Goal: Task Accomplishment & Management: Use online tool/utility

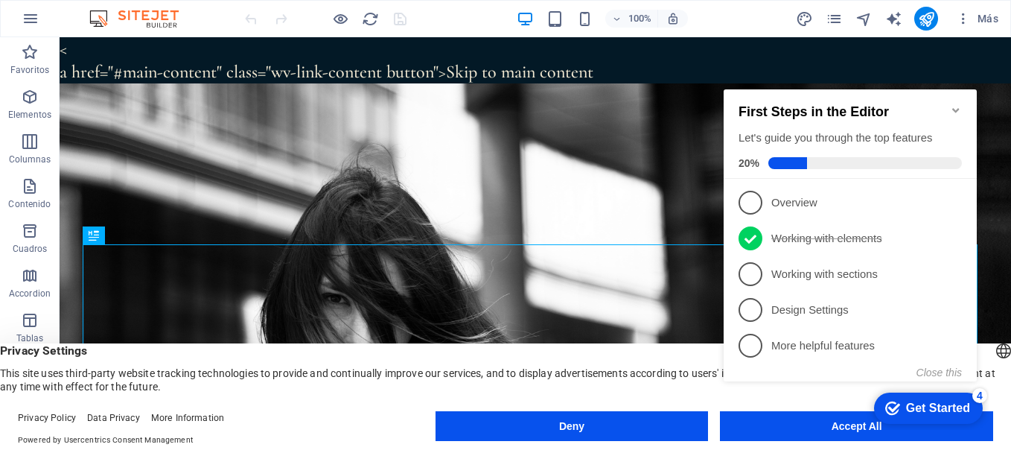
click at [848, 430] on appcues-checklist "Contextual help checklist present on screen" at bounding box center [853, 251] width 271 height 366
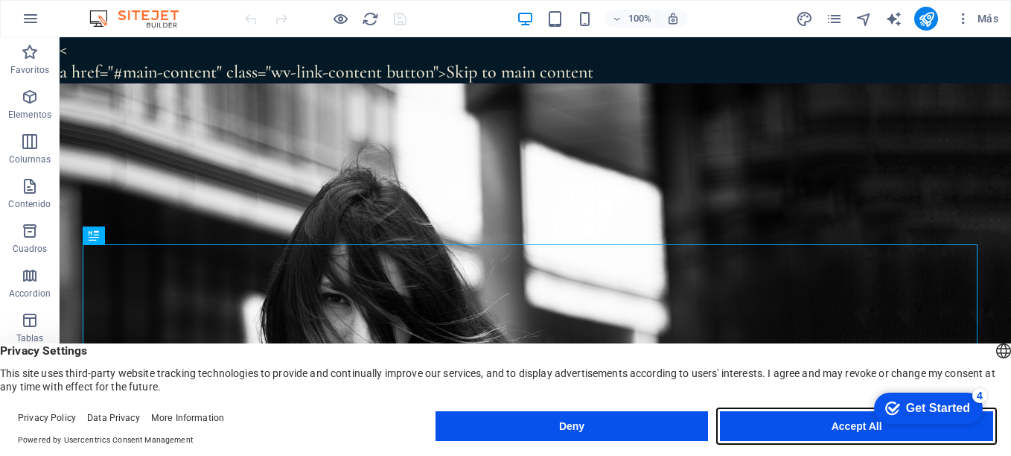
click at [0, 0] on button "Accept All" at bounding box center [0, 0] width 0 height 0
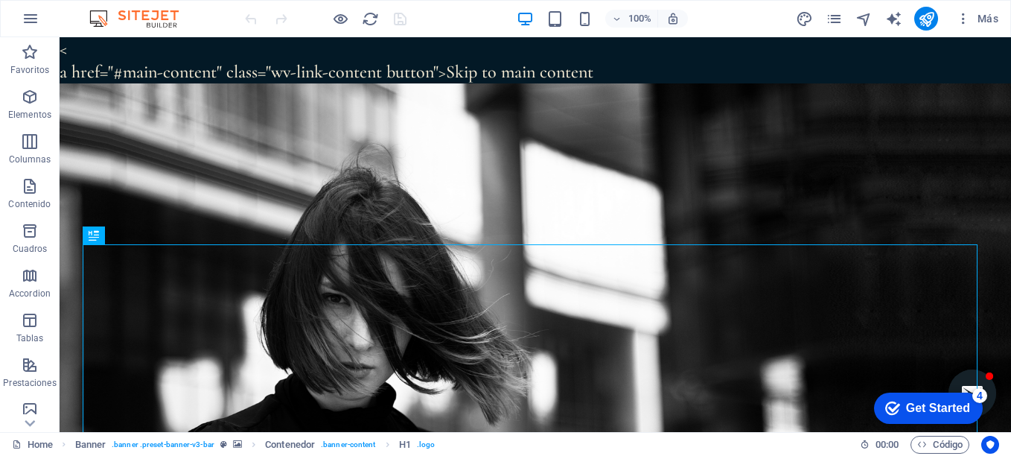
click at [888, 406] on icon "checkmark" at bounding box center [893, 408] width 15 height 15
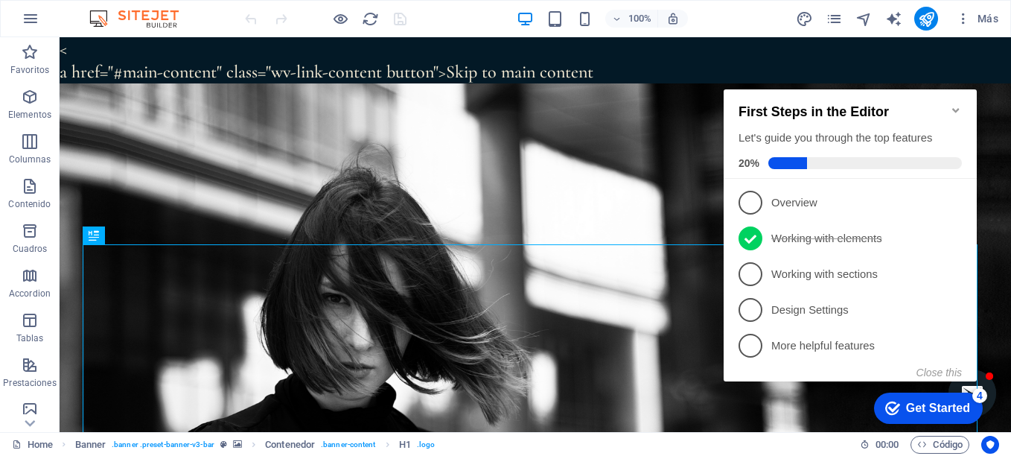
click at [888, 406] on icon "checkmark" at bounding box center [893, 408] width 15 height 15
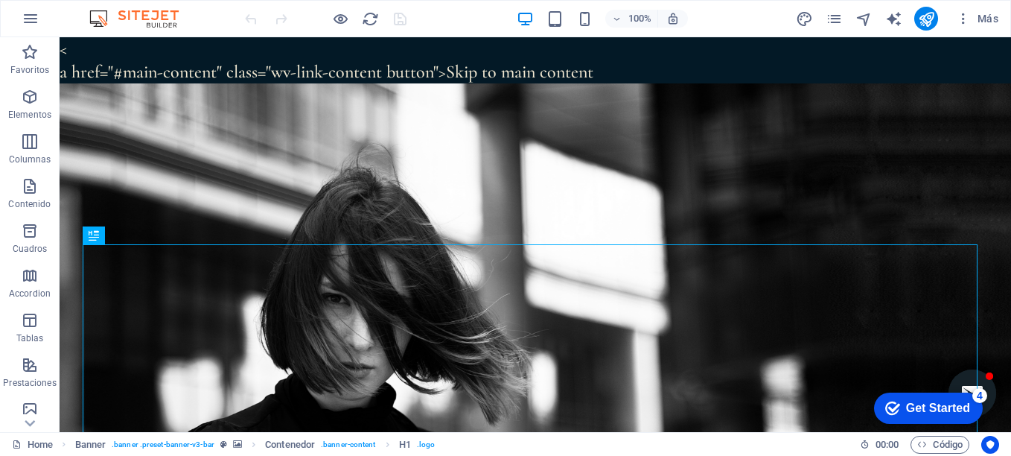
click at [888, 406] on icon "checkmark" at bounding box center [893, 408] width 15 height 15
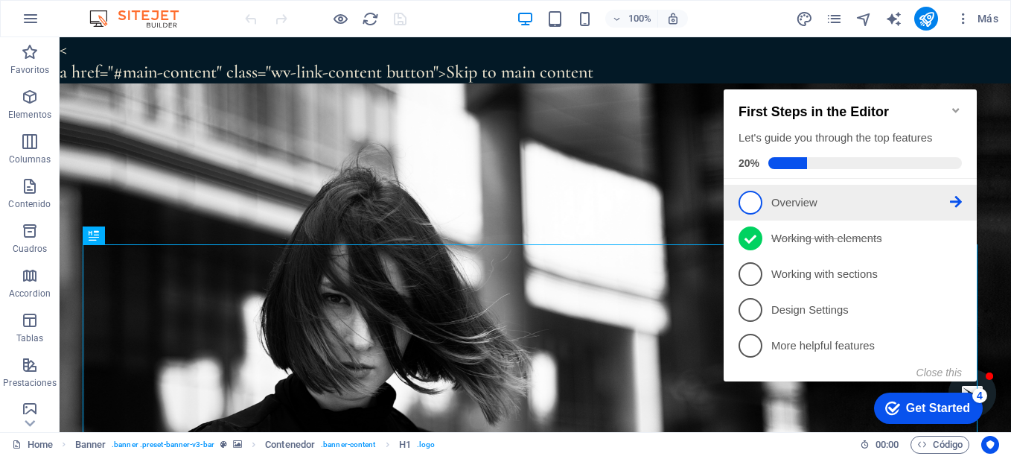
click at [757, 200] on span "1" at bounding box center [751, 203] width 24 height 24
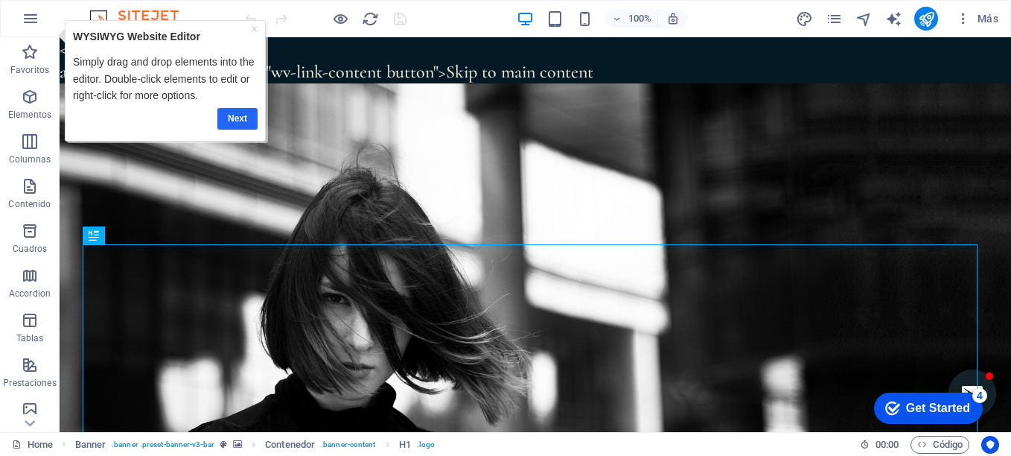
click at [239, 119] on link "Next" at bounding box center [237, 119] width 40 height 22
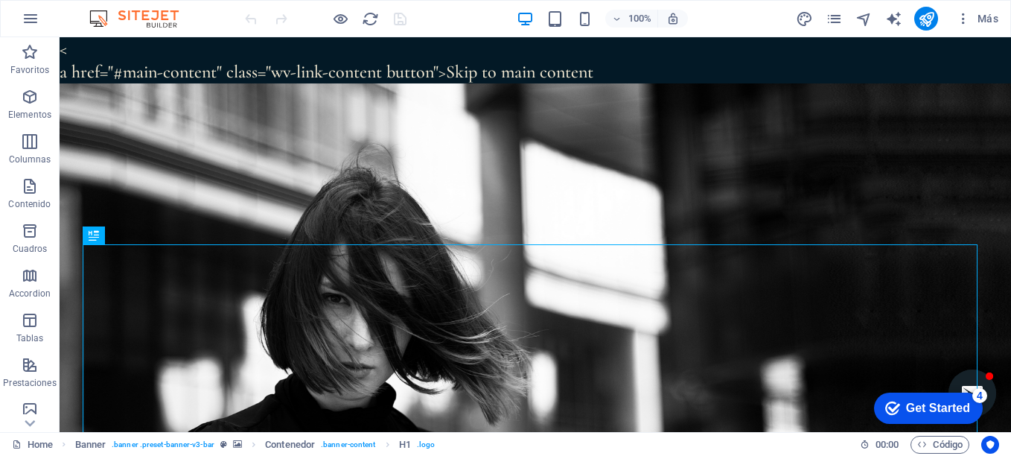
click at [886, 407] on icon "Get Started 4 items remaining, 20% complete" at bounding box center [893, 407] width 15 height 13
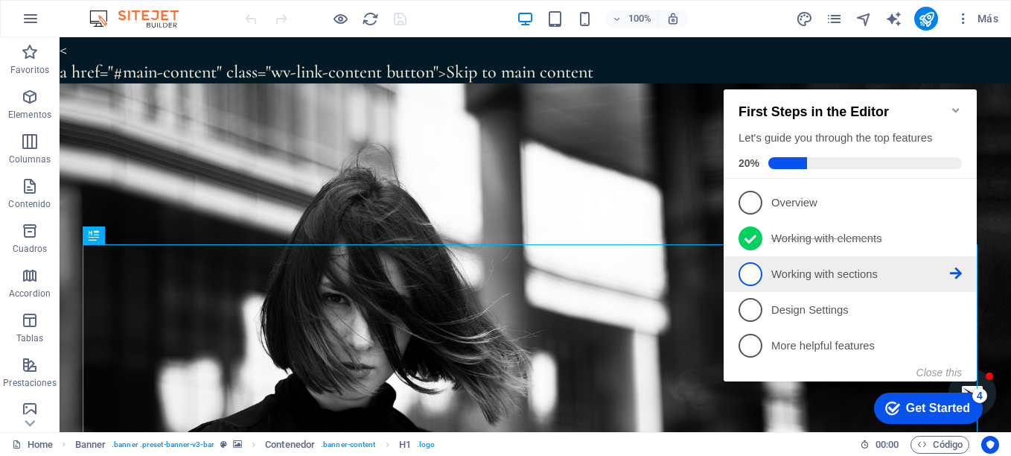
click at [751, 276] on span "3" at bounding box center [751, 274] width 24 height 24
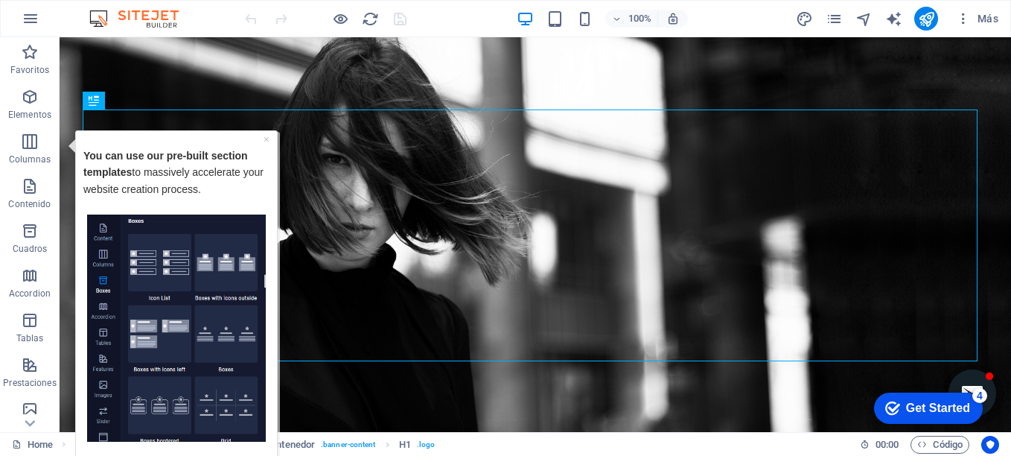
scroll to position [149, 0]
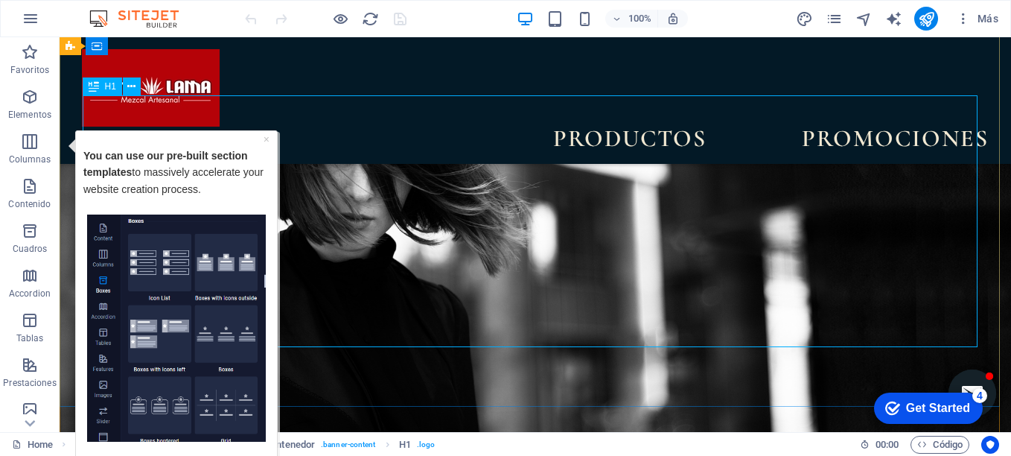
click at [932, 410] on div "Get Started" at bounding box center [938, 407] width 64 height 13
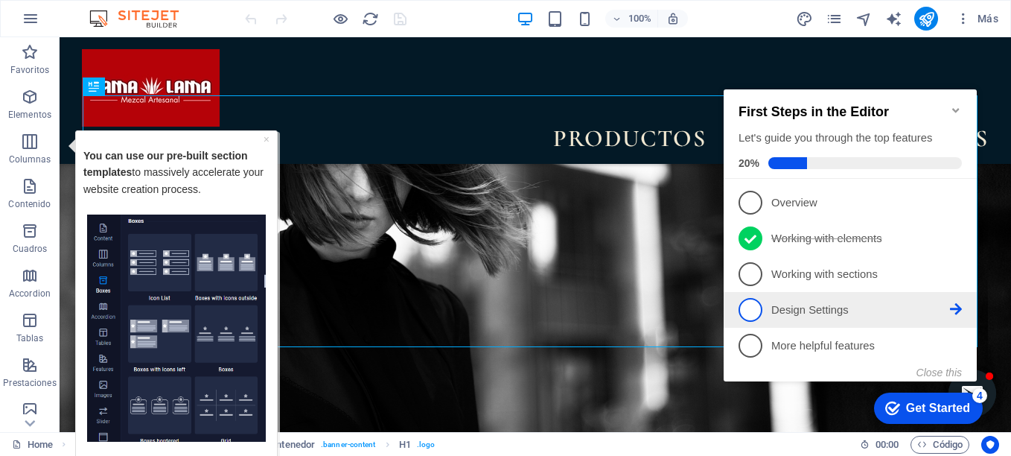
click at [760, 311] on span "4" at bounding box center [751, 310] width 24 height 24
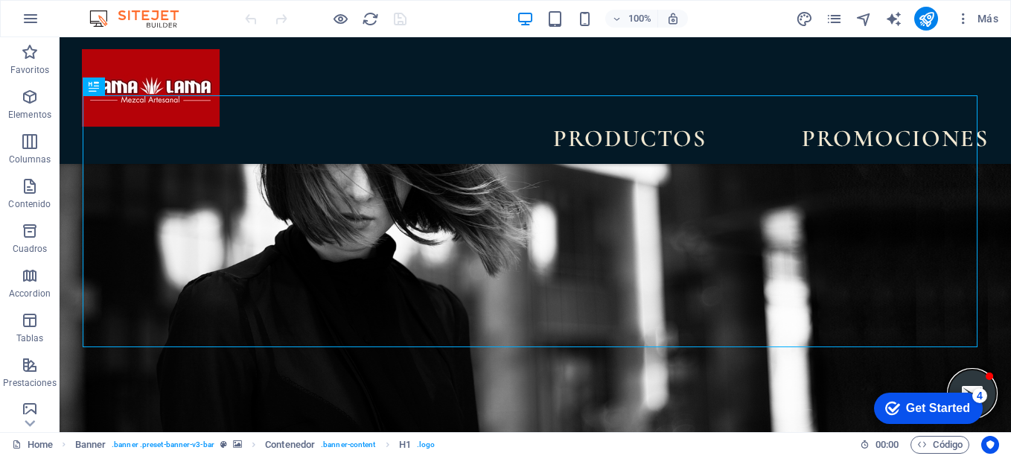
click at [968, 381] on button "Open chat window" at bounding box center [973, 393] width 48 height 48
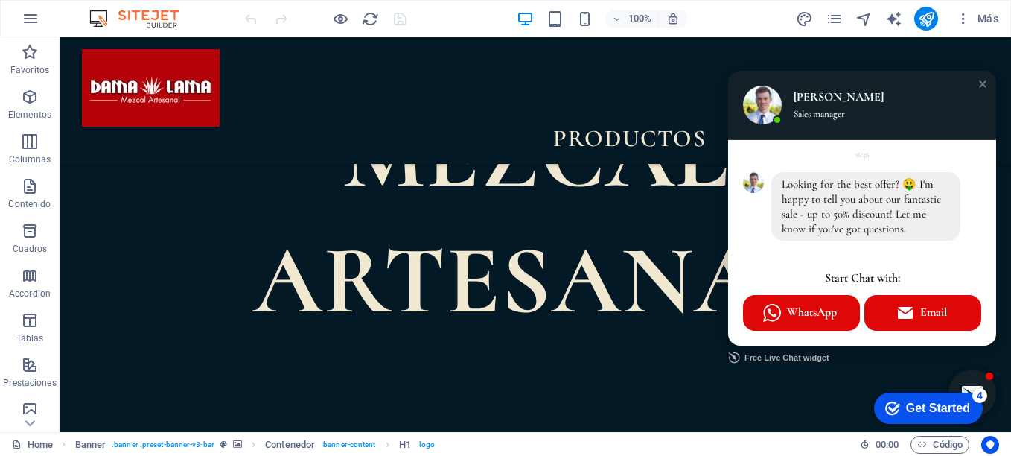
scroll to position [685, 0]
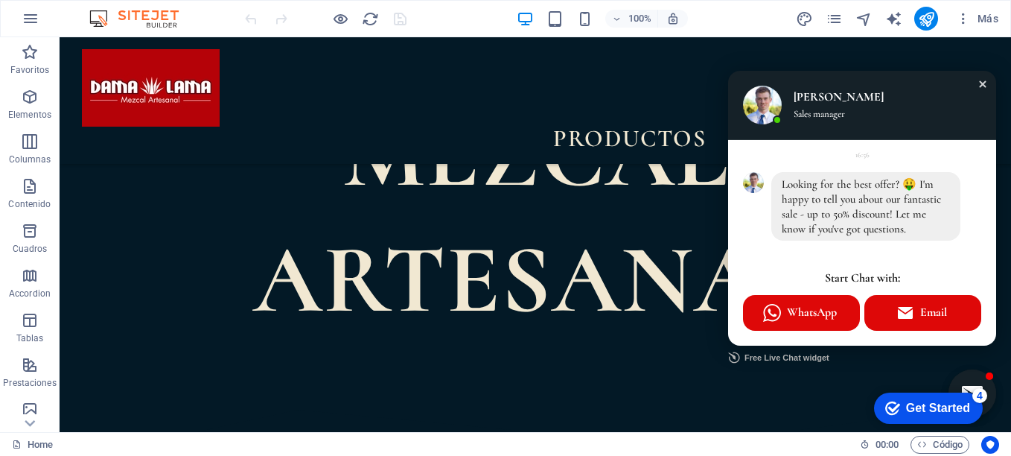
click at [976, 83] on div "Close chat window" at bounding box center [983, 84] width 15 height 15
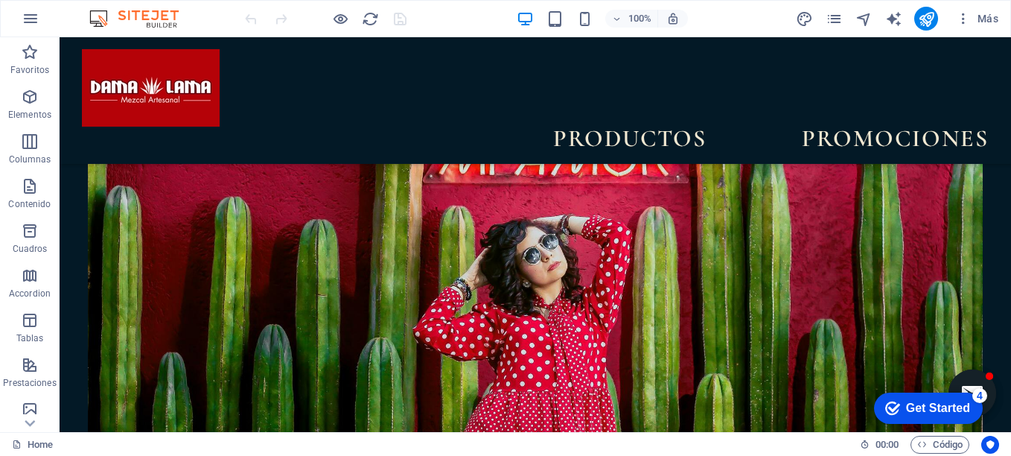
scroll to position [4141, 0]
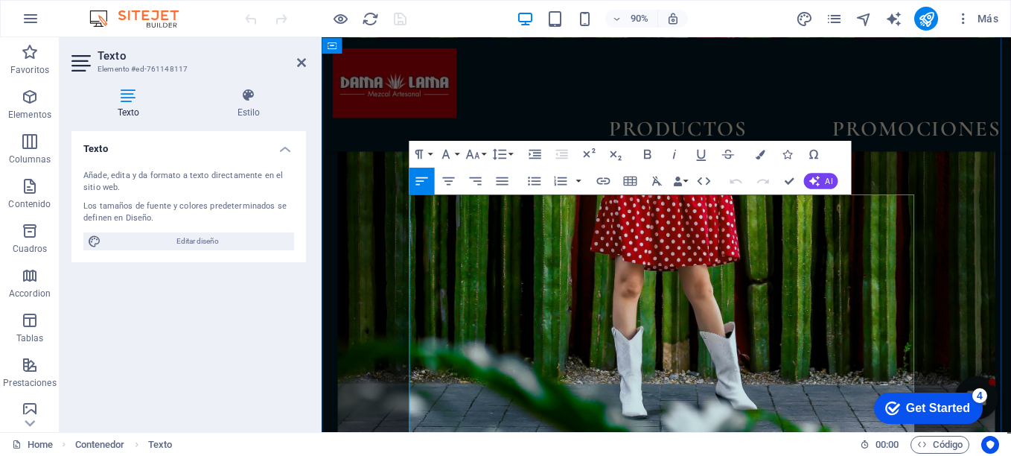
scroll to position [4330, 0]
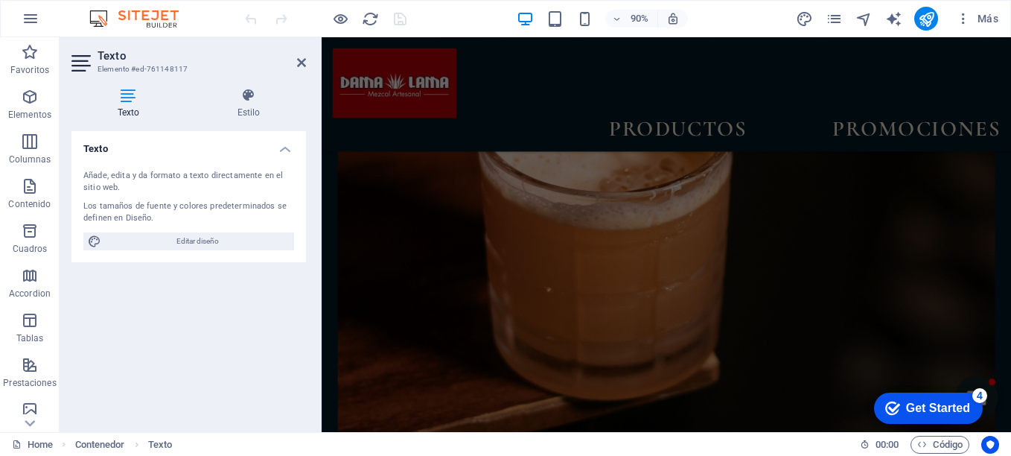
scroll to position [5946, 0]
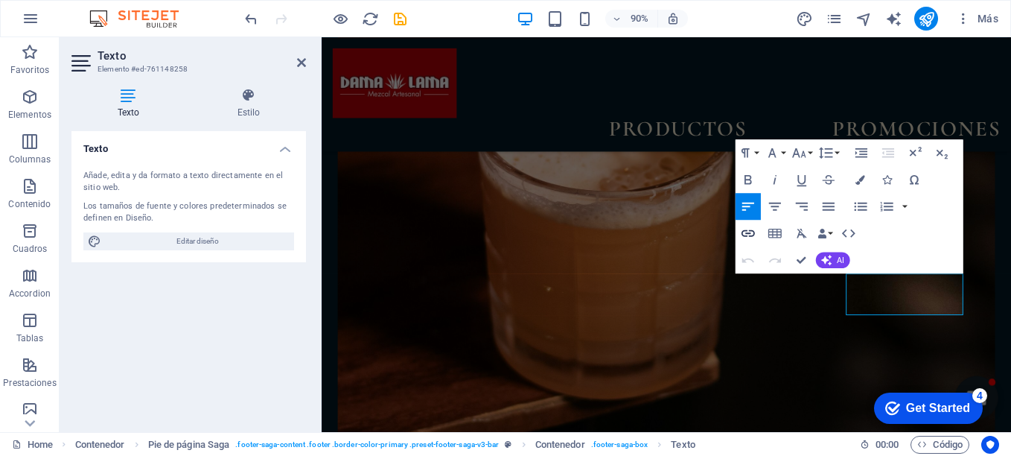
click at [749, 232] on icon "button" at bounding box center [747, 232] width 13 height 7
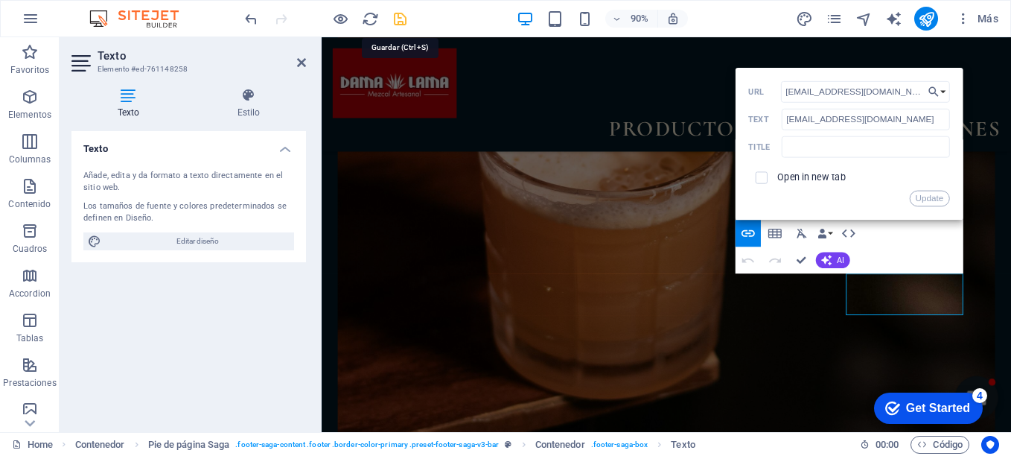
type input "[EMAIL_ADDRESS][DOMAIN_NAME]"
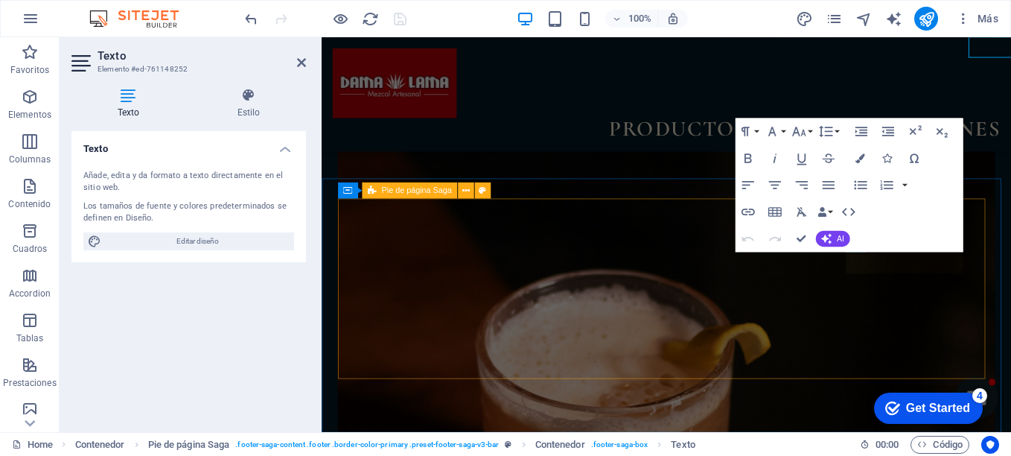
scroll to position [5946, 0]
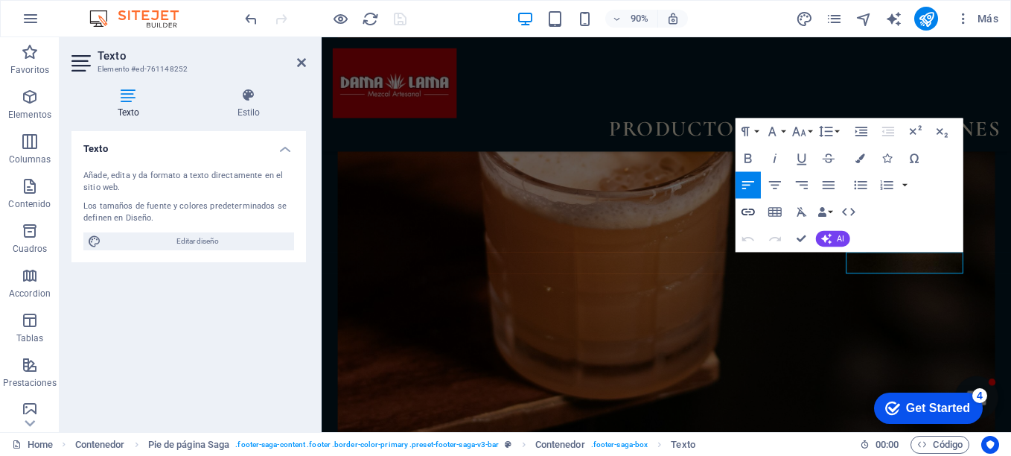
click at [747, 211] on icon "button" at bounding box center [748, 212] width 16 height 16
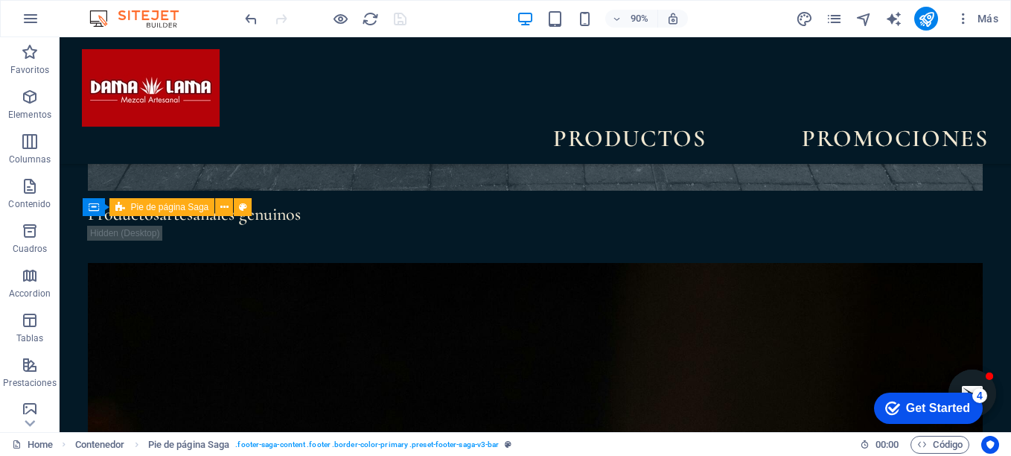
scroll to position [5706, 0]
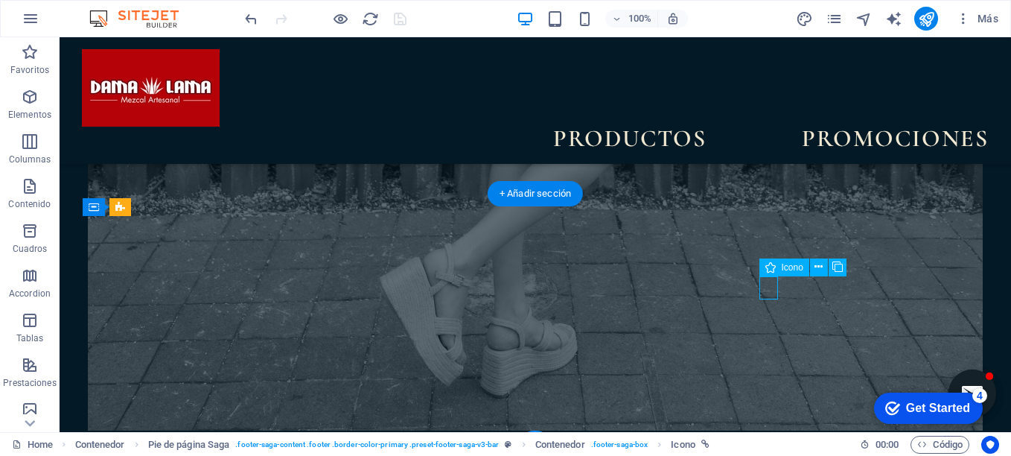
select select "xMidYMid"
select select "px"
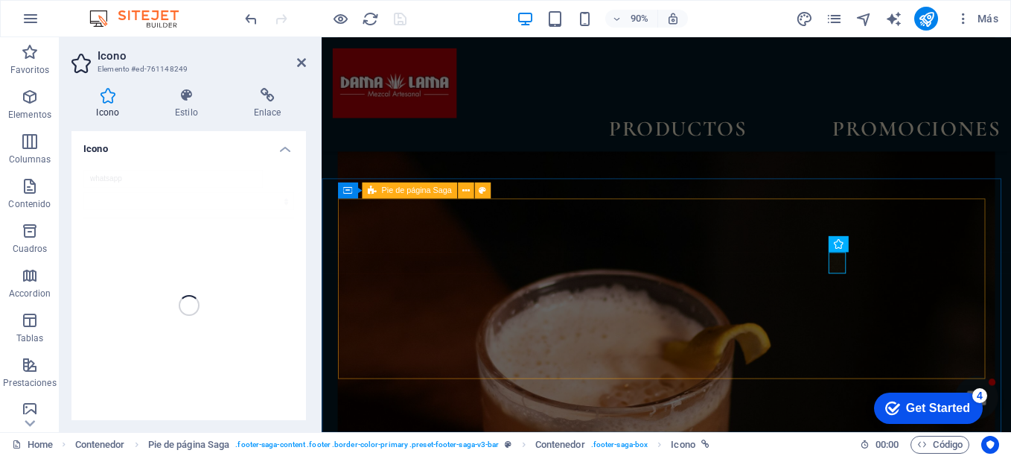
scroll to position [5946, 0]
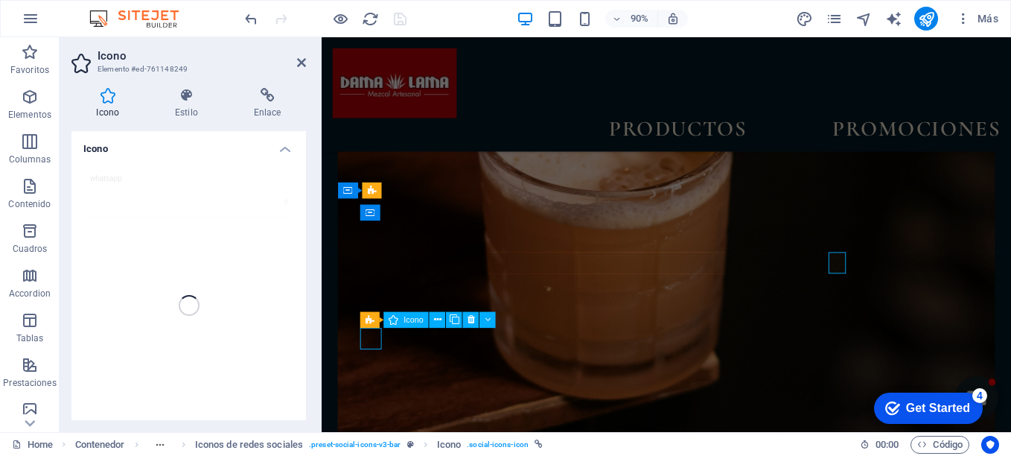
select select "xMidYMid"
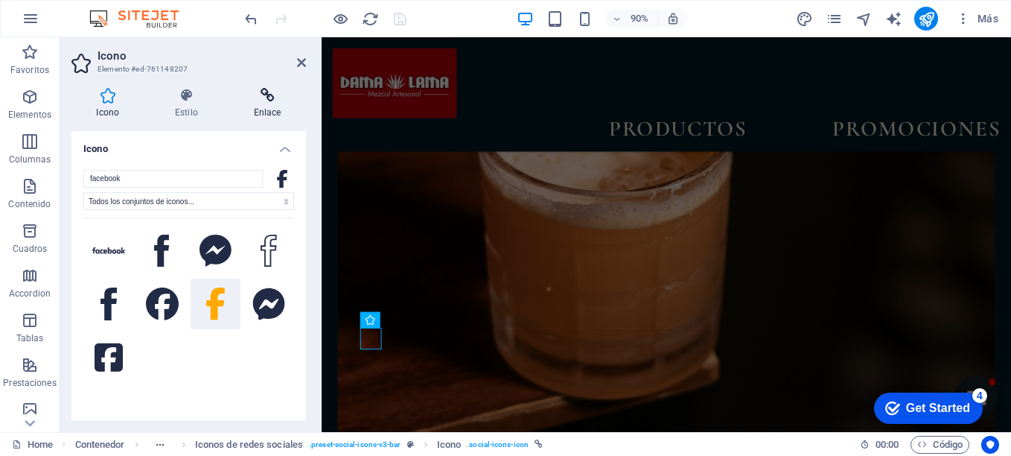
click at [272, 102] on icon at bounding box center [267, 95] width 77 height 15
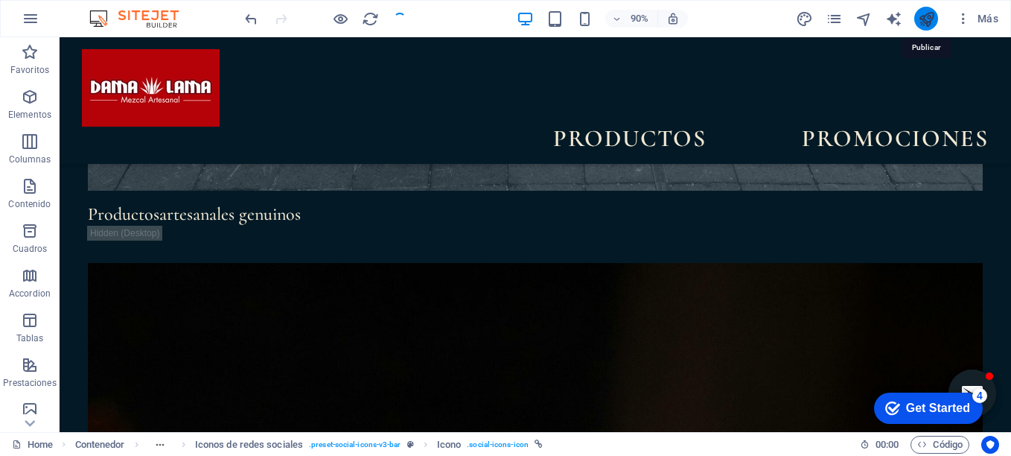
scroll to position [5706, 0]
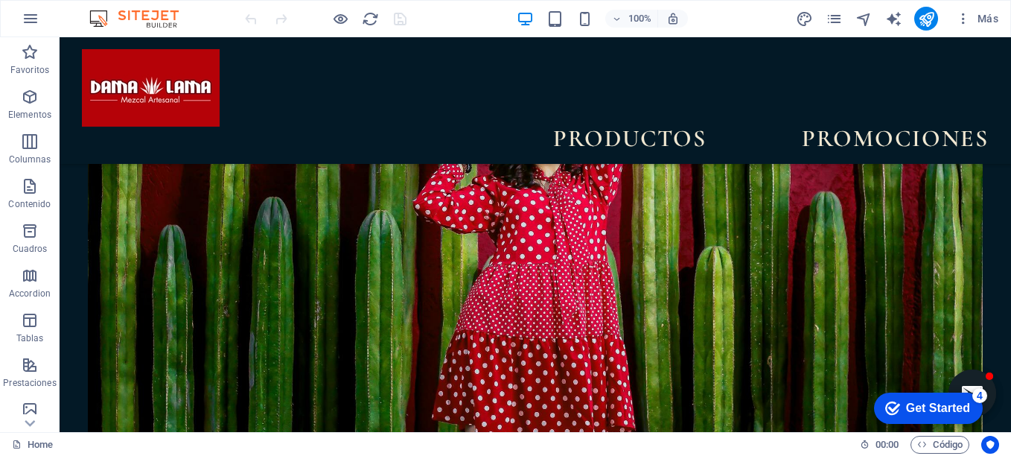
scroll to position [4290, 0]
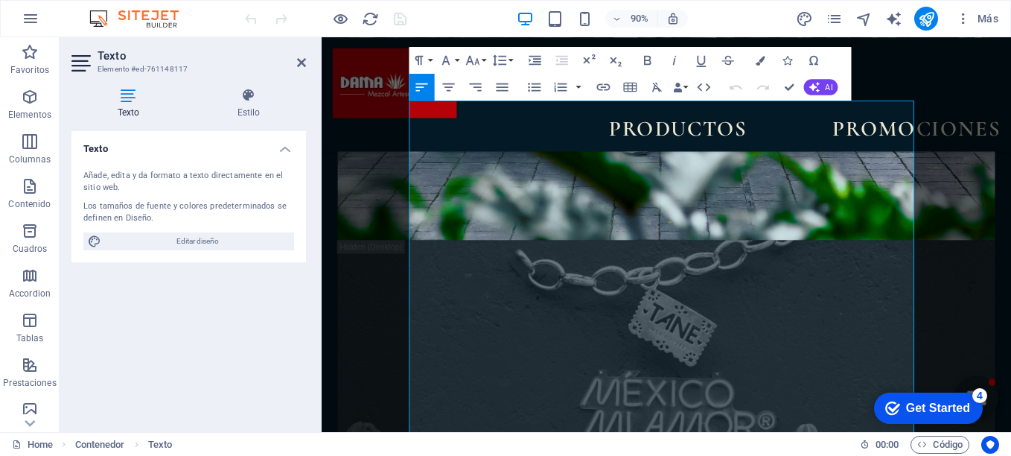
scroll to position [4464, 0]
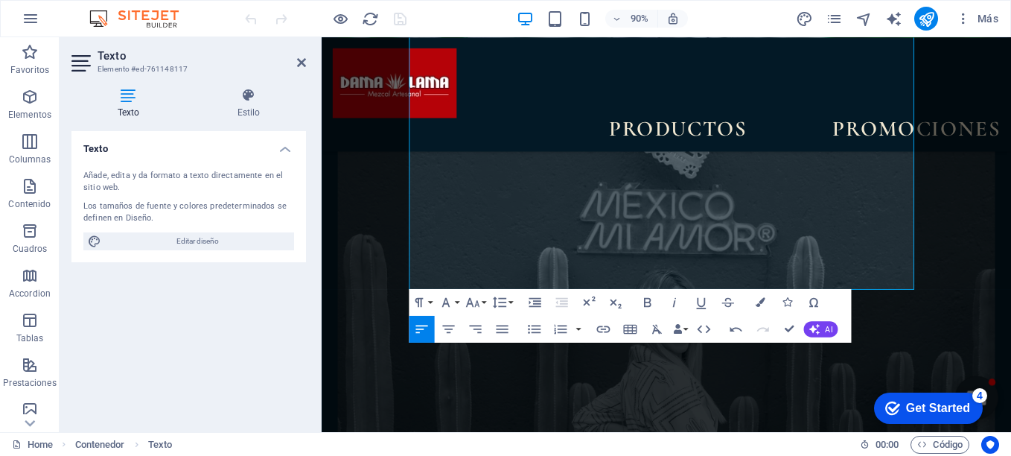
scroll to position [4673, 0]
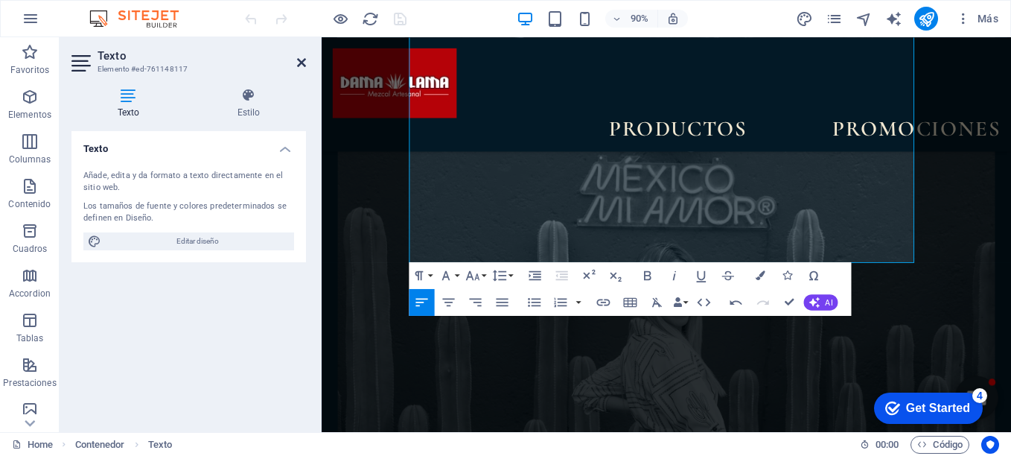
click at [302, 62] on icon at bounding box center [301, 63] width 9 height 12
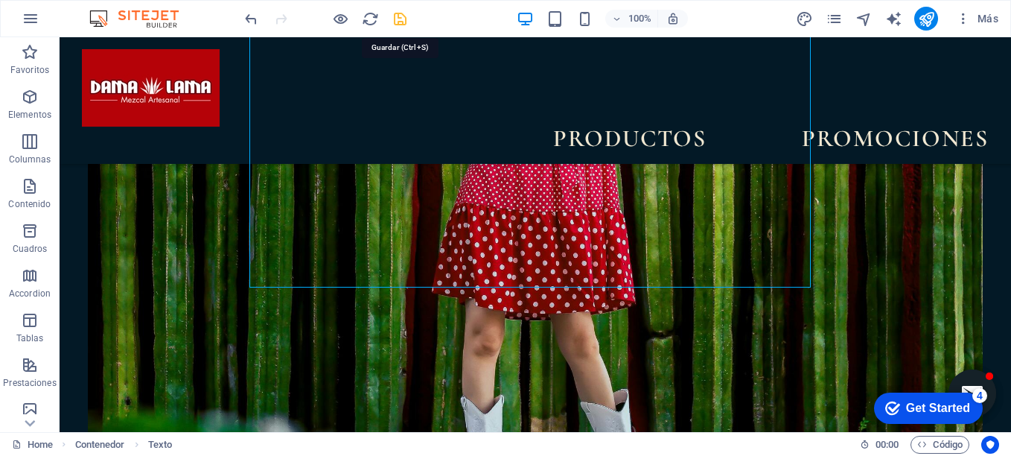
click at [0, 0] on icon "save" at bounding box center [0, 0] width 0 height 0
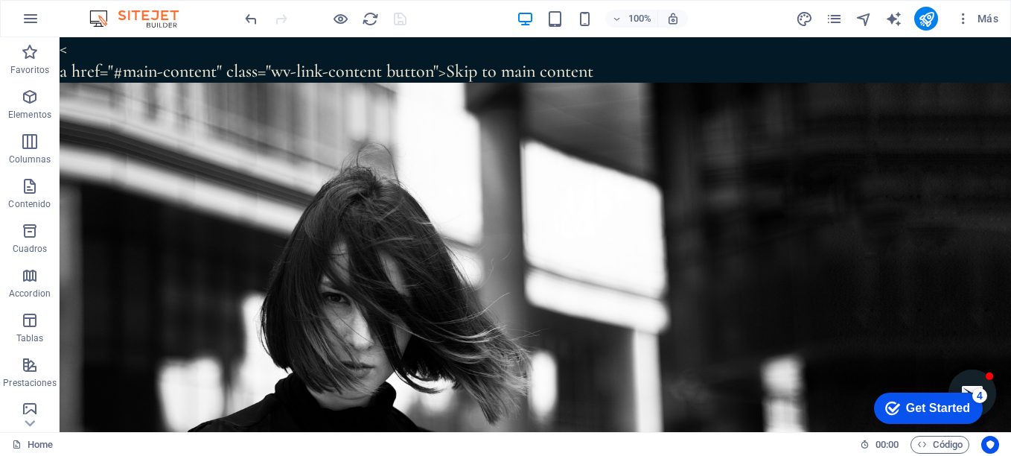
scroll to position [0, 0]
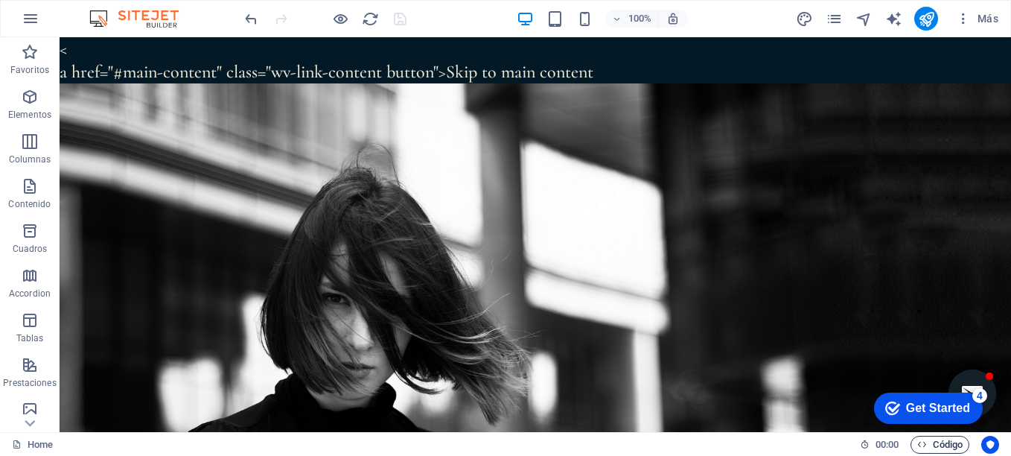
click at [0, 0] on span "Código" at bounding box center [0, 0] width 0 height 0
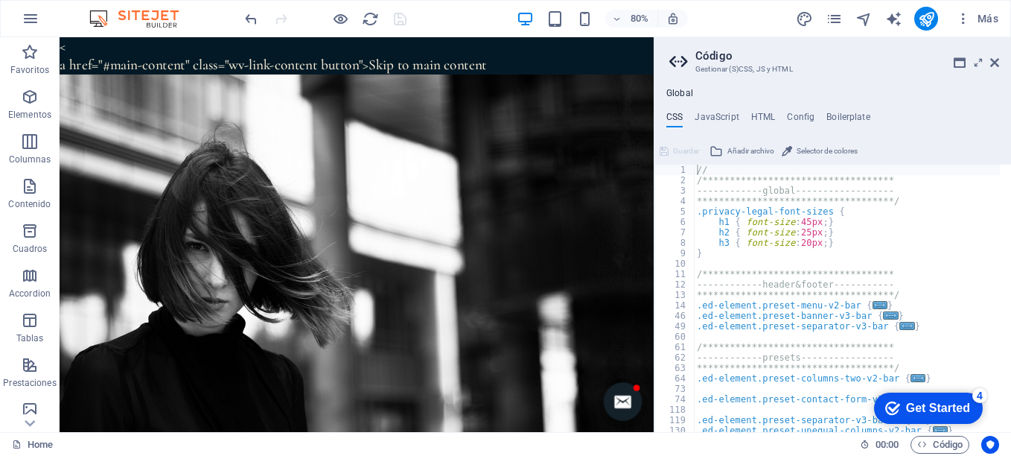
click at [715, 118] on h4 "JavaScript" at bounding box center [717, 120] width 44 height 16
type textarea "/* JS for preset "Menu V2" */"
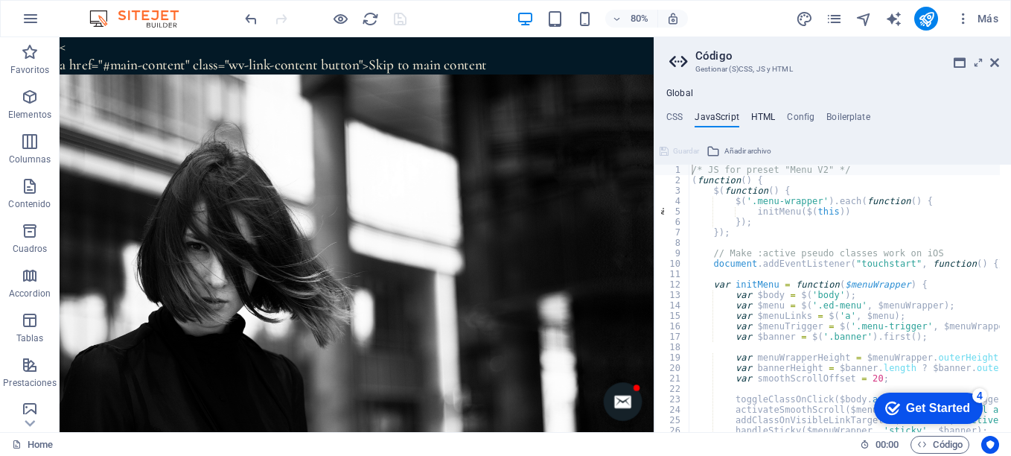
click at [757, 115] on h4 "HTML" at bounding box center [764, 120] width 25 height 16
type textarea "<!-- Elfsight All-in-One Chat | Untitled All-in-One Chat -->"
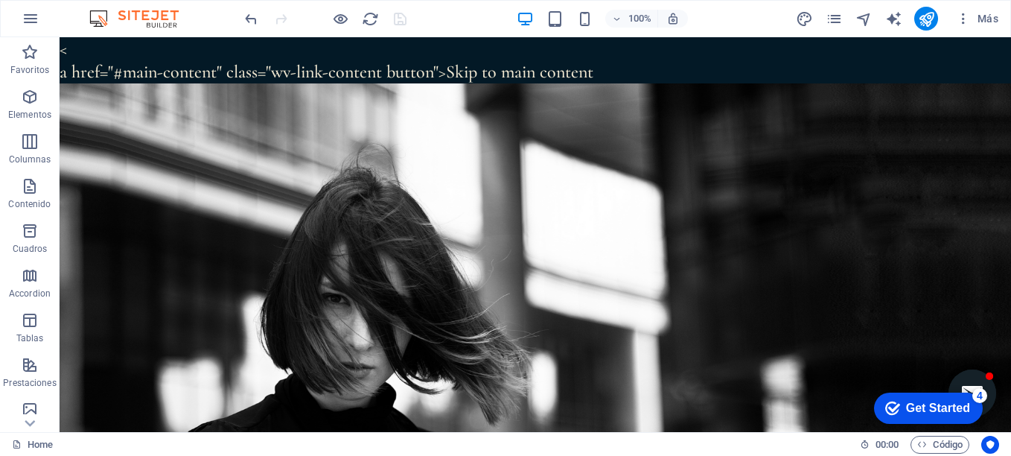
drag, startPoint x: 577, startPoint y: 72, endPoint x: 509, endPoint y: 58, distance: 69.1
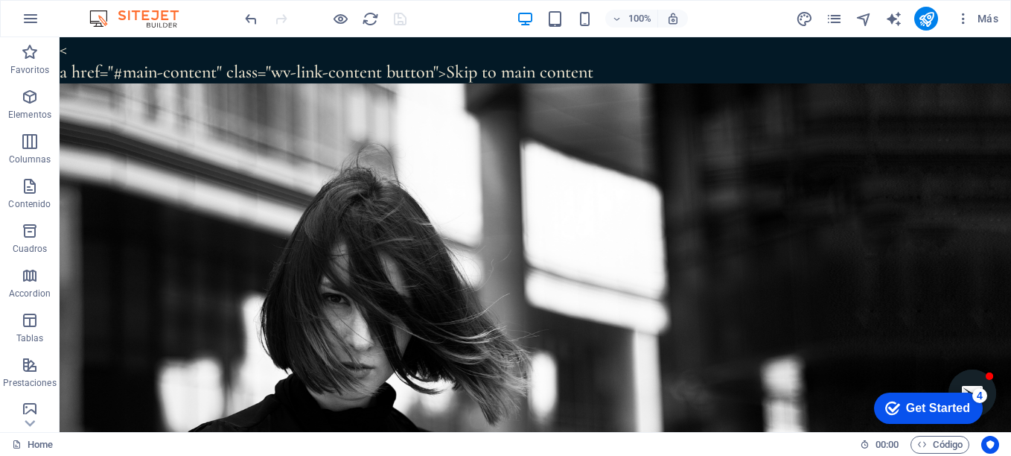
click at [0, 0] on span "Código" at bounding box center [0, 0] width 0 height 0
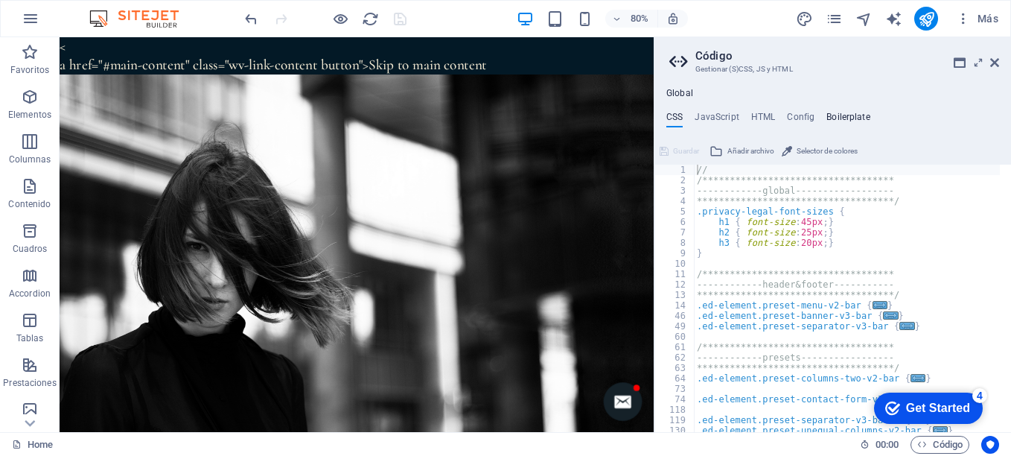
click at [854, 115] on h4 "Boilerplate" at bounding box center [849, 120] width 44 height 16
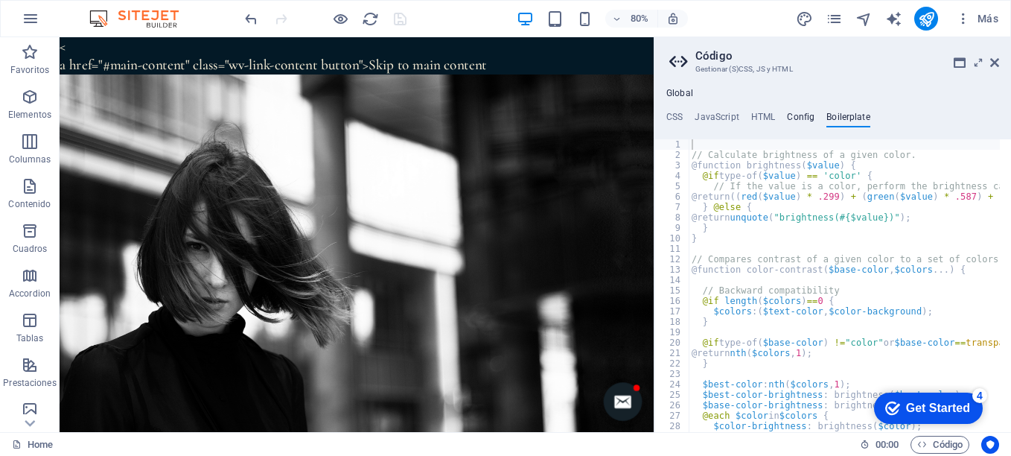
click at [804, 121] on h4 "Config" at bounding box center [801, 120] width 28 height 16
type textarea "$link-choice: Default;"
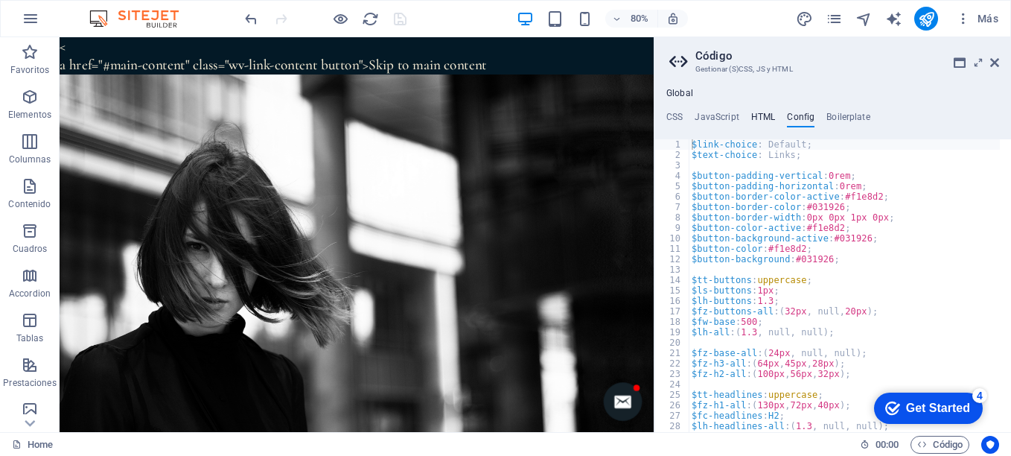
click at [763, 120] on h4 "HTML" at bounding box center [764, 120] width 25 height 16
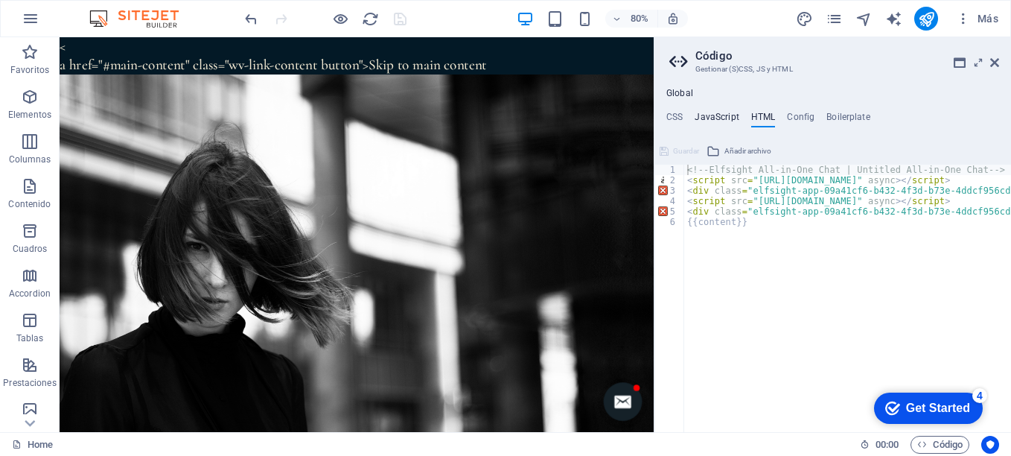
click at [724, 119] on h4 "JavaScript" at bounding box center [717, 120] width 44 height 16
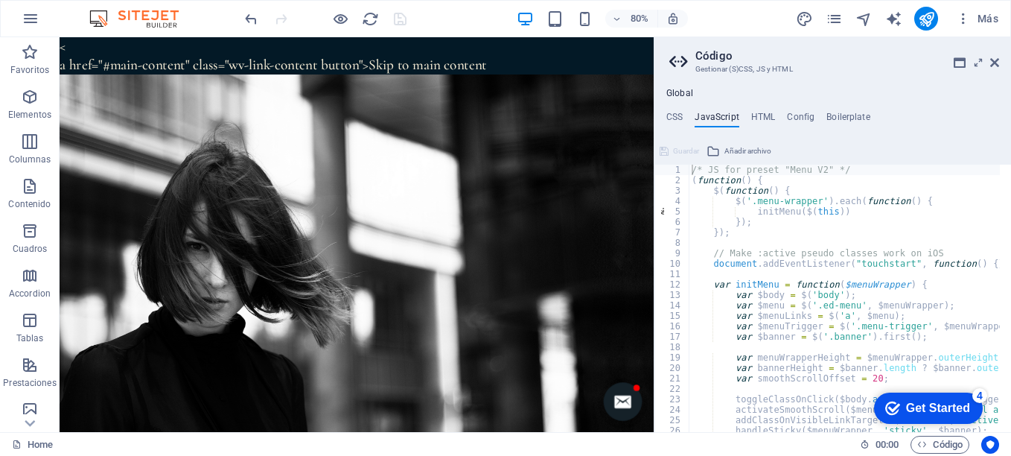
drag, startPoint x: 679, startPoint y: 65, endPoint x: 676, endPoint y: 94, distance: 29.1
click at [676, 94] on aside "**********" at bounding box center [833, 234] width 358 height 395
click at [676, 94] on h4 "Global" at bounding box center [680, 94] width 27 height 12
click at [676, 118] on h4 "CSS" at bounding box center [675, 120] width 16 height 16
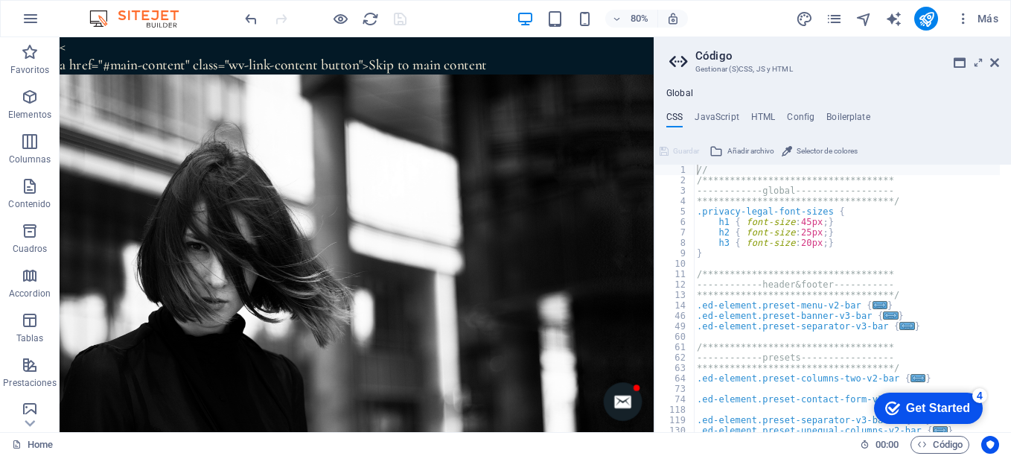
click at [997, 63] on icon at bounding box center [995, 63] width 9 height 12
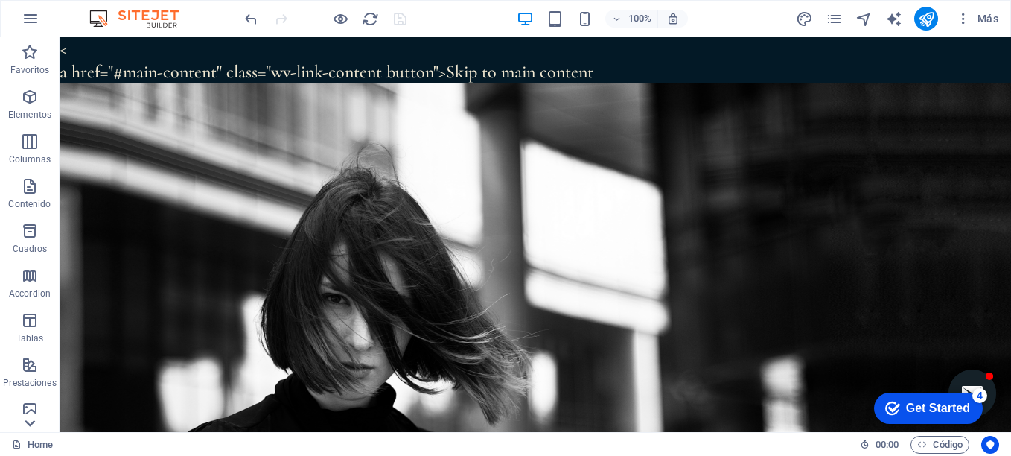
click at [33, 424] on icon at bounding box center [29, 423] width 21 height 21
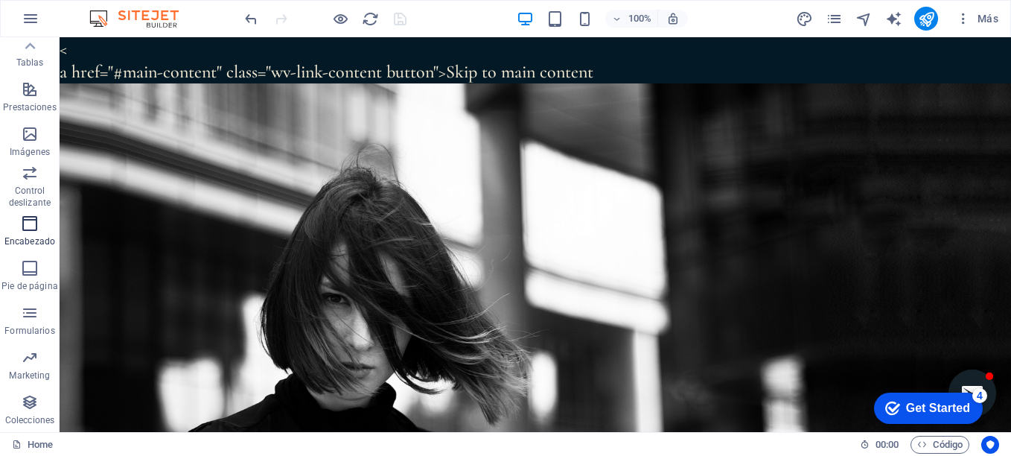
click at [34, 226] on icon "button" at bounding box center [30, 224] width 18 height 18
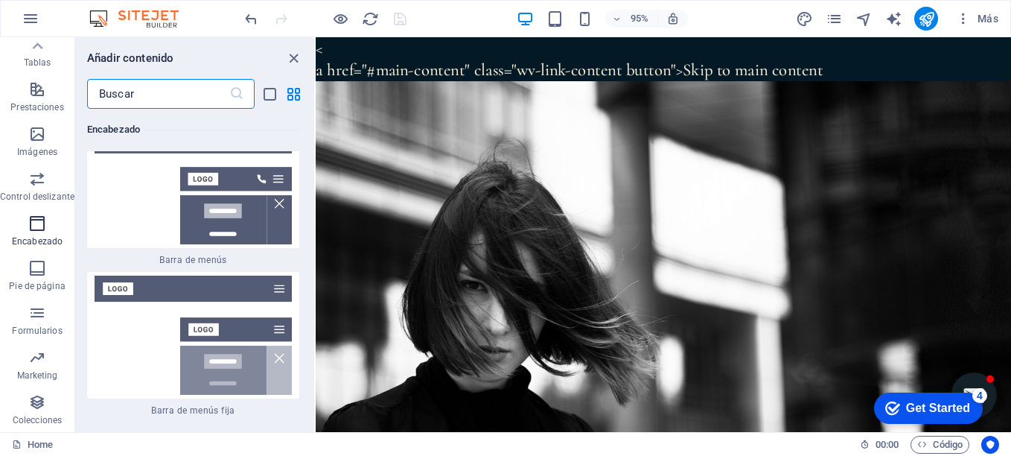
scroll to position [17300, 0]
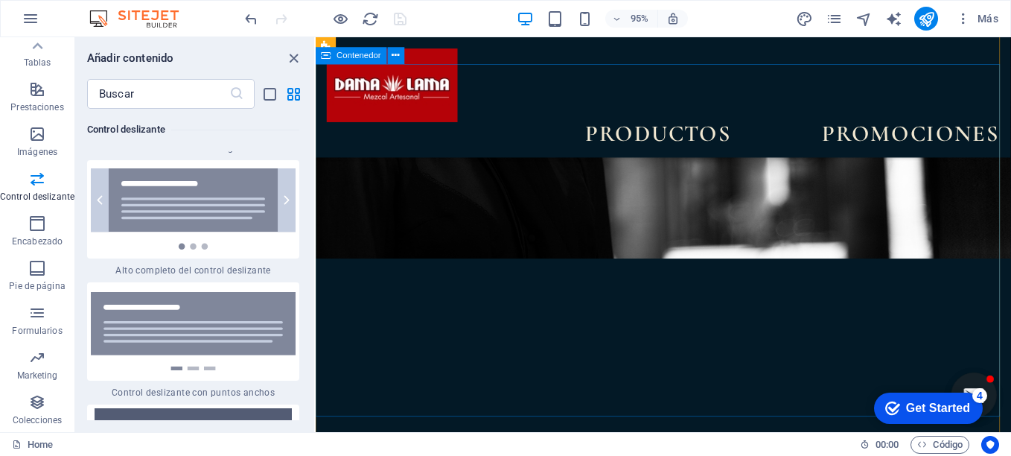
scroll to position [363, 0]
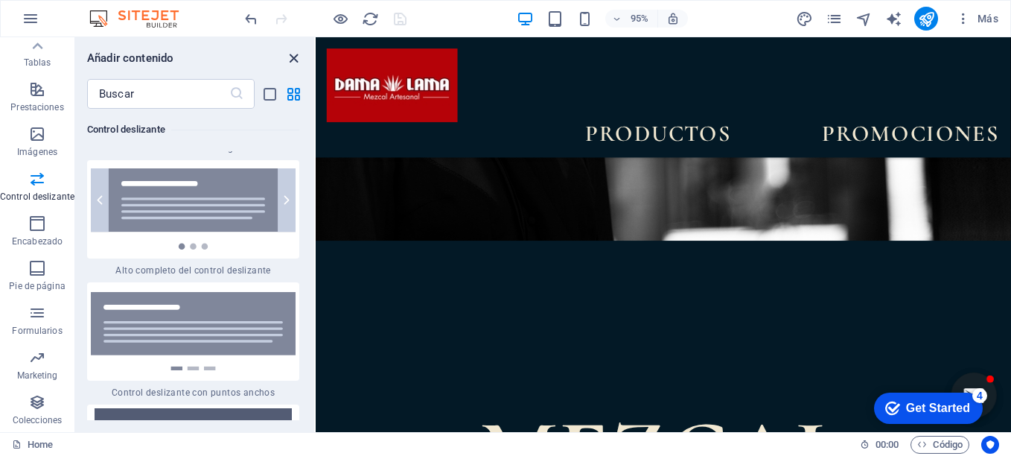
click at [293, 63] on icon "close panel" at bounding box center [293, 58] width 17 height 17
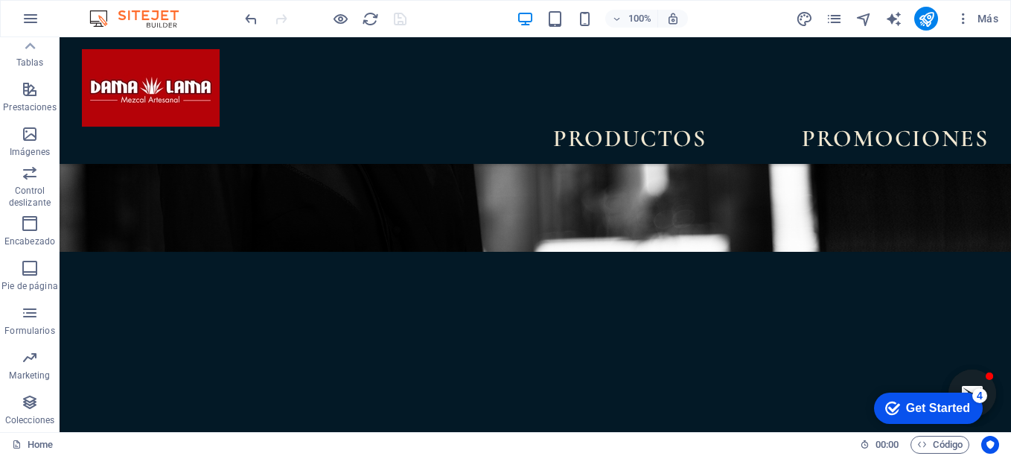
scroll to position [19, 0]
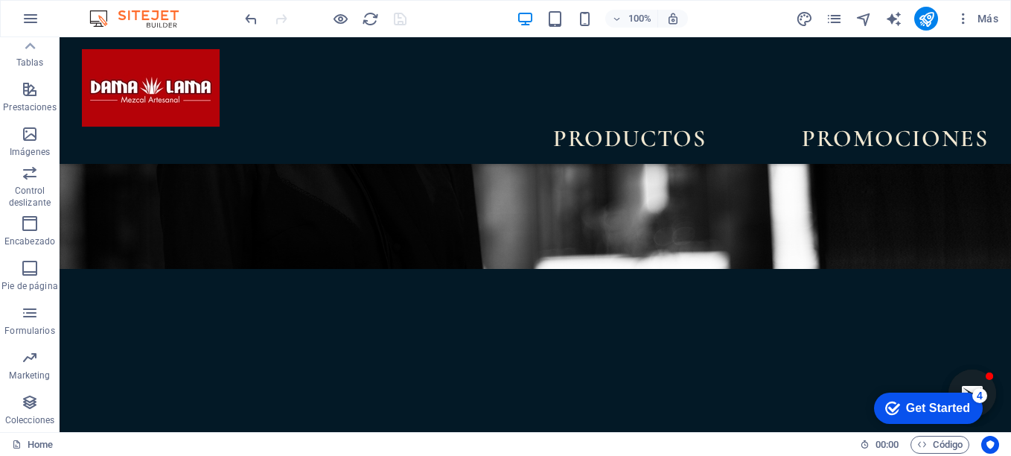
scroll to position [363, 0]
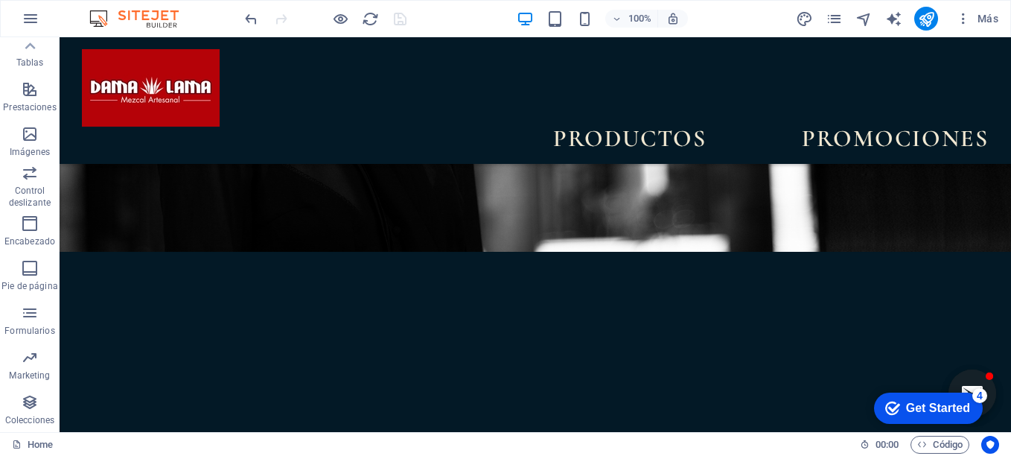
click at [397, 19] on div at bounding box center [325, 19] width 167 height 24
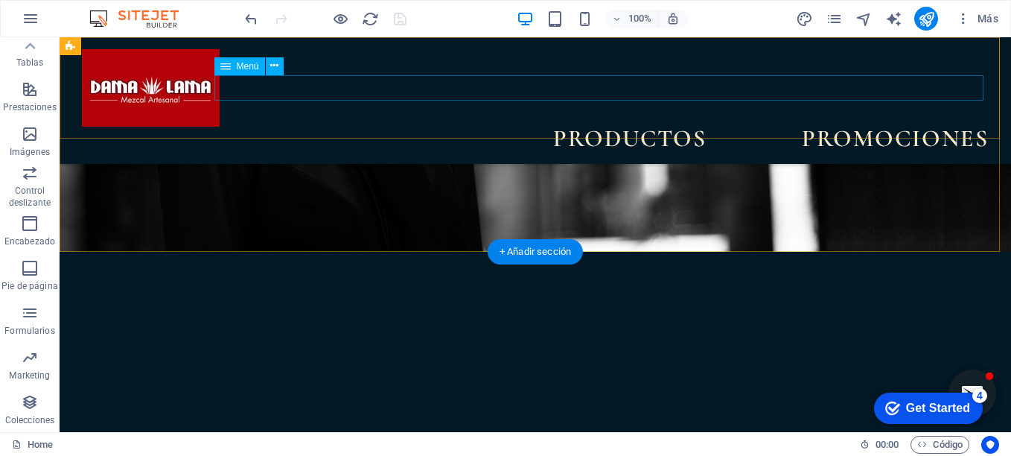
click at [882, 127] on nav "PRODUCTOS PROMOCIONES" at bounding box center [535, 139] width 907 height 25
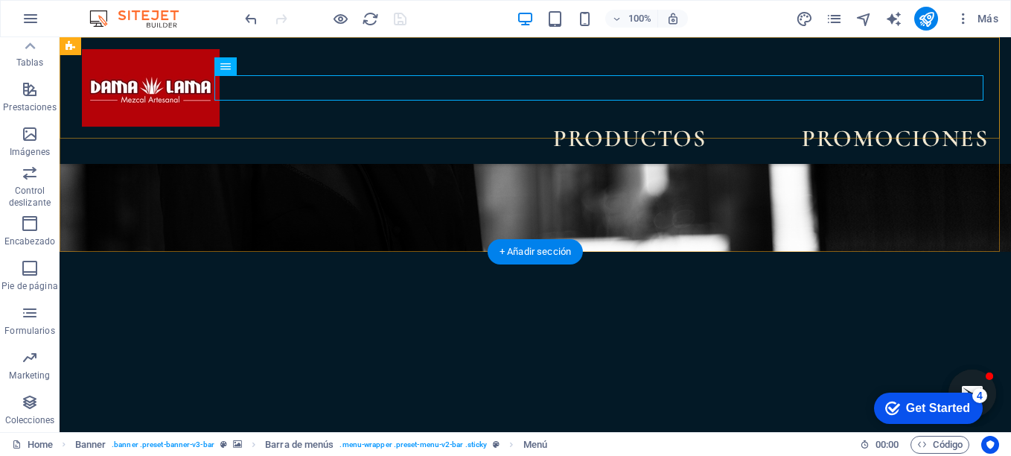
click at [791, 68] on div "PRODUCTOS PROMOCIONES" at bounding box center [536, 100] width 952 height 127
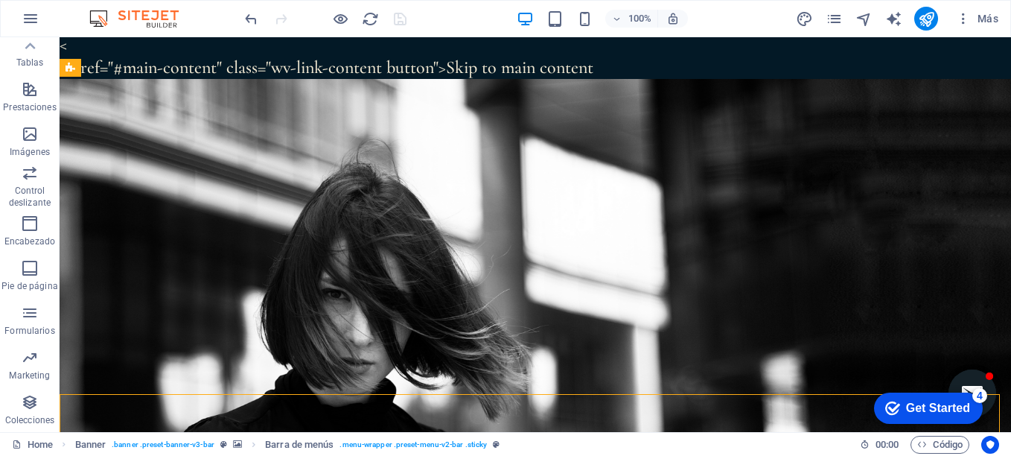
scroll to position [0, 0]
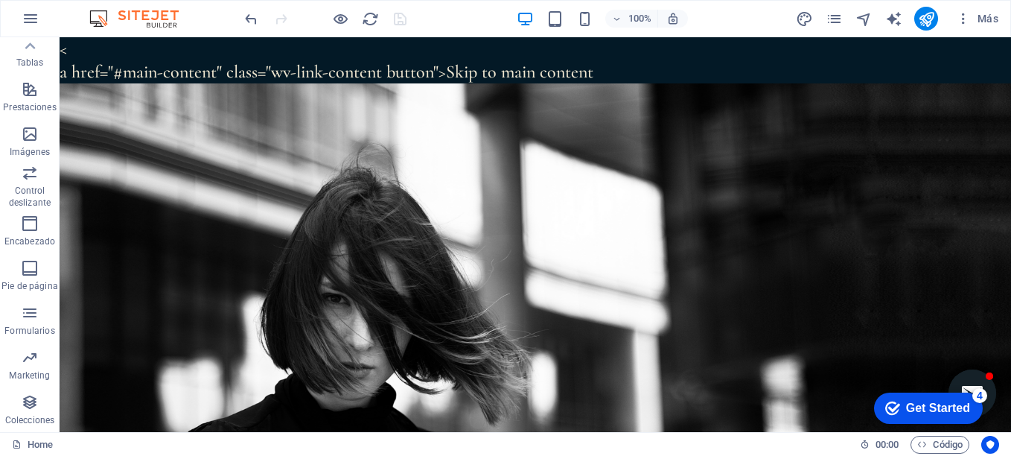
drag, startPoint x: 114, startPoint y: 93, endPoint x: 60, endPoint y: 48, distance: 70.3
click at [28, 224] on icon "button" at bounding box center [30, 224] width 18 height 18
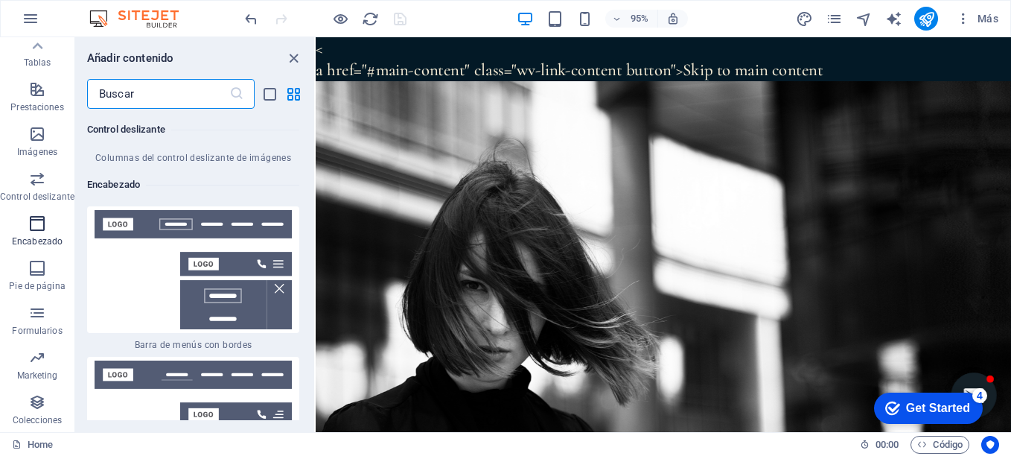
scroll to position [17810, 0]
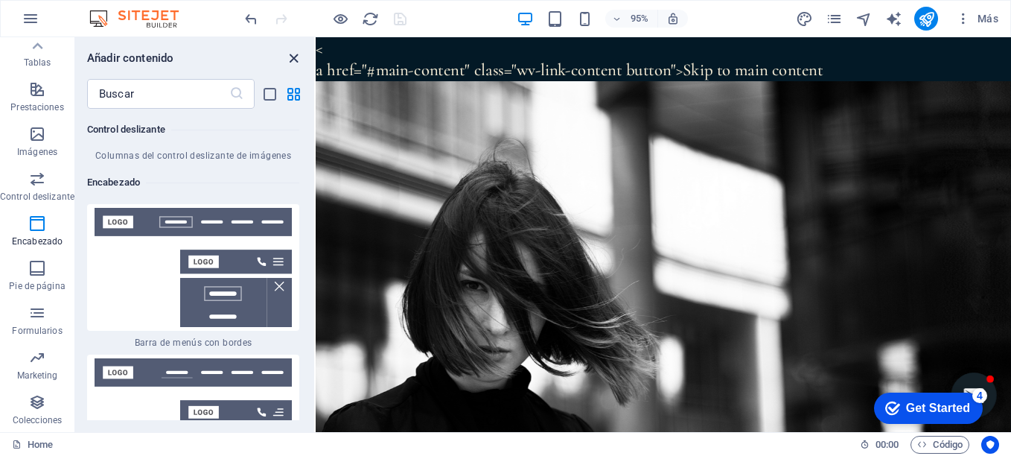
click at [299, 60] on icon "close panel" at bounding box center [293, 58] width 17 height 17
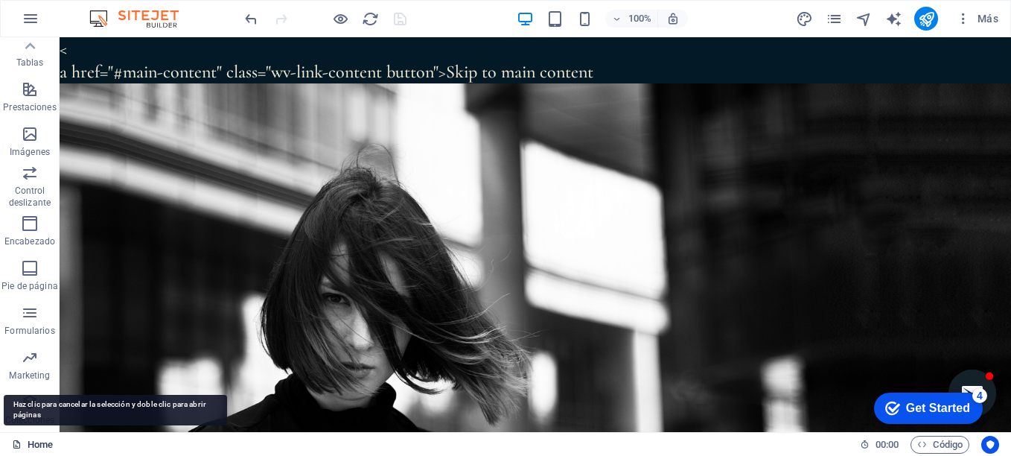
click at [0, 0] on link "Home" at bounding box center [0, 0] width 0 height 0
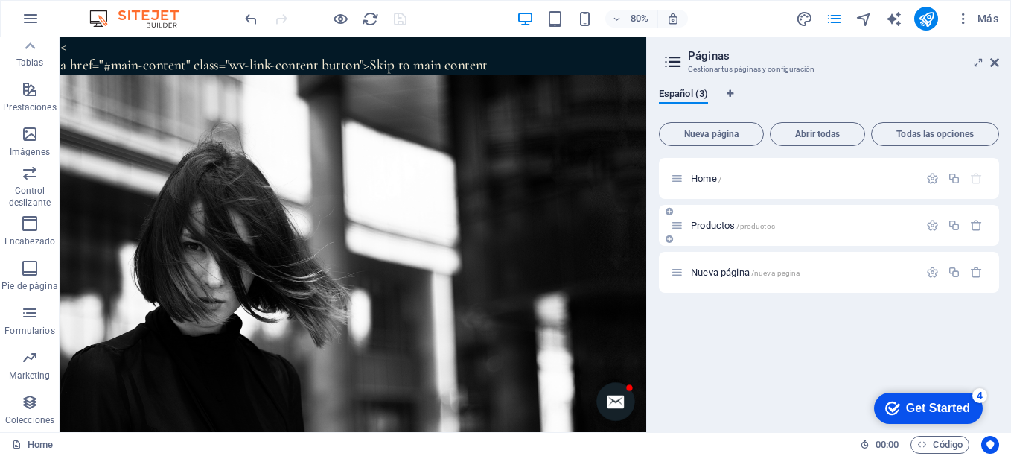
click at [716, 226] on span "Productos /productos" at bounding box center [733, 225] width 84 height 11
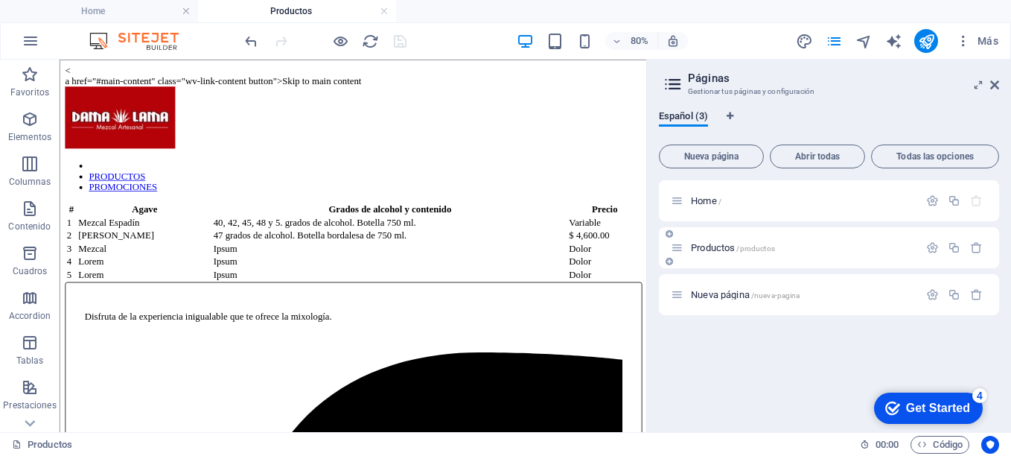
scroll to position [0, 0]
click at [994, 78] on h2 "Páginas" at bounding box center [843, 78] width 311 height 13
click at [941, 451] on span "Código" at bounding box center [940, 445] width 45 height 18
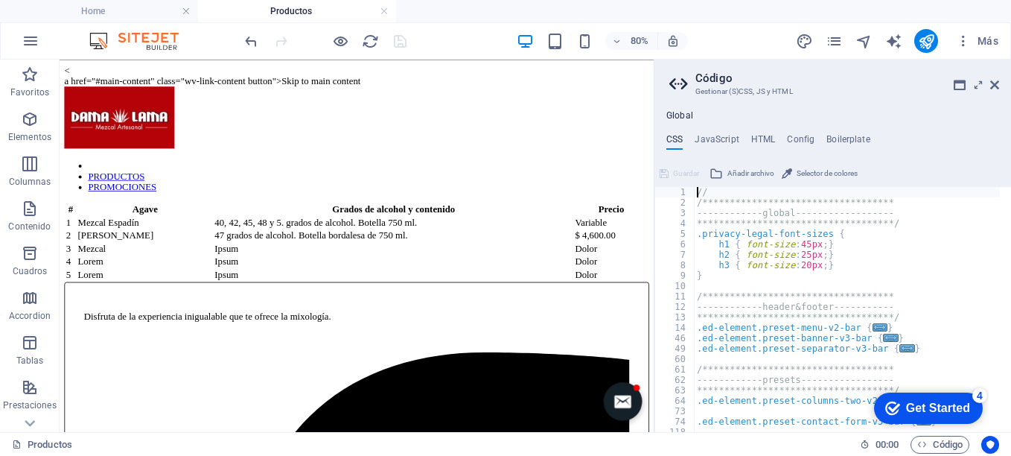
scroll to position [151, 0]
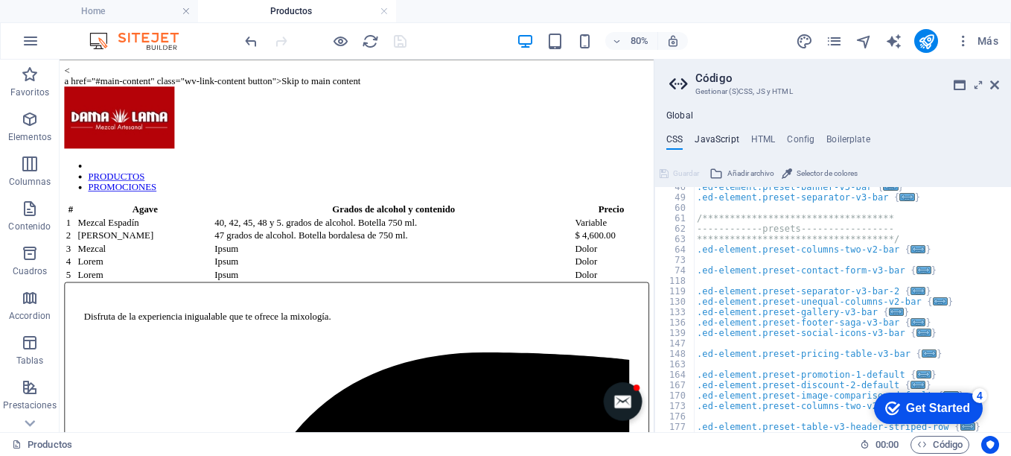
click at [722, 142] on h4 "JavaScript" at bounding box center [717, 142] width 44 height 16
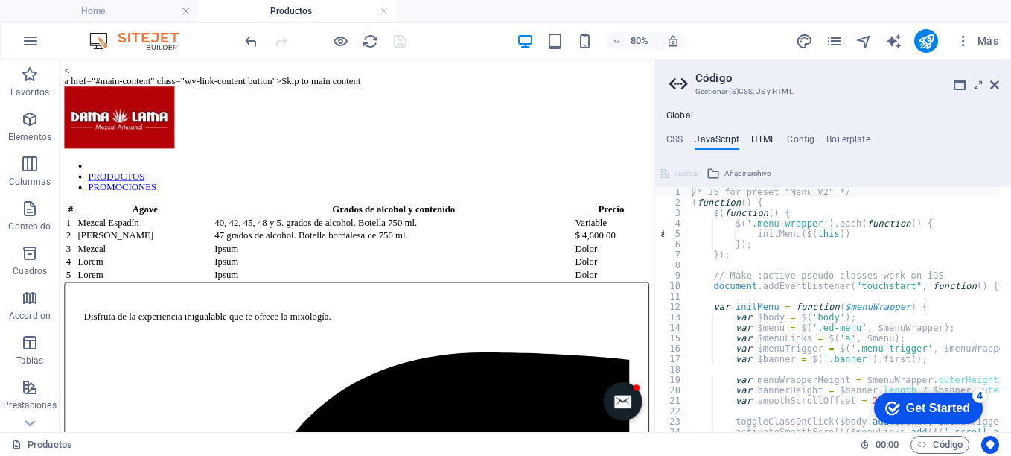
click at [763, 136] on h4 "HTML" at bounding box center [764, 142] width 25 height 16
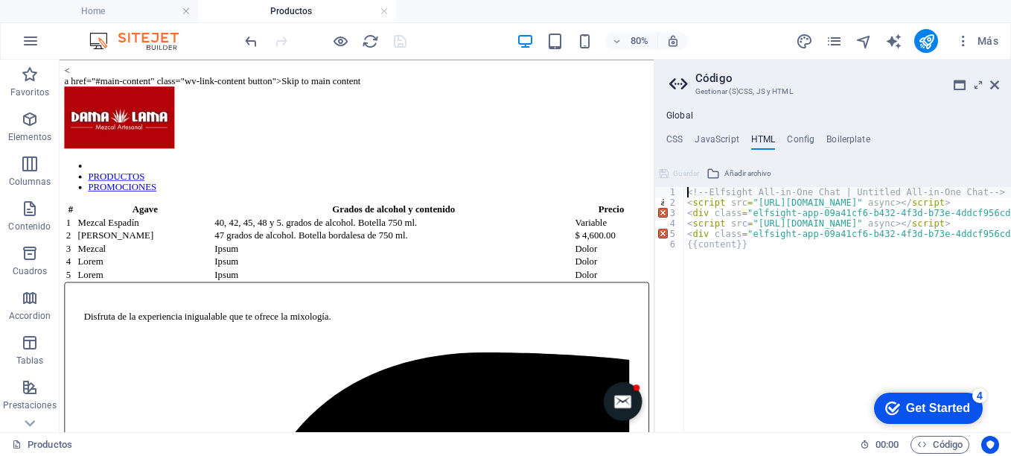
type textarea "<!-- Elfsight All-in-One Chat | Untitled All-in-One Chat -->"
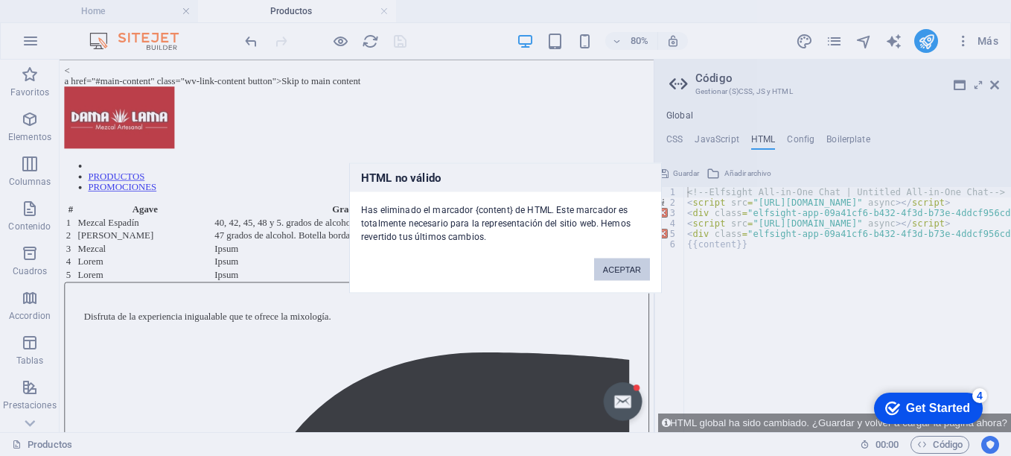
click at [626, 265] on button "ACEPTAR" at bounding box center [622, 269] width 56 height 22
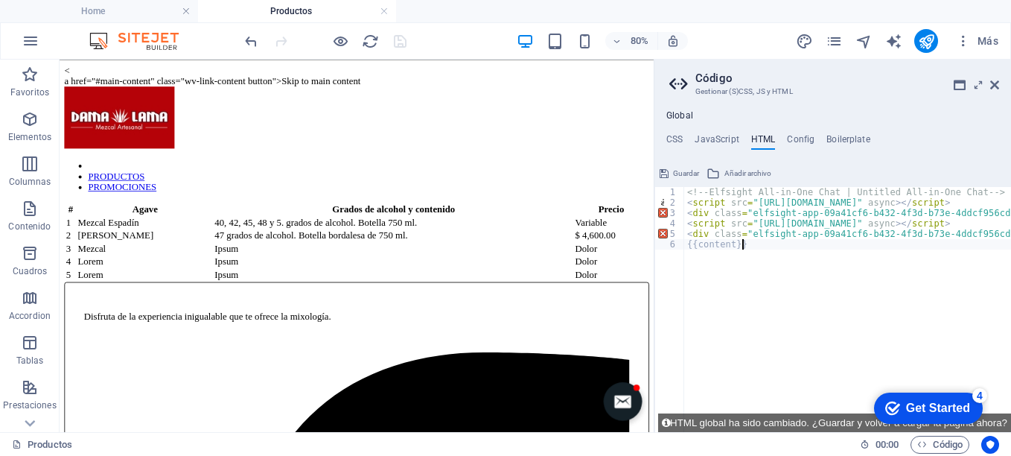
type textarea "<!-- Elfsight All-in-One Chat | Untitled All-in-One Chat -->"
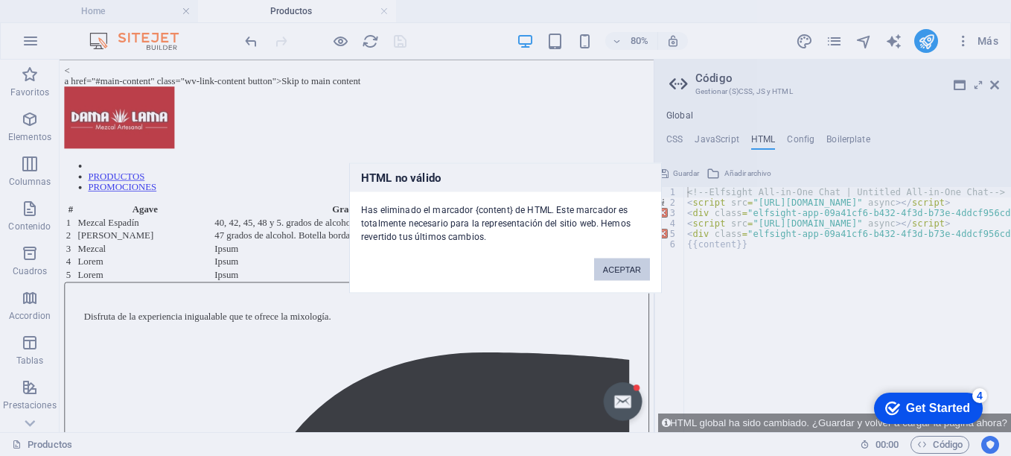
click at [629, 261] on button "ACEPTAR" at bounding box center [622, 269] width 56 height 22
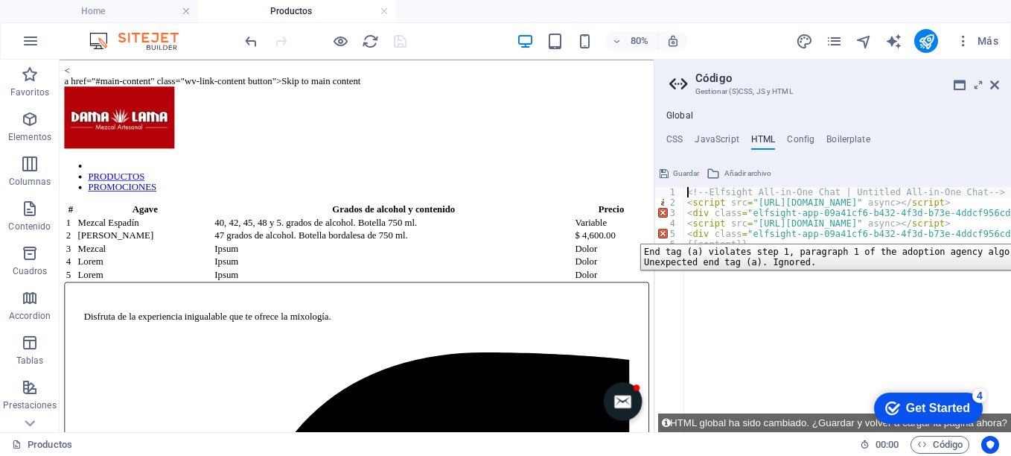
click at [664, 232] on div "5" at bounding box center [670, 234] width 30 height 10
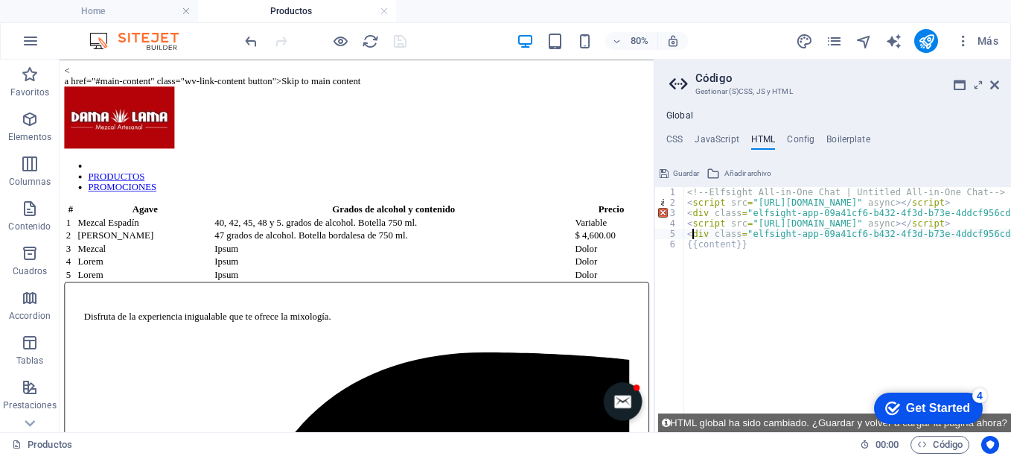
click at [664, 209] on div "3" at bounding box center [670, 213] width 30 height 10
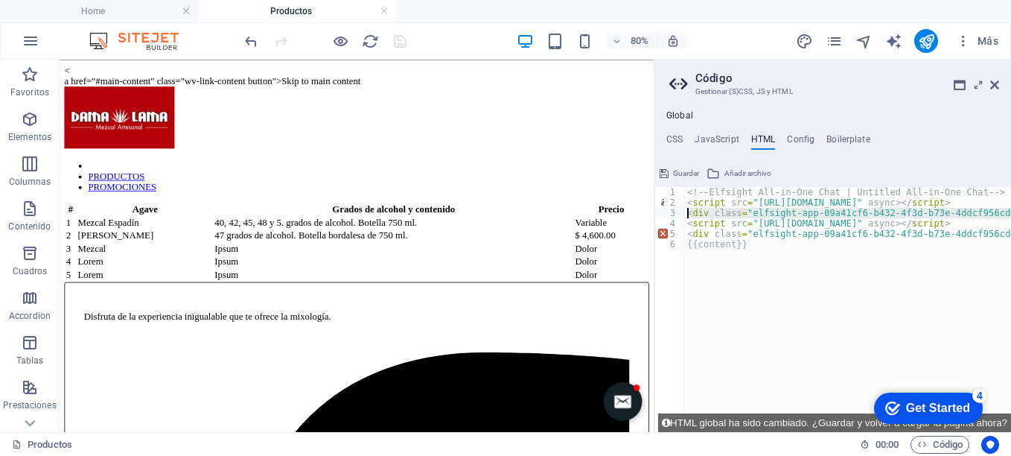
click at [689, 211] on div "<!-- Elfsight All-in-One Chat | Untitled All-in-One Chat --> < script src = "[U…" at bounding box center [847, 309] width 327 height 245
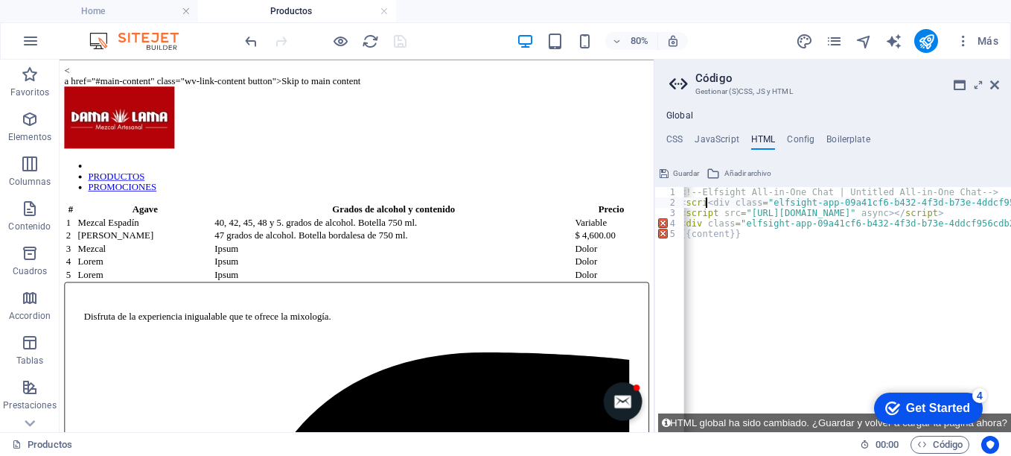
scroll to position [0, 0]
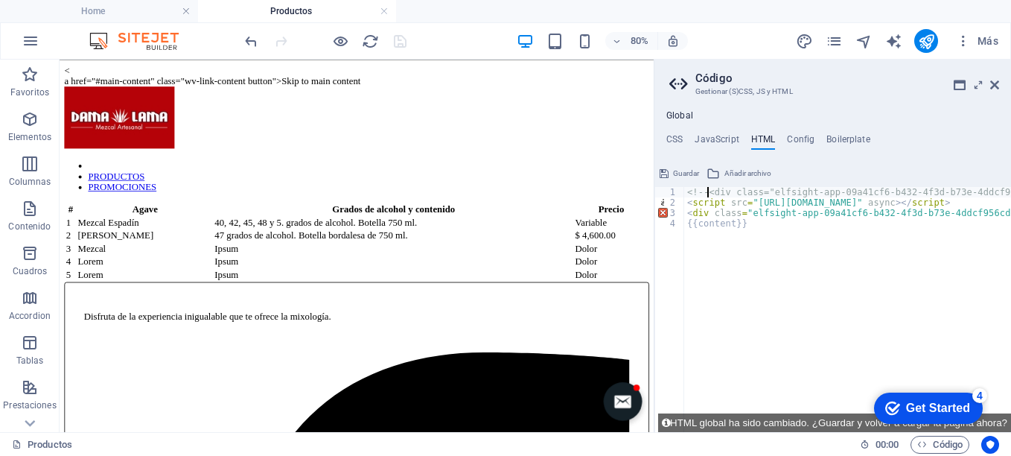
type textarea "<div class="elfsight-app-09a41cf6-b432-4f3d-b73e-4ddcf956cdb2" data-elfsight-ap…"
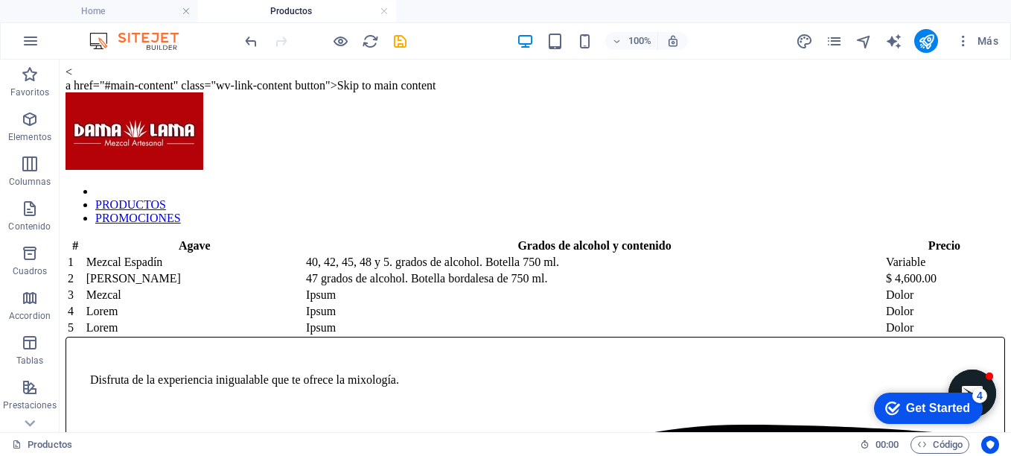
click at [964, 40] on icon "button" at bounding box center [963, 41] width 15 height 15
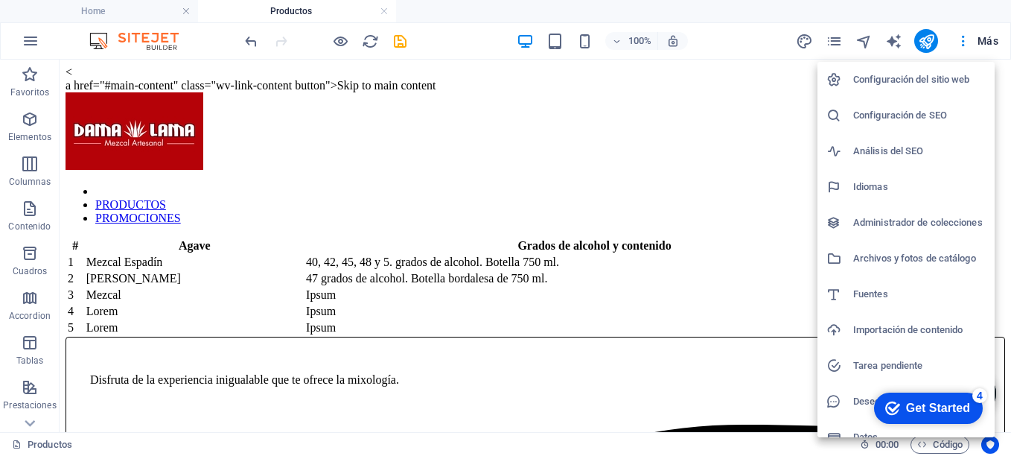
click at [938, 445] on div at bounding box center [505, 228] width 1011 height 456
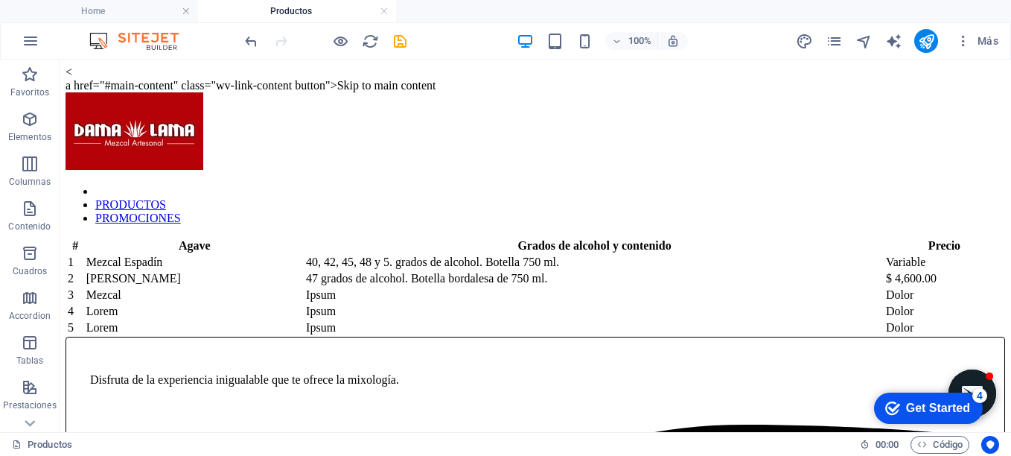
click at [938, 445] on span "Código" at bounding box center [940, 445] width 45 height 18
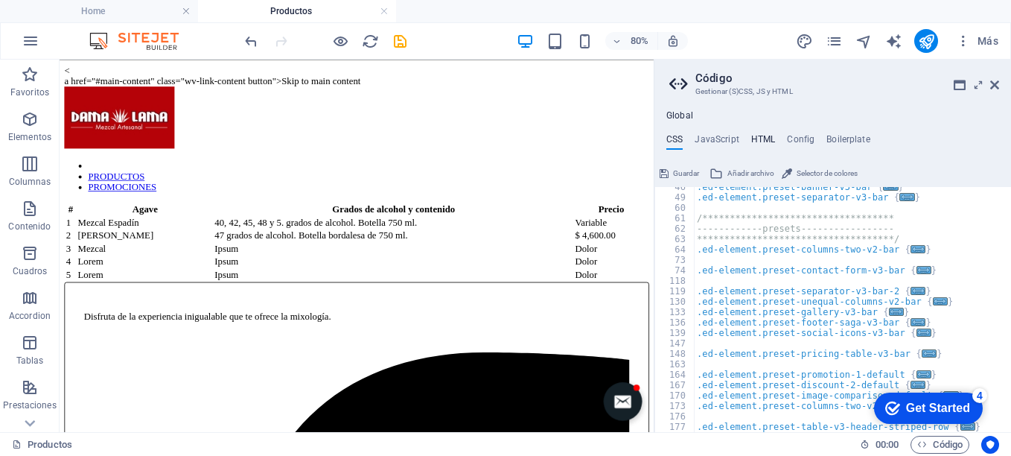
click at [764, 137] on h4 "HTML" at bounding box center [764, 142] width 25 height 16
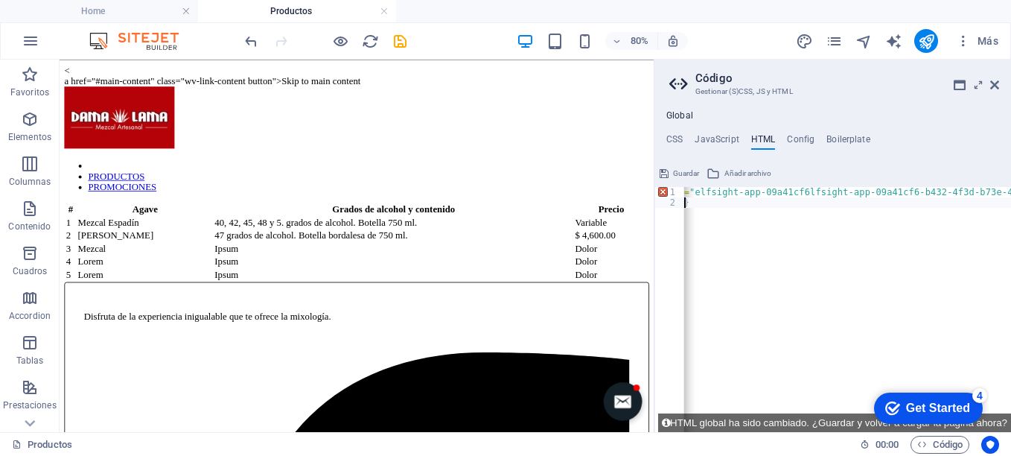
scroll to position [0, 58]
type textarea "<div class="elfsight-app-09a41cf6lfsight-app-09a41cf6-b432-4f3d-b73e-4ddcf956cd…"
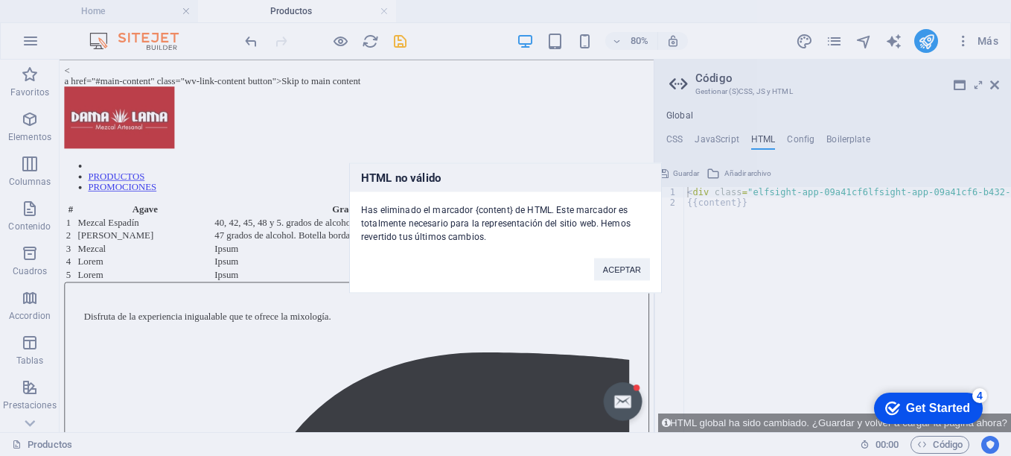
scroll to position [0, 0]
click at [624, 264] on button "ACEPTAR" at bounding box center [622, 269] width 56 height 22
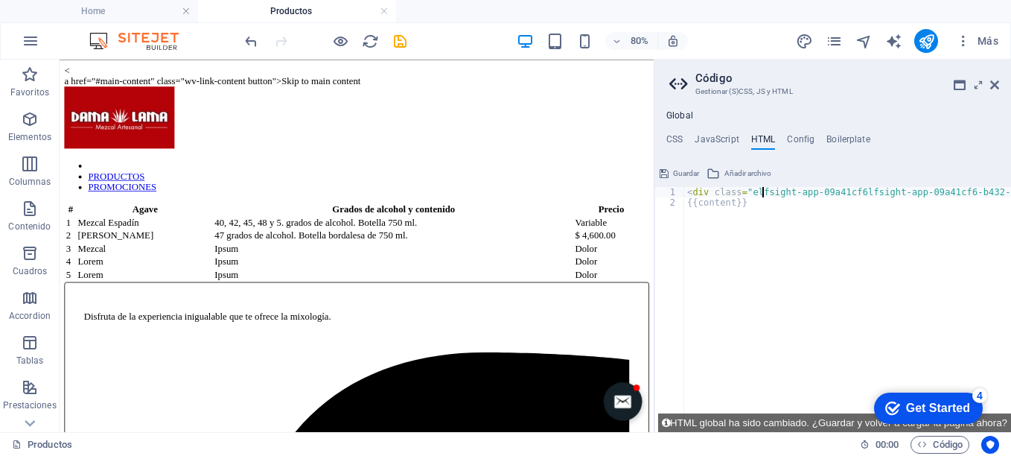
type textarea "sight-app-09a41cf6lfsight-app-09a41cf6-b432-4f3d-b73e-4ddcf956cdb2" data-elfsig…"
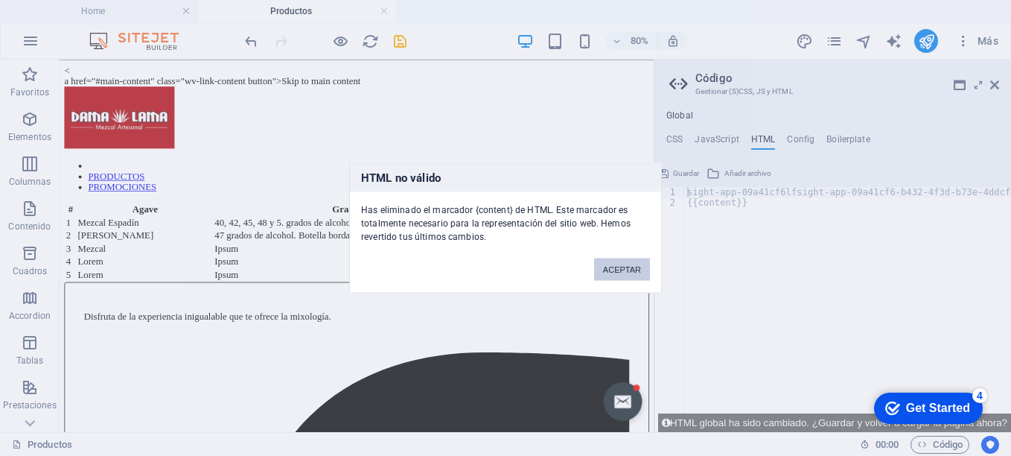
click at [629, 271] on button "ACEPTAR" at bounding box center [622, 269] width 56 height 22
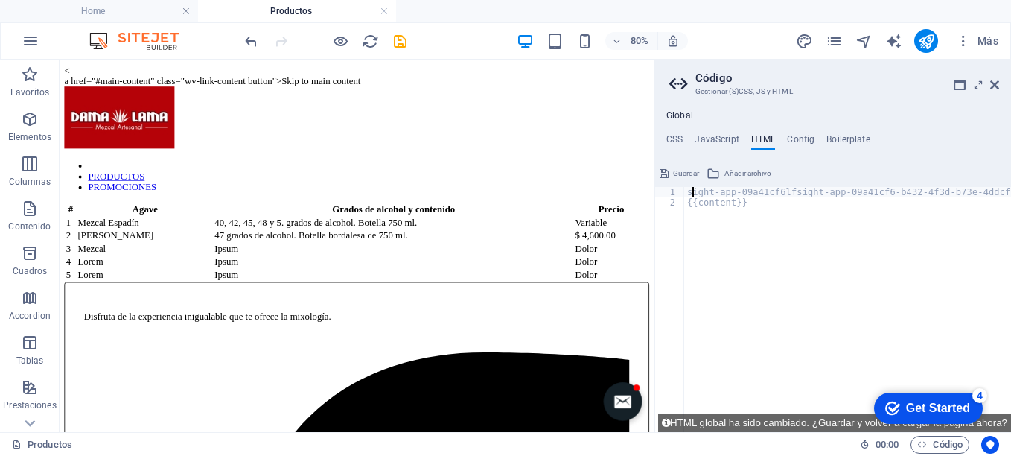
type textarea "st</a>"
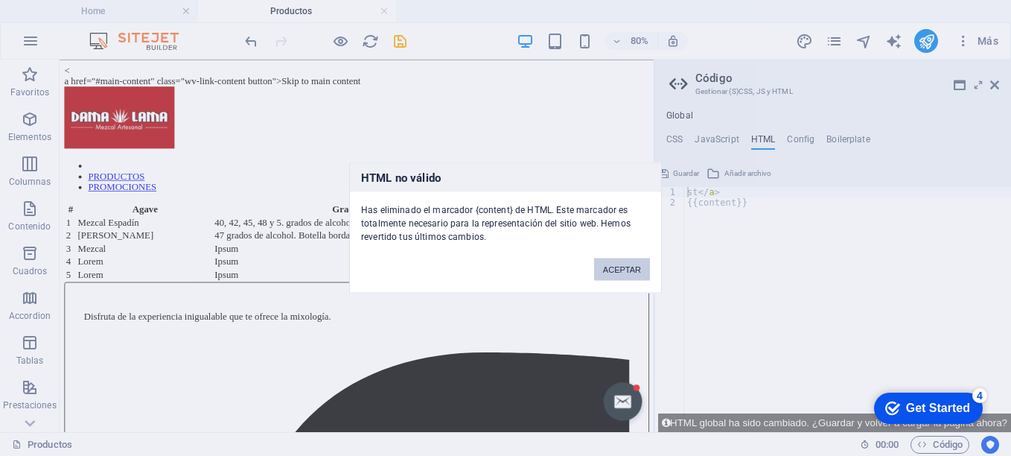
click at [623, 266] on button "ACEPTAR" at bounding box center [622, 269] width 56 height 22
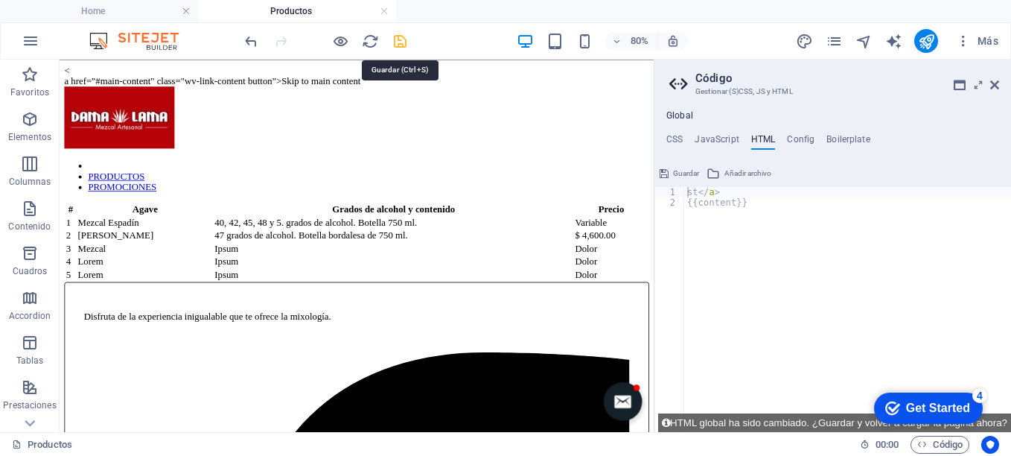
click at [401, 40] on icon "save" at bounding box center [400, 41] width 17 height 17
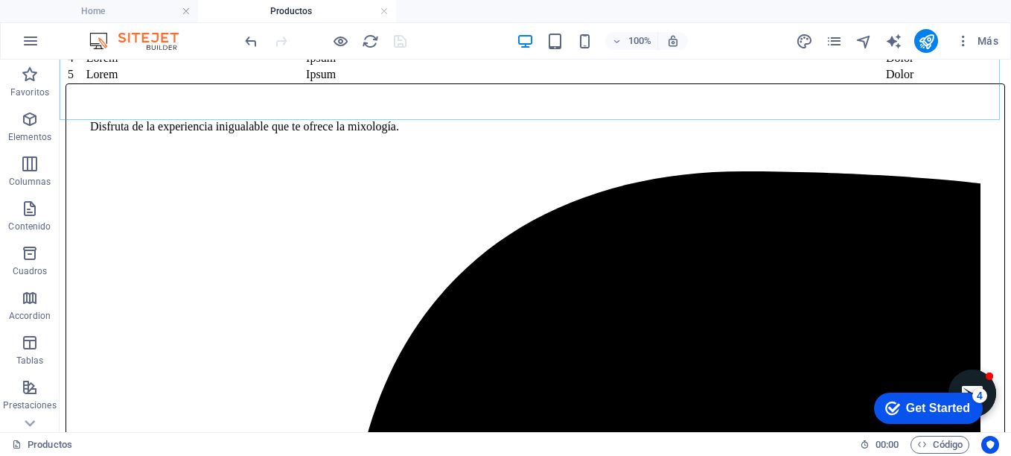
scroll to position [267, 0]
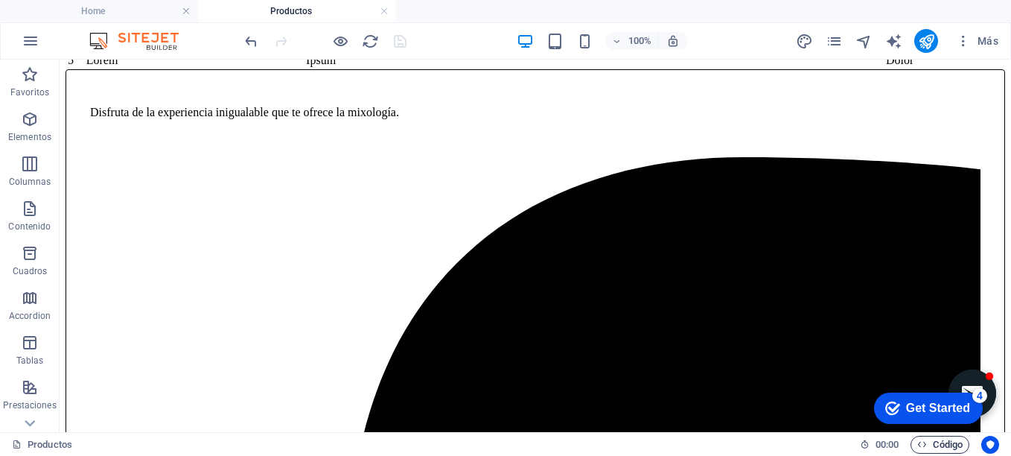
click at [938, 443] on span "Código" at bounding box center [940, 445] width 45 height 18
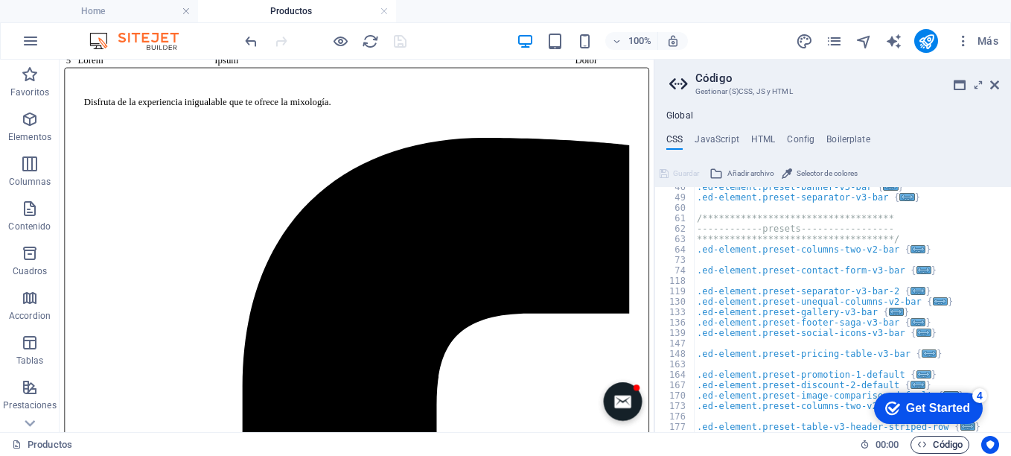
scroll to position [206, 0]
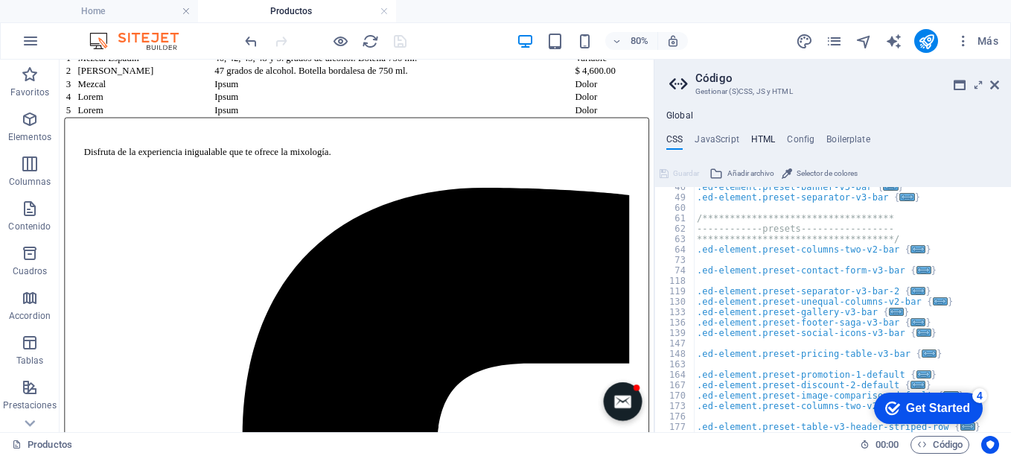
click at [765, 135] on h4 "HTML" at bounding box center [764, 142] width 25 height 16
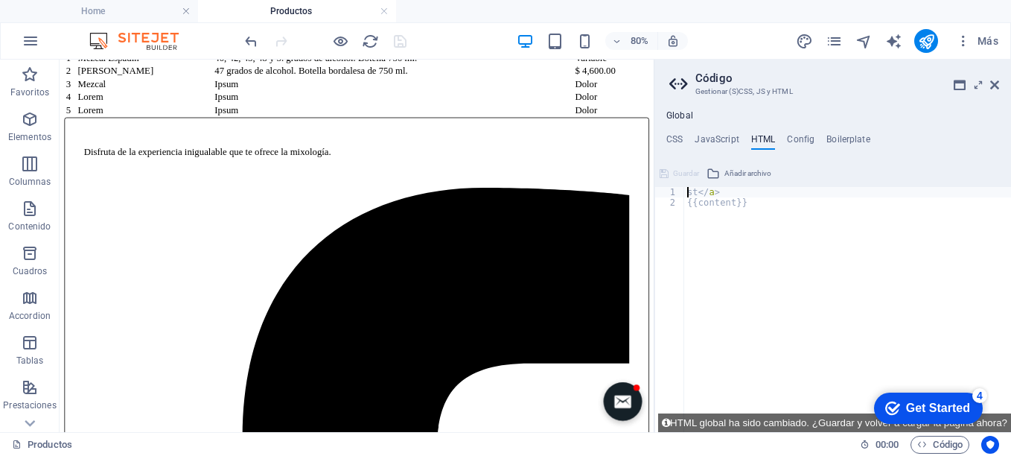
click at [731, 187] on div "st </ a > {{content}}" at bounding box center [847, 320] width 327 height 266
click at [728, 191] on div "st </ a > {{content}}" at bounding box center [847, 320] width 327 height 266
type textarea "s"
click at [680, 171] on span "Guardar" at bounding box center [686, 174] width 26 height 18
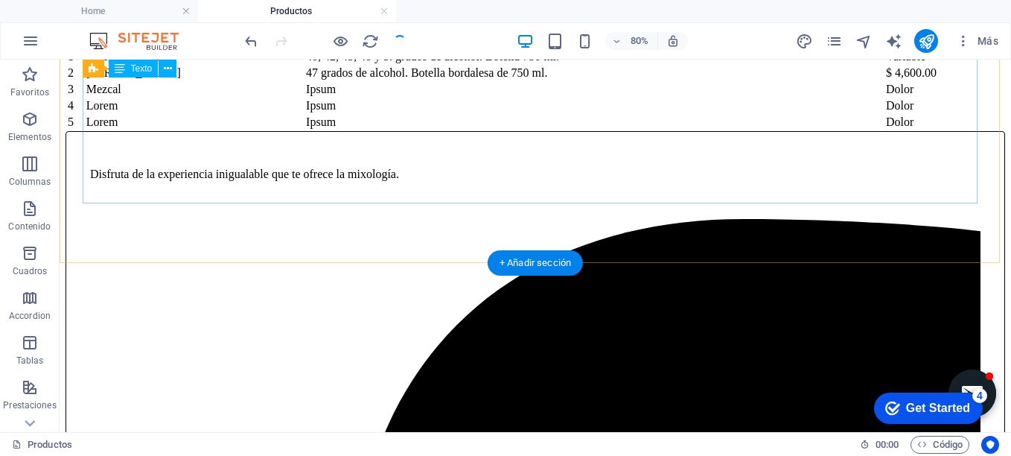
scroll to position [267, 0]
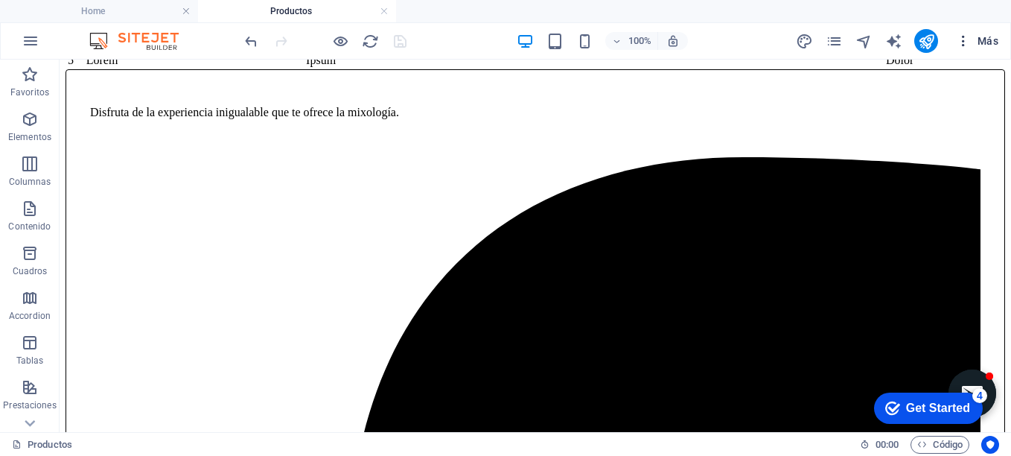
click at [965, 36] on icon "button" at bounding box center [963, 41] width 15 height 15
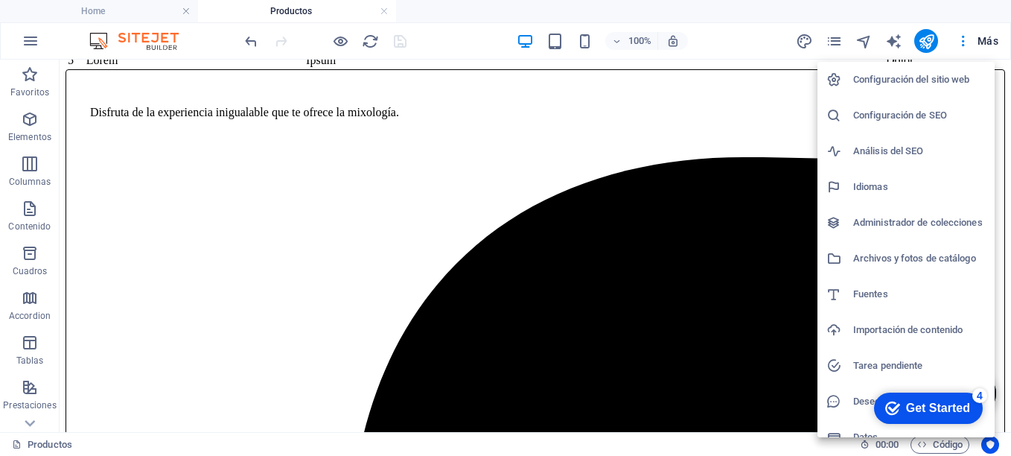
click at [950, 445] on div at bounding box center [505, 228] width 1011 height 456
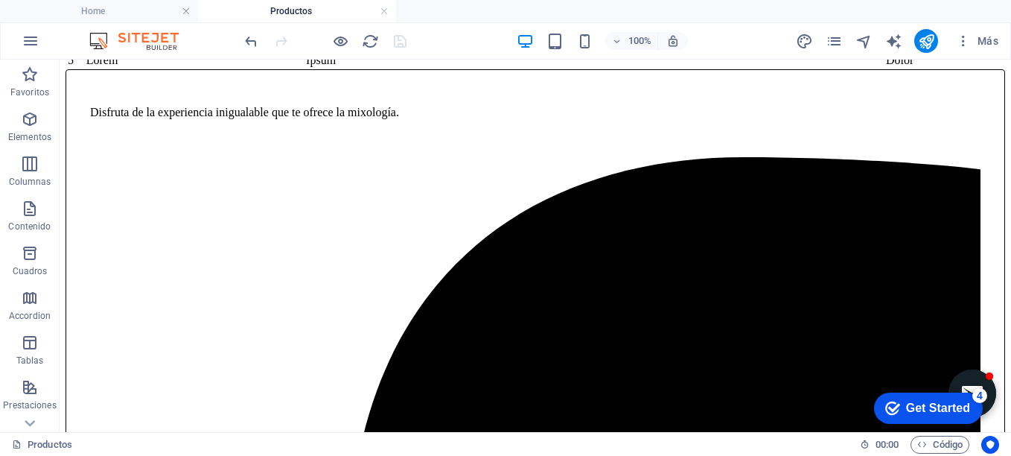
click at [950, 445] on span "Código" at bounding box center [940, 445] width 45 height 18
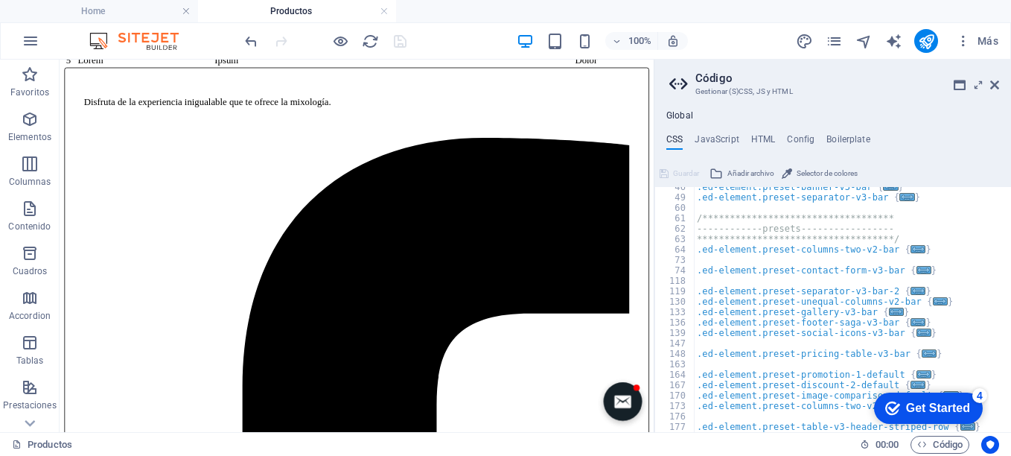
scroll to position [206, 0]
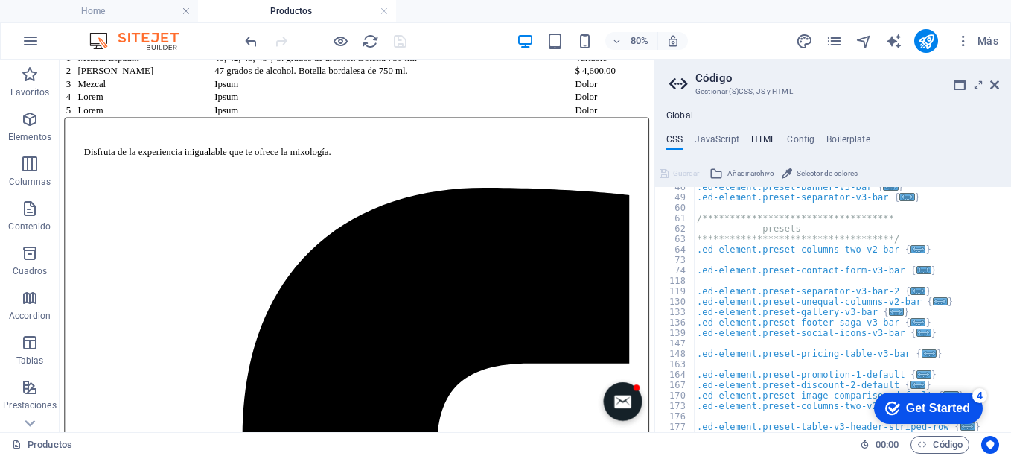
click at [766, 141] on h4 "HTML" at bounding box center [764, 142] width 25 height 16
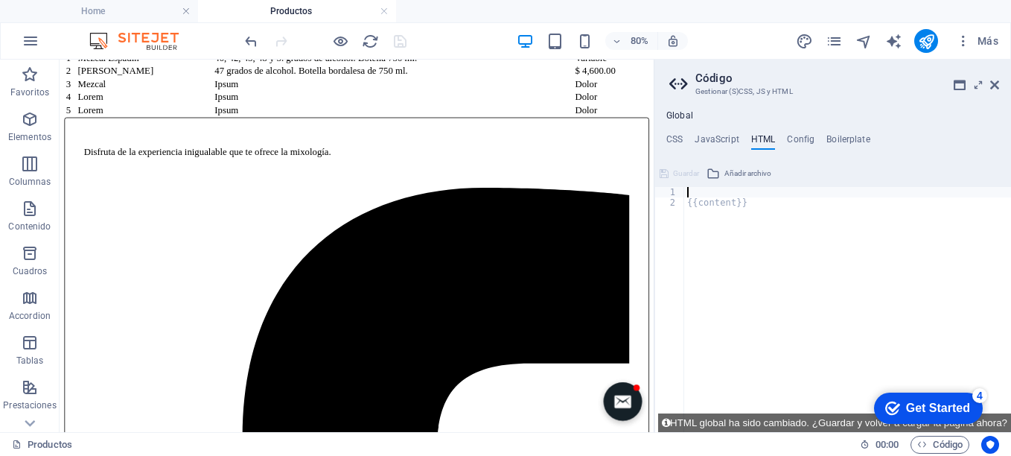
click at [750, 206] on div "{{content}}" at bounding box center [847, 320] width 327 height 266
type textarea "{{content}}"
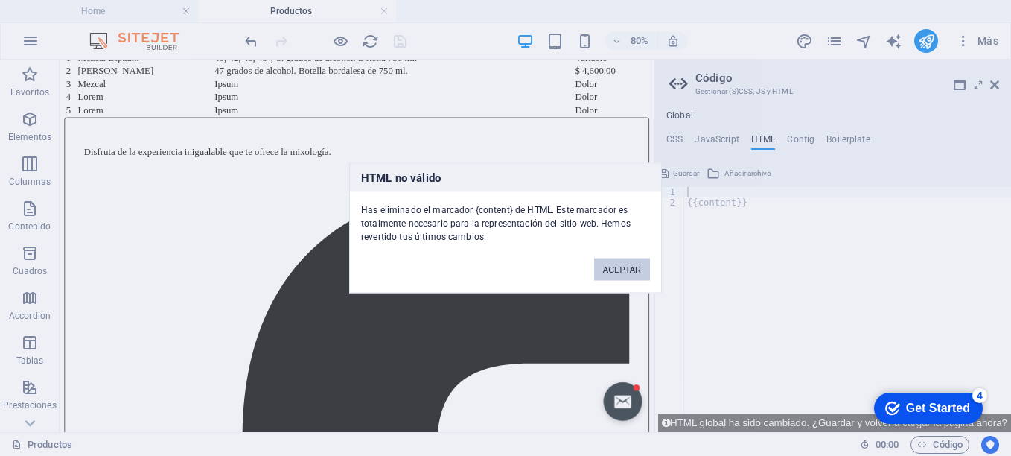
click at [635, 267] on button "ACEPTAR" at bounding box center [622, 269] width 56 height 22
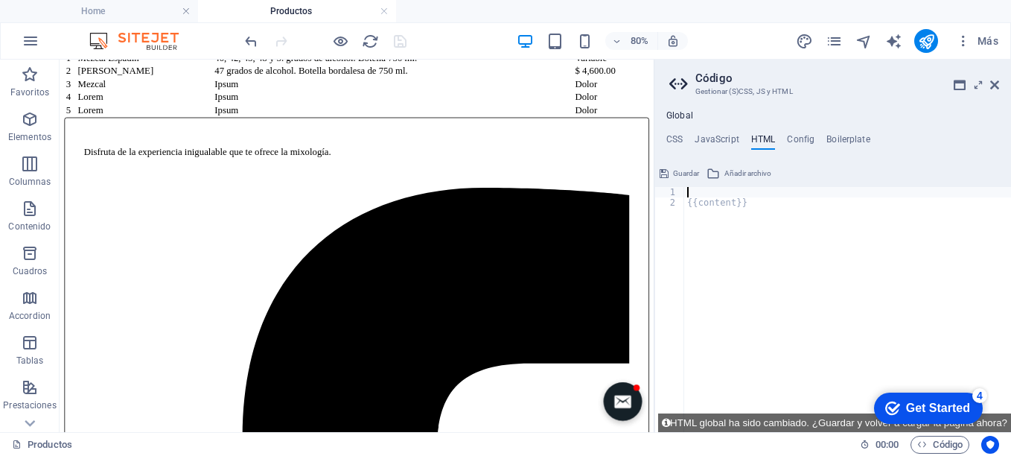
click at [699, 191] on div "{{content}}" at bounding box center [847, 320] width 327 height 266
type textarea "{{content}}"
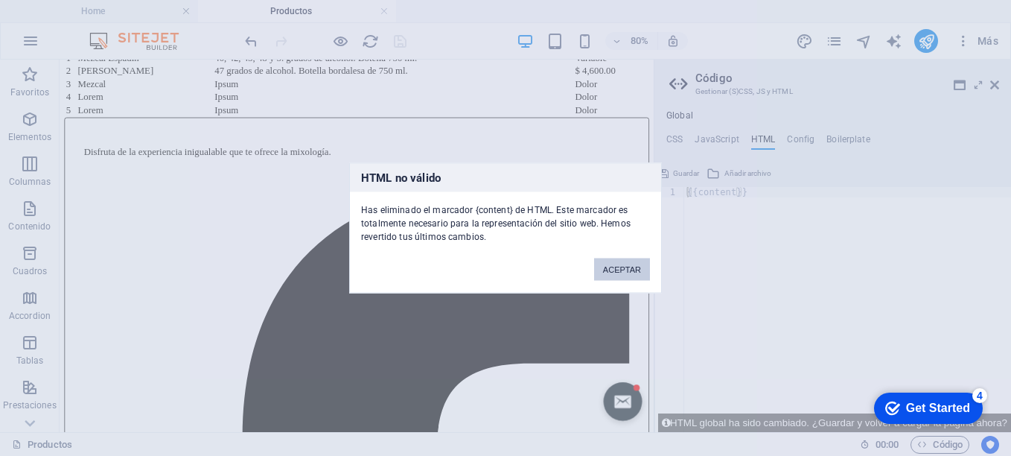
click at [629, 269] on button "ACEPTAR" at bounding box center [622, 269] width 56 height 22
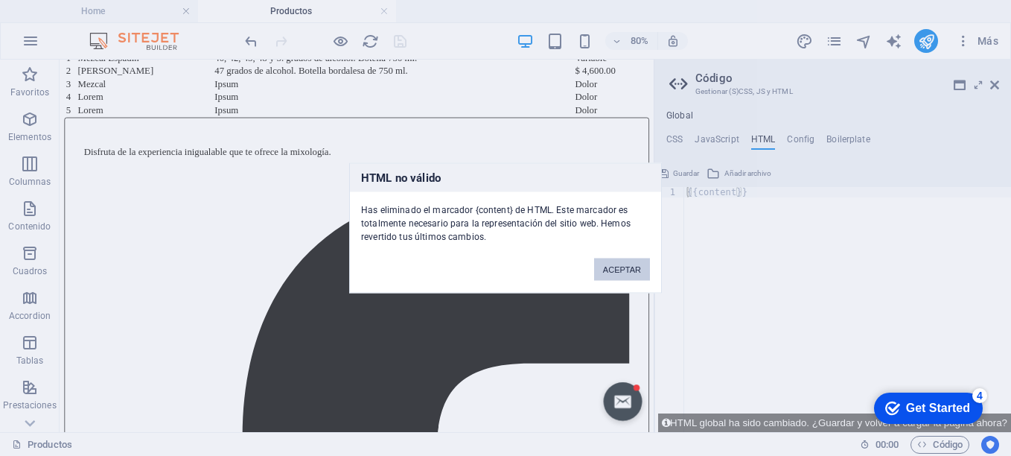
click at [629, 270] on button "ACEPTAR" at bounding box center [622, 269] width 56 height 22
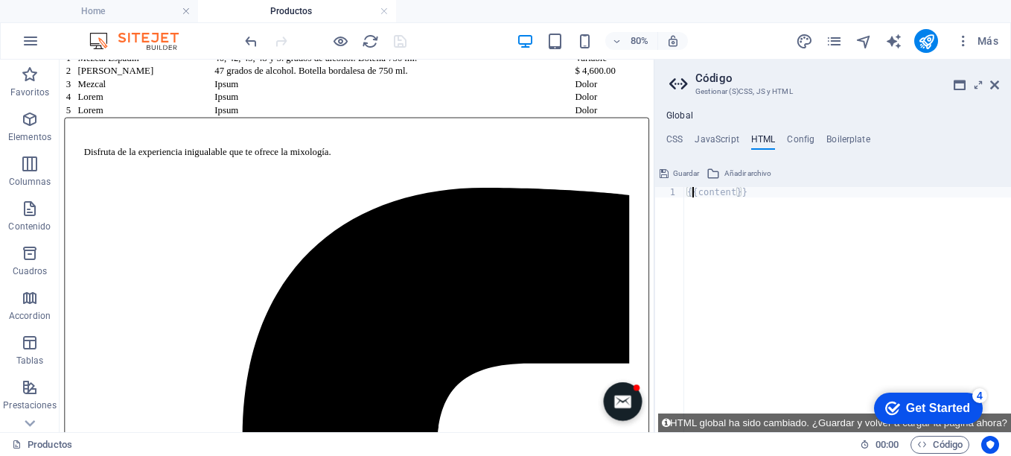
click at [692, 193] on div "{{content}}" at bounding box center [847, 320] width 327 height 266
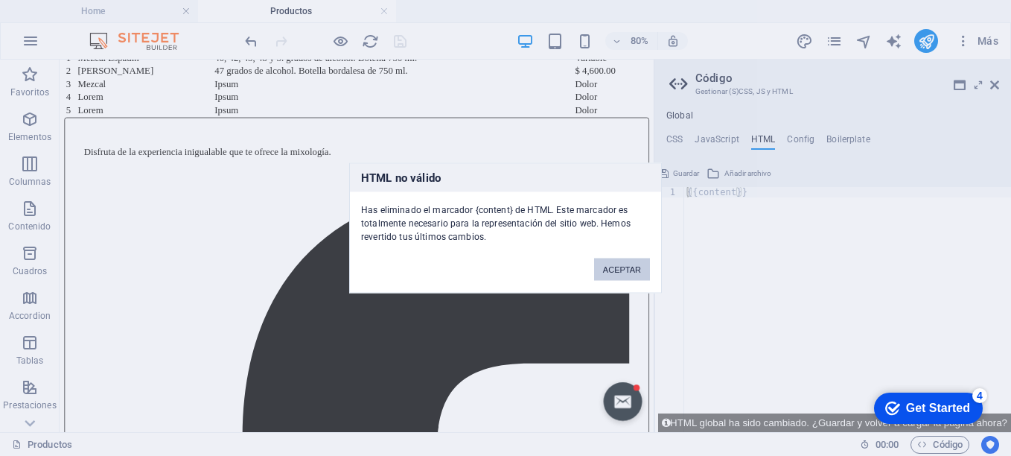
click at [628, 271] on button "ACEPTAR" at bounding box center [622, 269] width 56 height 22
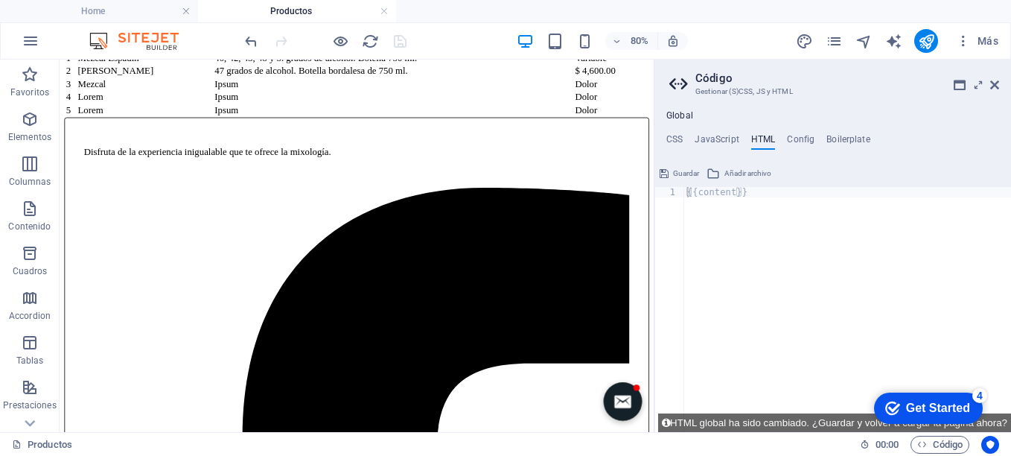
click at [687, 189] on div "{{content}}" at bounding box center [847, 320] width 327 height 266
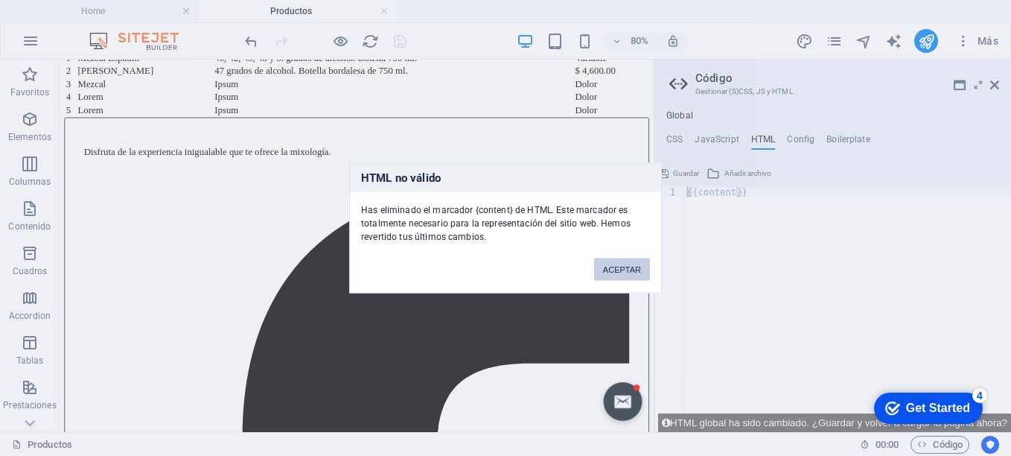
click at [635, 273] on button "ACEPTAR" at bounding box center [622, 269] width 56 height 22
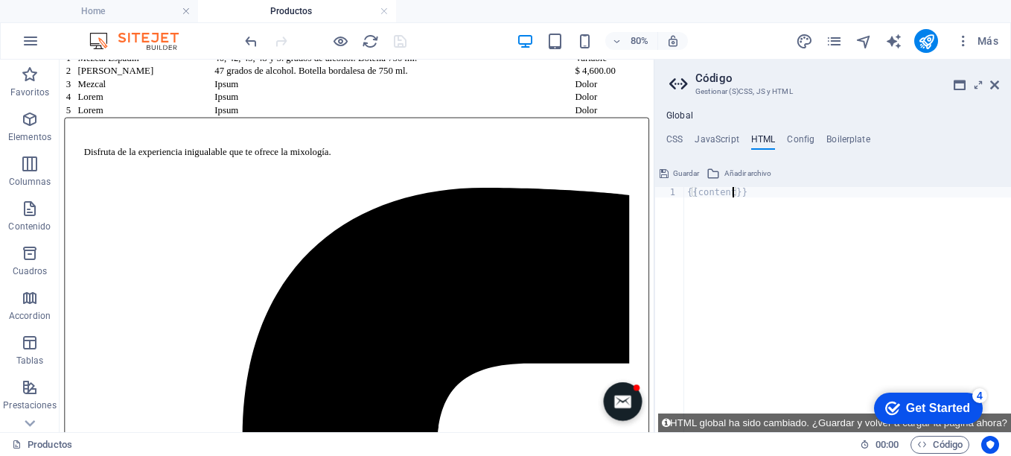
click at [734, 190] on div "{{content}}" at bounding box center [847, 320] width 327 height 266
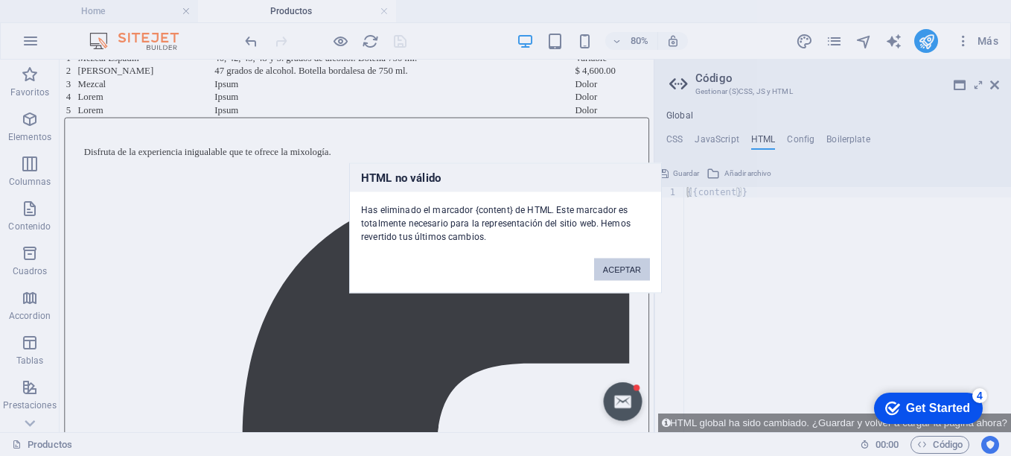
click at [631, 269] on button "ACEPTAR" at bounding box center [622, 269] width 56 height 22
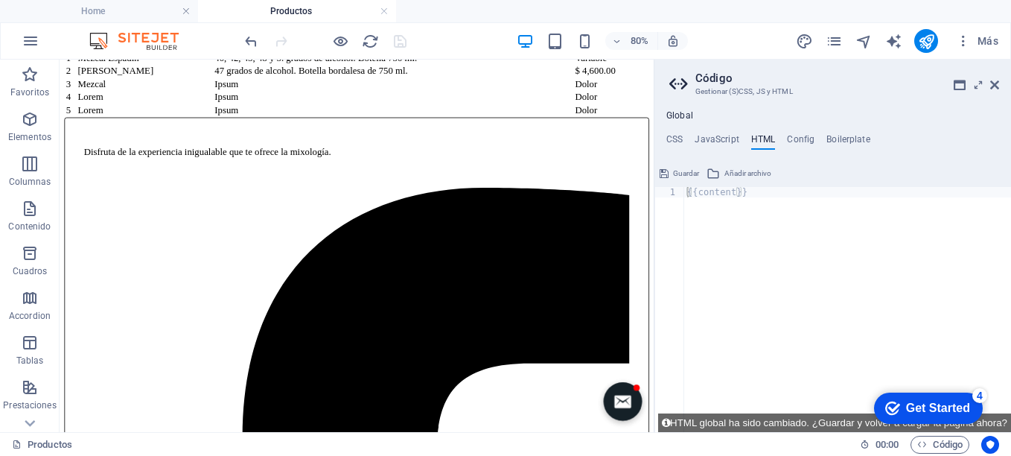
drag, startPoint x: 398, startPoint y: 41, endPoint x: 648, endPoint y: 20, distance: 251.1
click at [398, 41] on div at bounding box center [325, 41] width 167 height 24
click at [682, 171] on span "Guardar" at bounding box center [686, 174] width 26 height 18
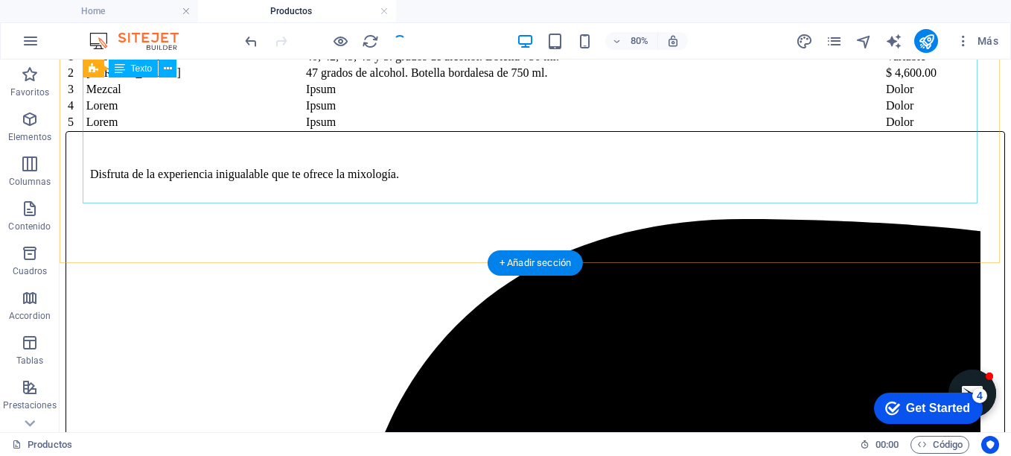
scroll to position [267, 0]
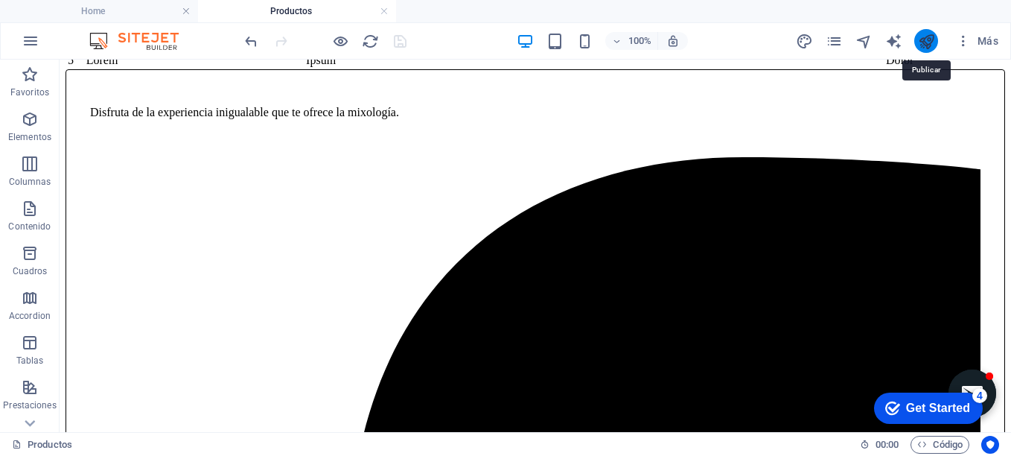
click at [932, 41] on icon "publish" at bounding box center [926, 41] width 17 height 17
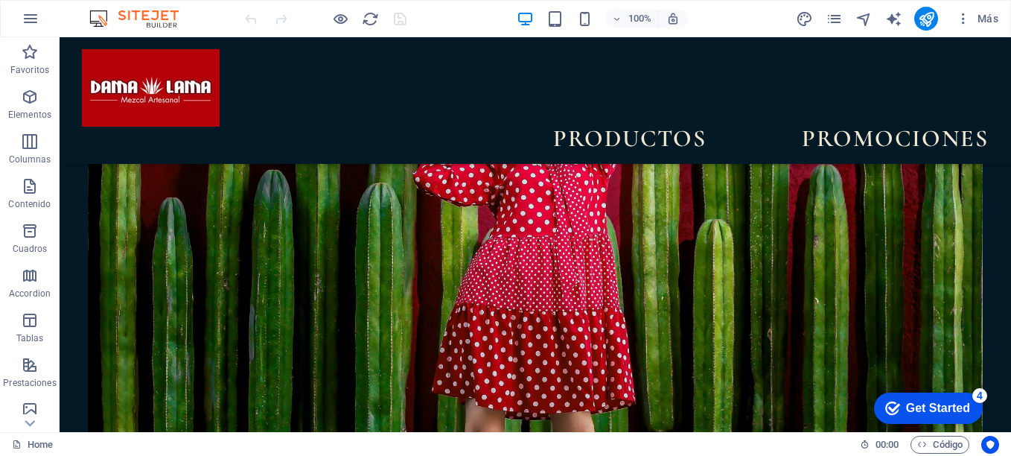
scroll to position [4236, 0]
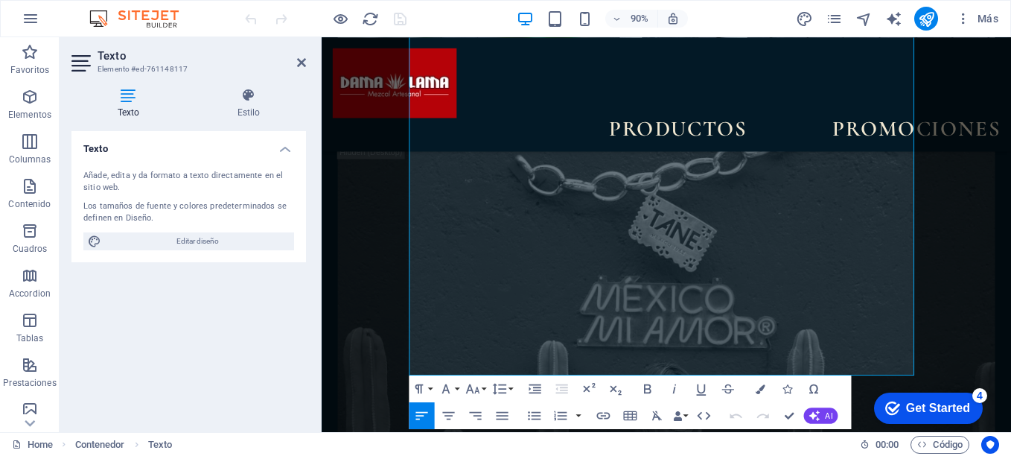
scroll to position [4508, 0]
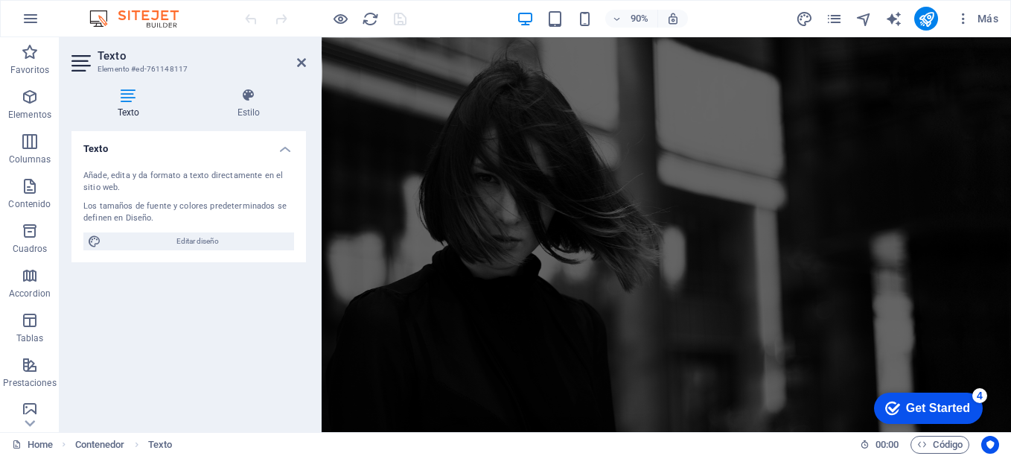
scroll to position [0, 0]
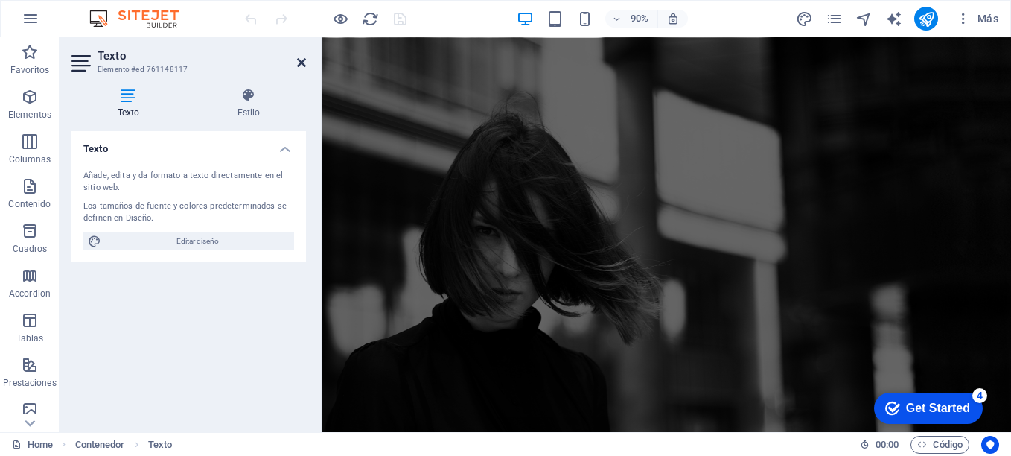
click at [300, 66] on icon at bounding box center [301, 63] width 9 height 12
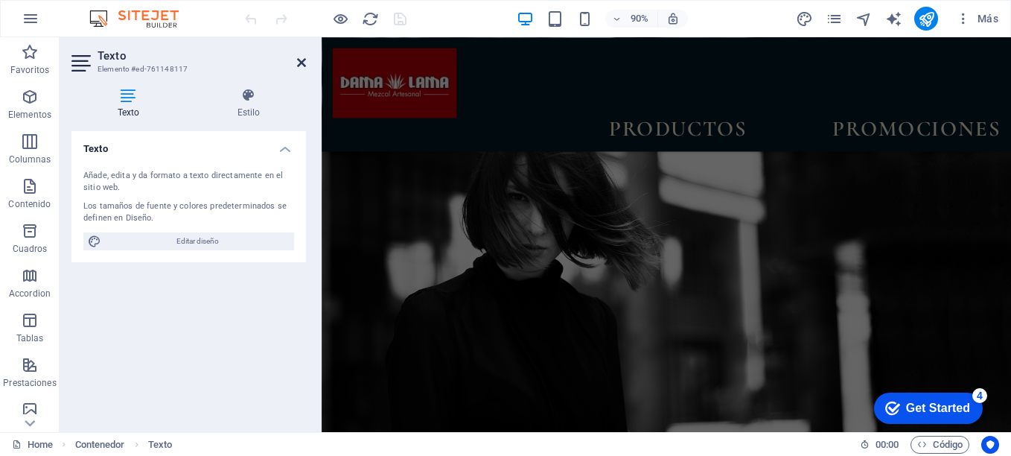
scroll to position [4196, 0]
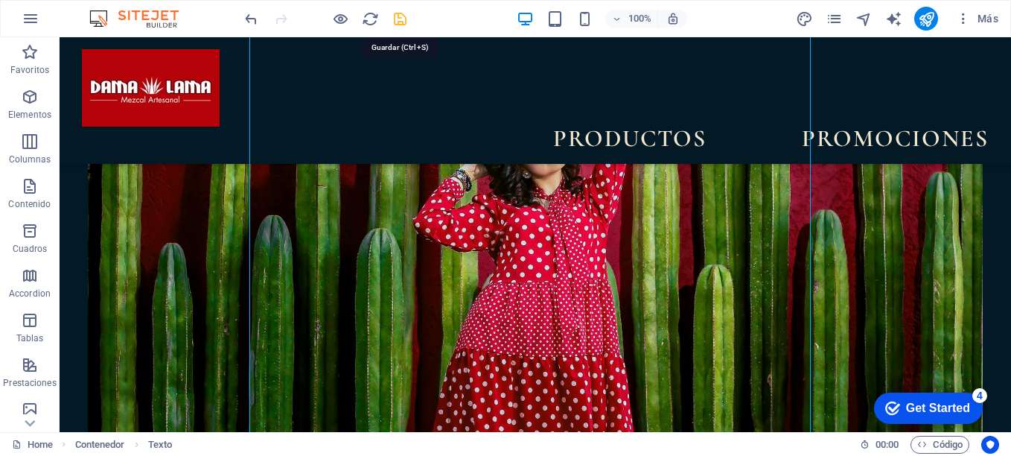
click at [0, 0] on icon "save" at bounding box center [0, 0] width 0 height 0
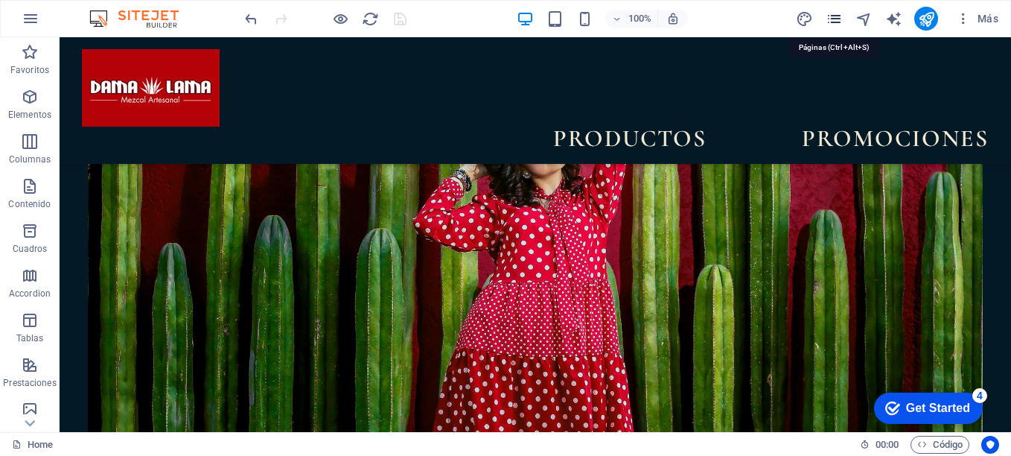
click at [0, 0] on icon "pages" at bounding box center [0, 0] width 0 height 0
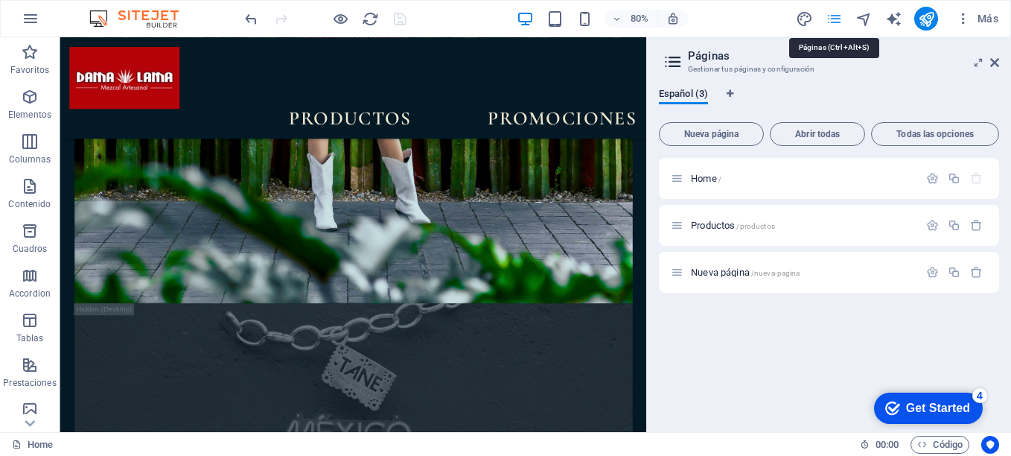
scroll to position [4449, 0]
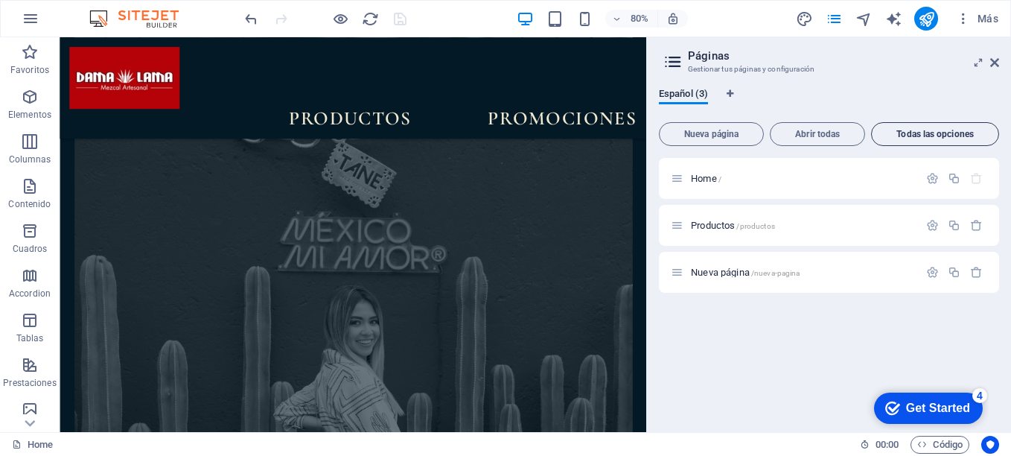
click at [912, 133] on span "Todas las opciones" at bounding box center [935, 134] width 115 height 9
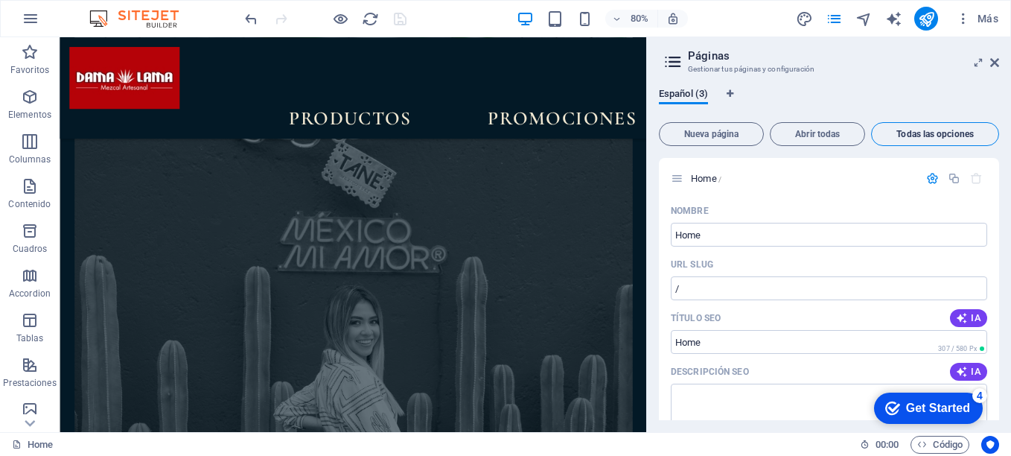
scroll to position [1260, 0]
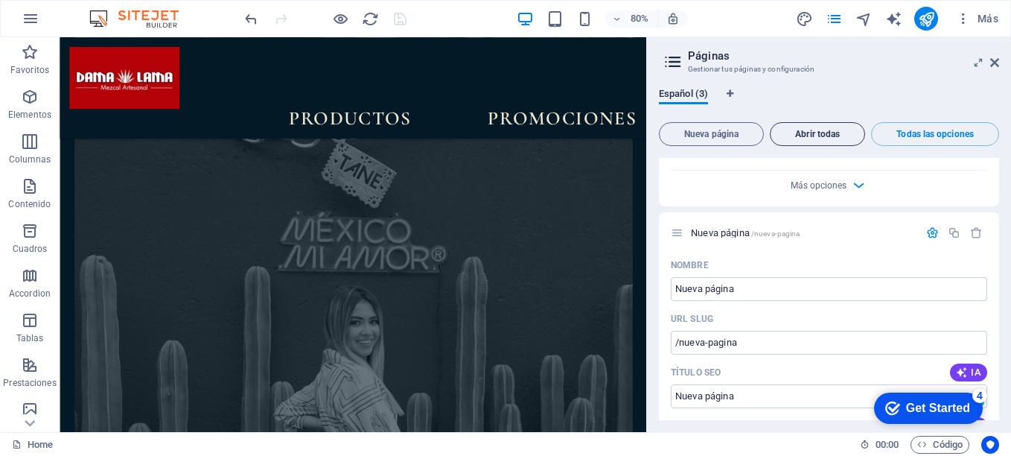
click at [829, 143] on button "Abrir todas" at bounding box center [817, 134] width 95 height 24
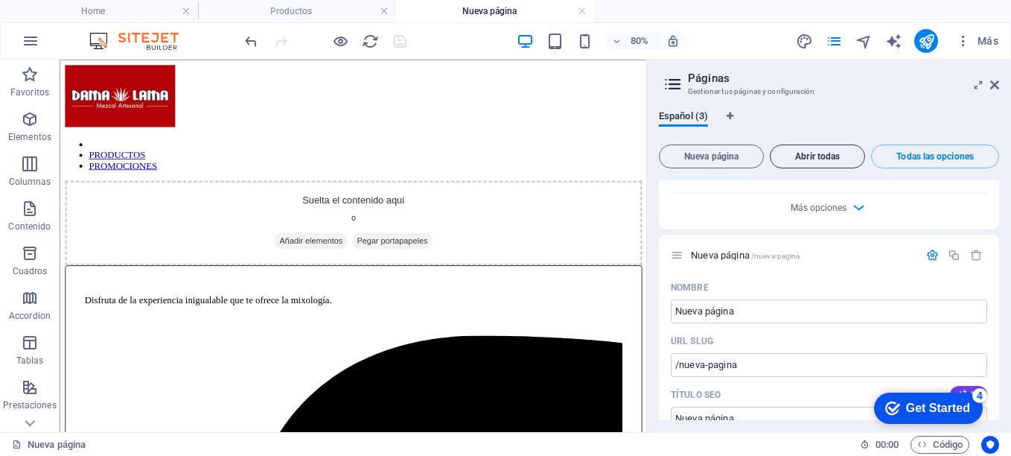
scroll to position [0, 0]
click at [740, 153] on span "Nueva página" at bounding box center [712, 156] width 92 height 9
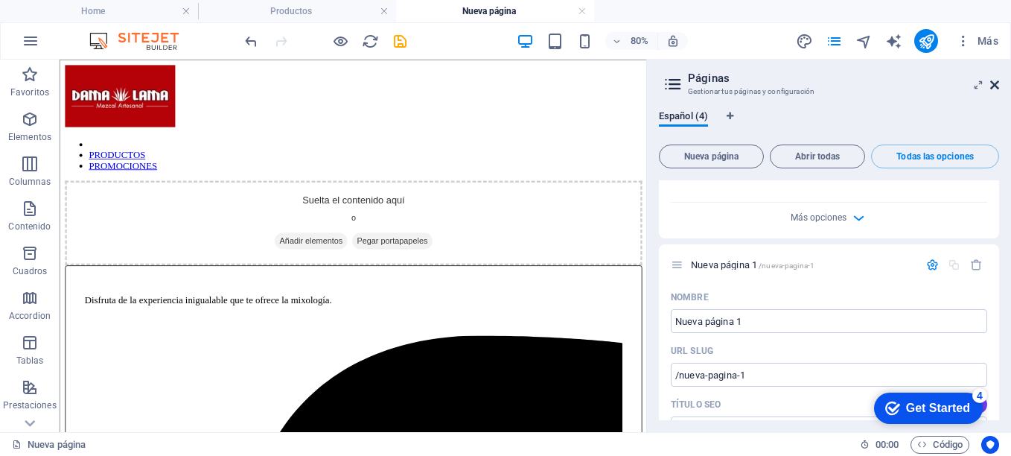
click at [994, 86] on icon at bounding box center [995, 85] width 9 height 12
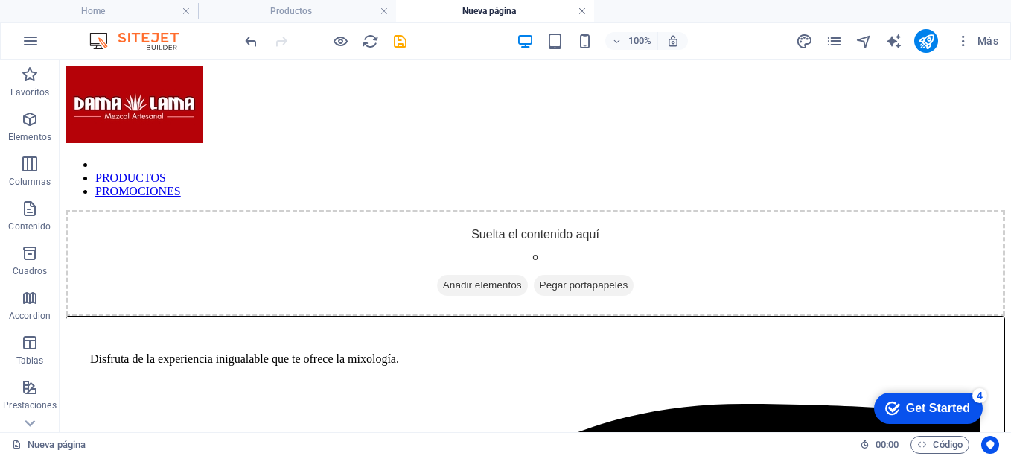
click at [585, 10] on link at bounding box center [582, 11] width 9 height 14
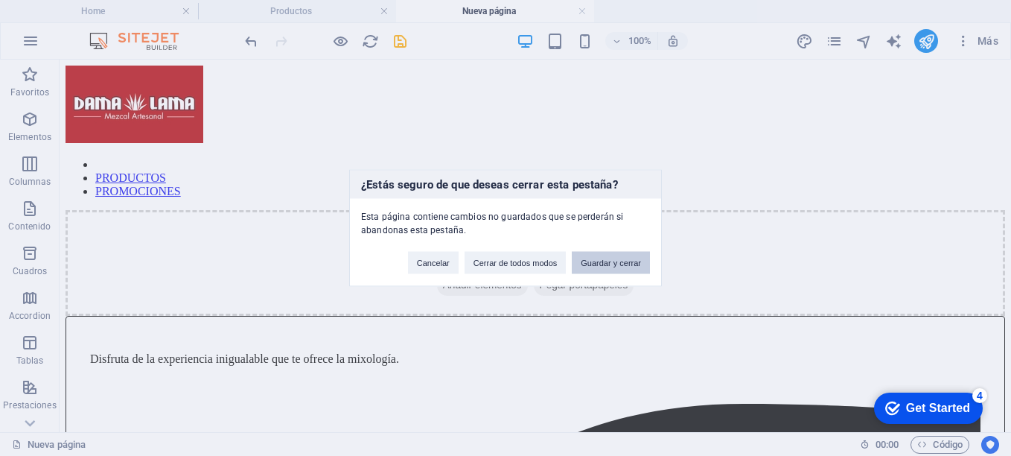
click at [631, 264] on button "Guardar y cerrar" at bounding box center [611, 263] width 78 height 22
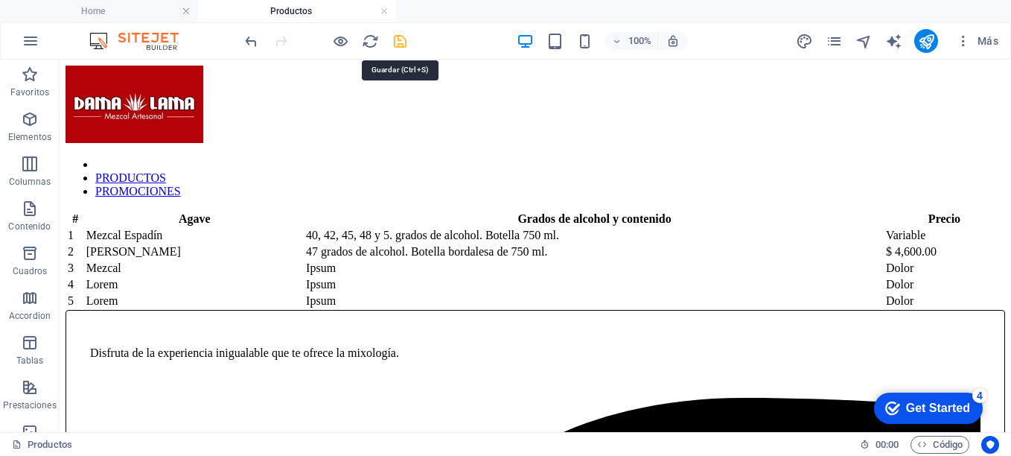
click at [401, 42] on icon "save" at bounding box center [400, 41] width 17 height 17
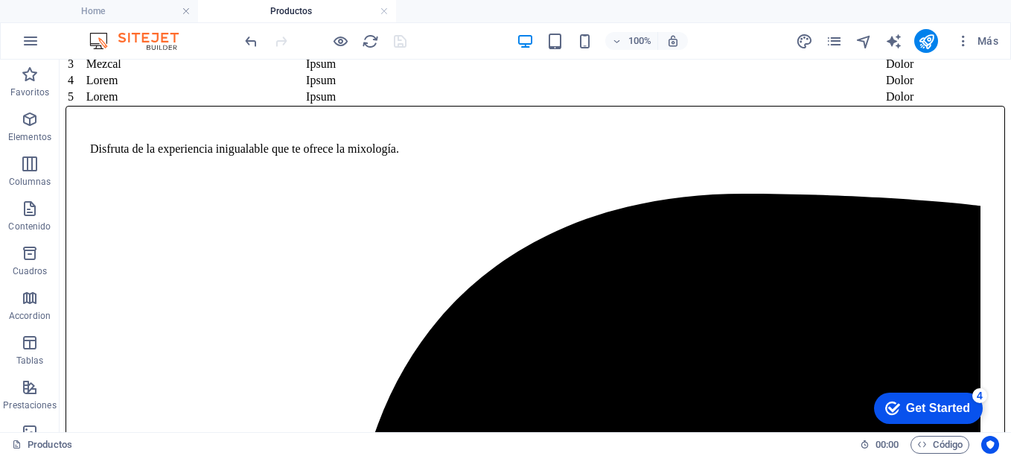
scroll to position [191, 0]
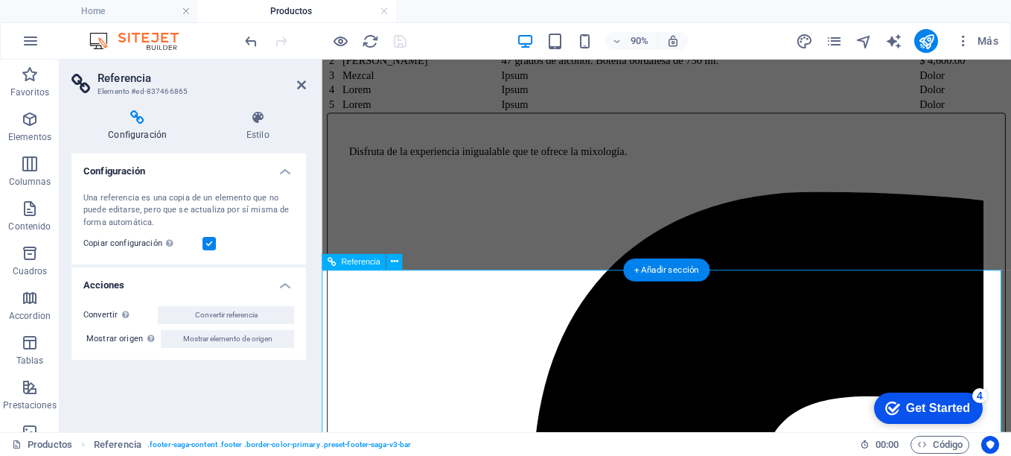
click at [256, 121] on icon at bounding box center [257, 117] width 97 height 15
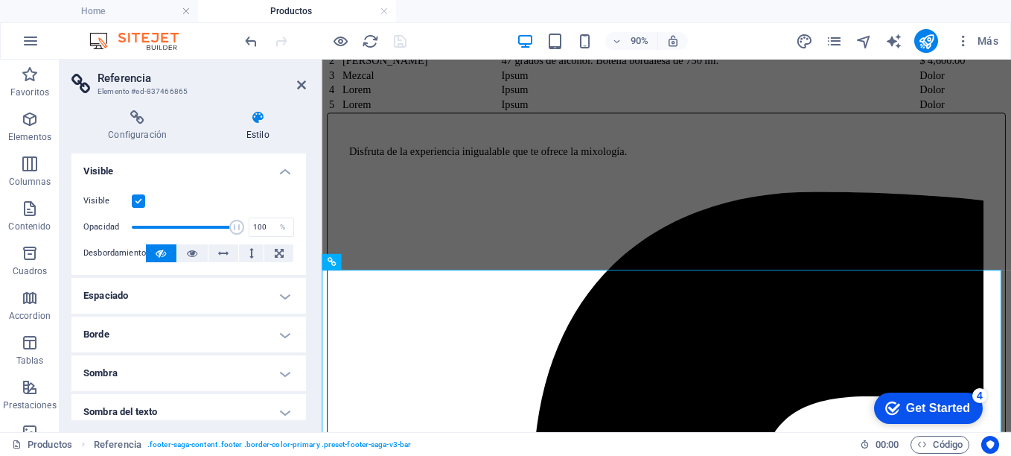
scroll to position [203, 0]
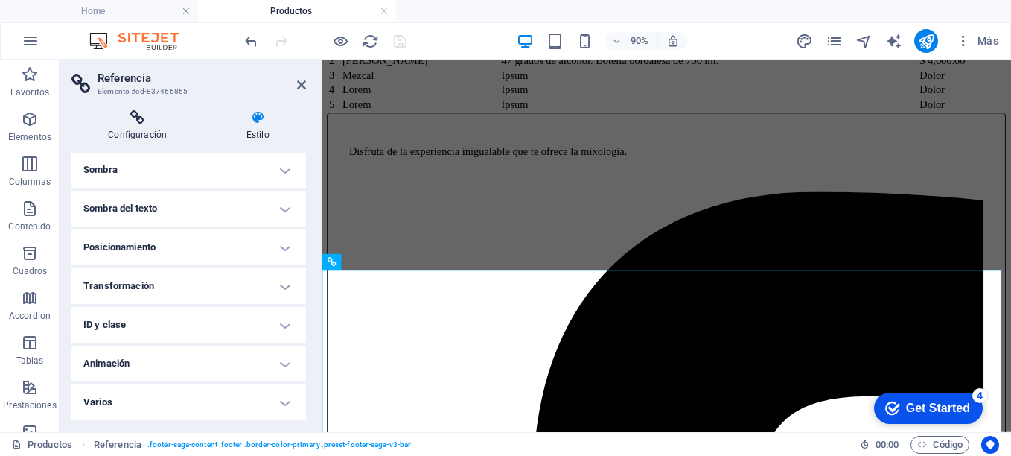
click at [135, 120] on icon at bounding box center [138, 117] width 132 height 15
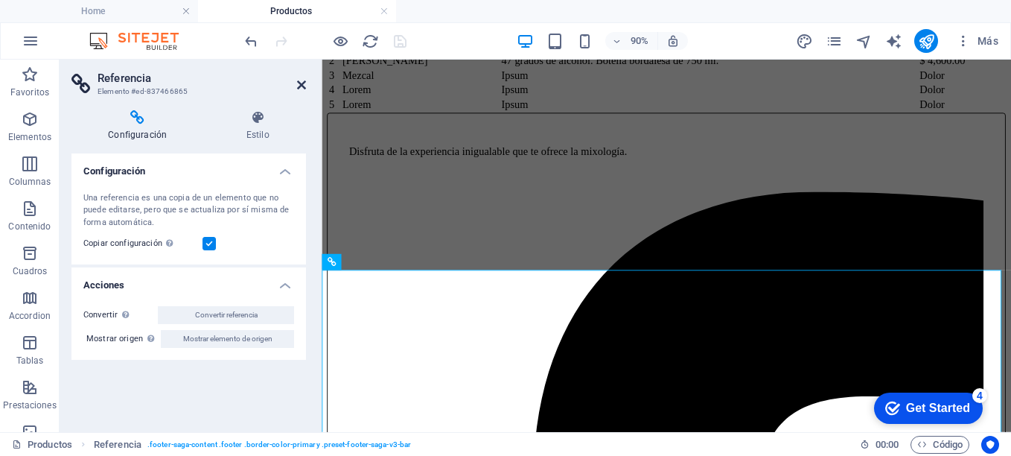
click at [303, 86] on icon at bounding box center [301, 85] width 9 height 12
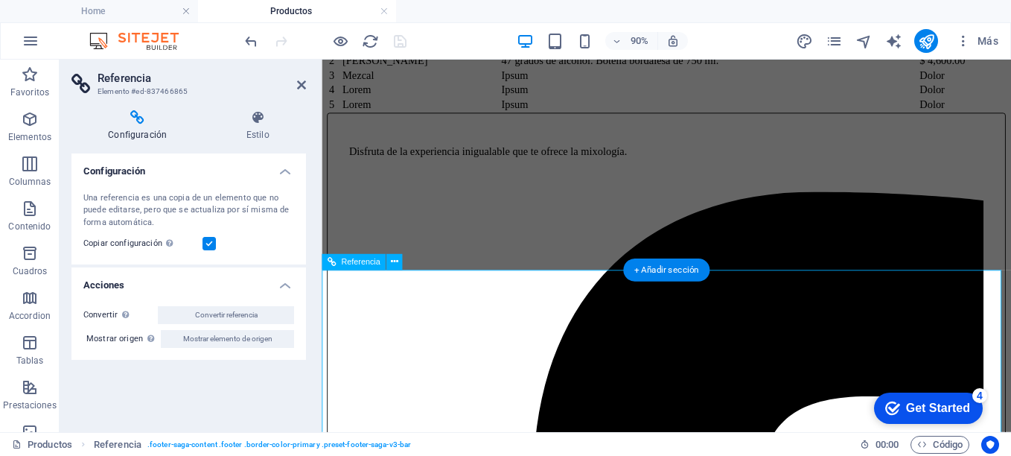
click at [259, 123] on icon at bounding box center [257, 117] width 97 height 15
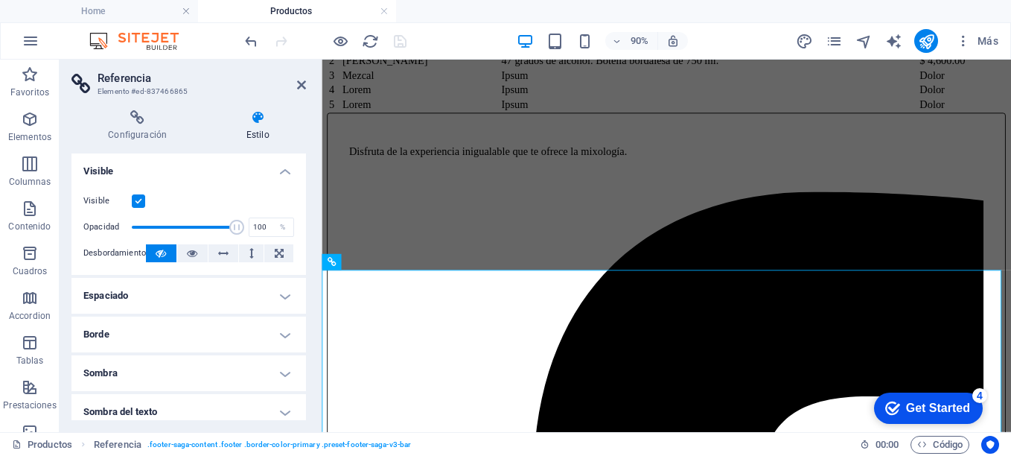
drag, startPoint x: 306, startPoint y: 299, endPoint x: 306, endPoint y: 328, distance: 28.3
click at [306, 328] on div "Configuración Estilo Configuración Una referencia es una copia de un elemento q…" at bounding box center [189, 265] width 258 height 334
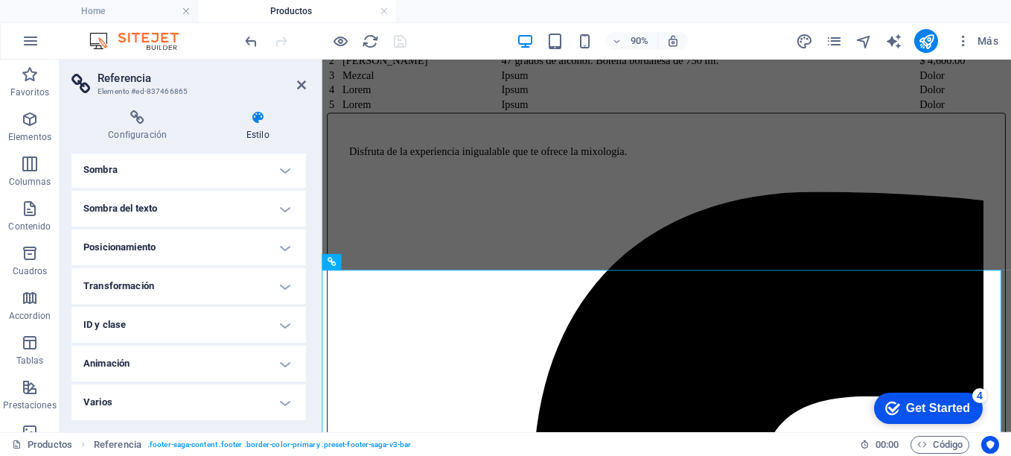
click at [306, 416] on div "Configuración Estilo Configuración Una referencia es una copia de un elemento q…" at bounding box center [189, 265] width 258 height 334
click at [302, 83] on icon at bounding box center [301, 85] width 9 height 12
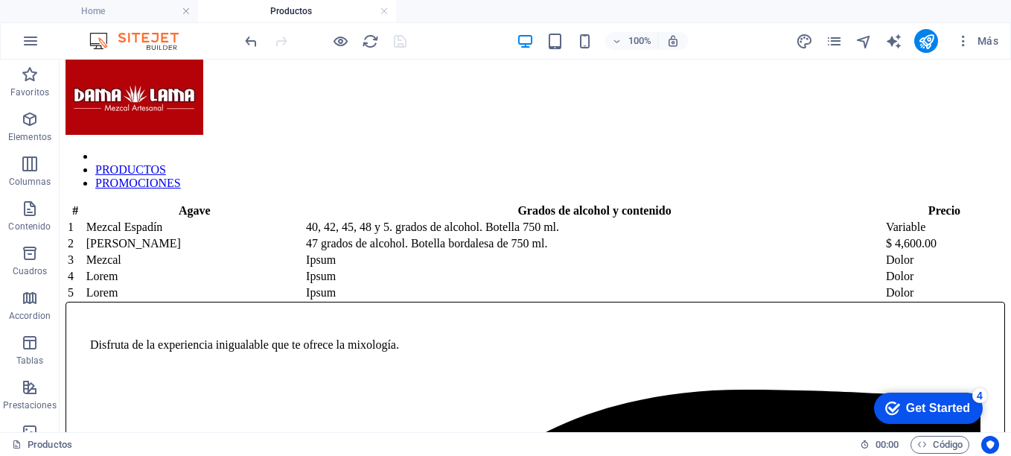
scroll to position [0, 0]
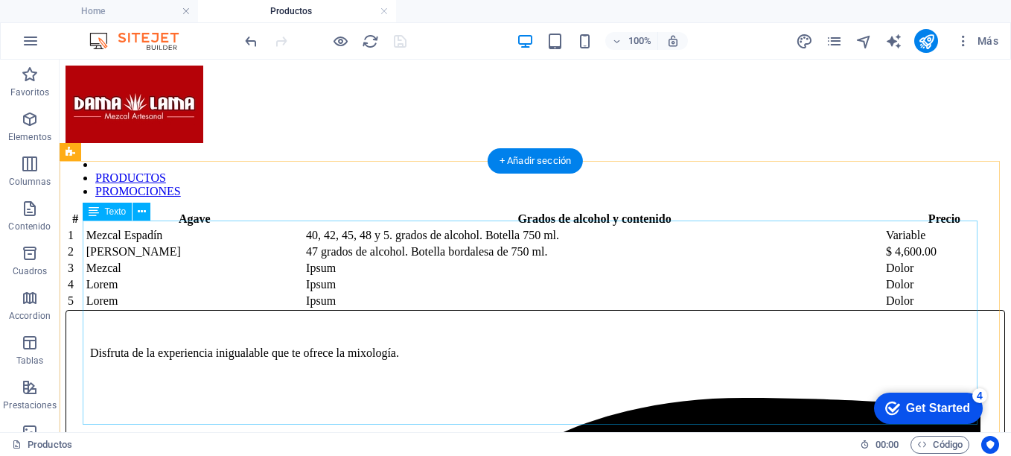
click at [538, 245] on div "# Agave Grados de alcohol y contenido Precio 1 Mezcal Espadín 40, 42, 45, 48 y …" at bounding box center [536, 260] width 940 height 100
click at [162, 241] on div "# Agave Grados de alcohol y contenido Precio 1 Mezcal Espadín 40, 42, 45, 48 y …" at bounding box center [536, 260] width 940 height 100
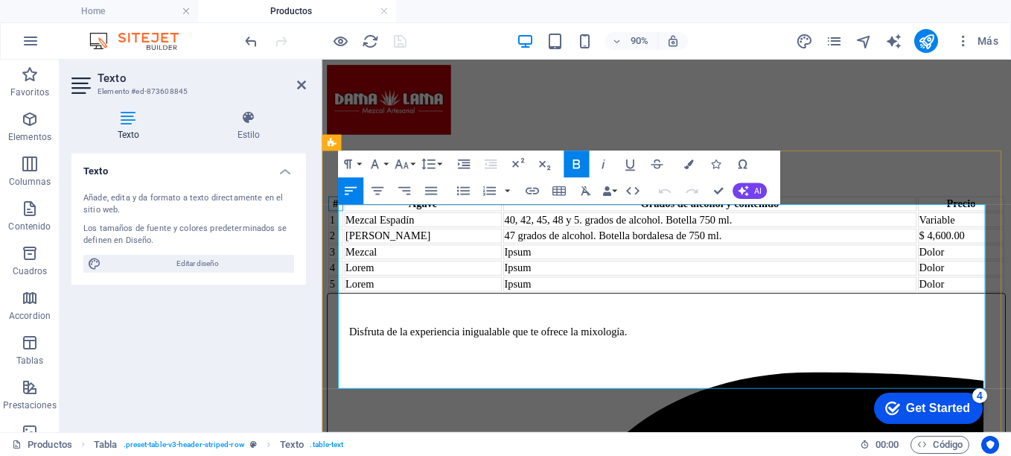
click at [346, 228] on th "#" at bounding box center [337, 220] width 16 height 16
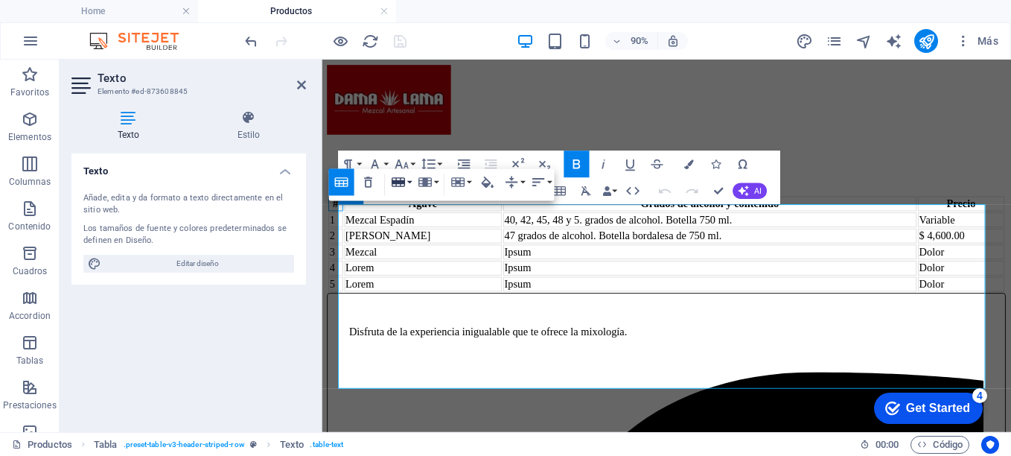
click at [411, 182] on button "Row" at bounding box center [400, 182] width 25 height 27
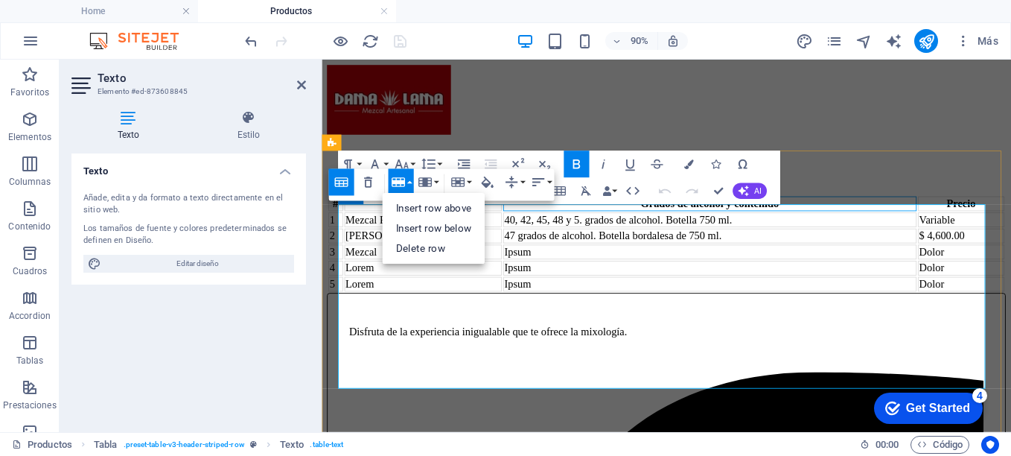
click at [676, 226] on strong "Grados de alcohol y contenido" at bounding box center [752, 219] width 153 height 13
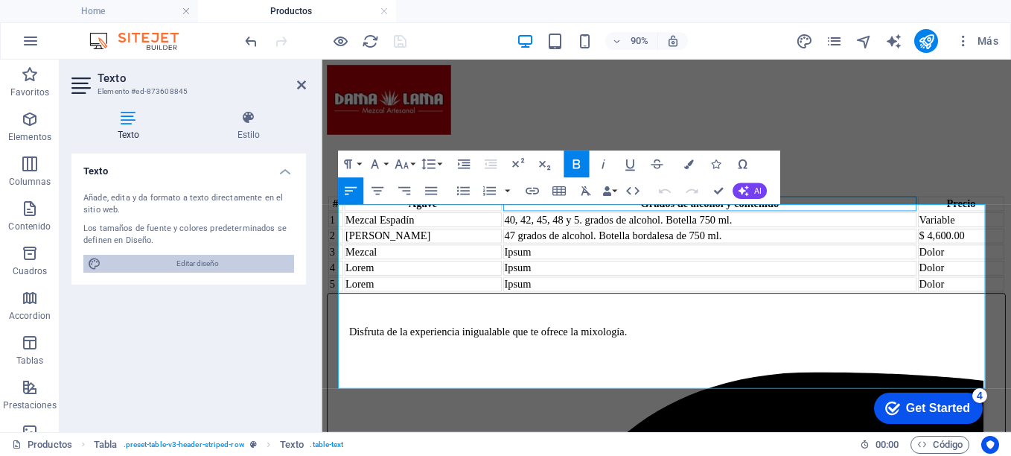
click at [206, 266] on span "Editar diseño" at bounding box center [198, 264] width 184 height 18
select select "ease-in-out"
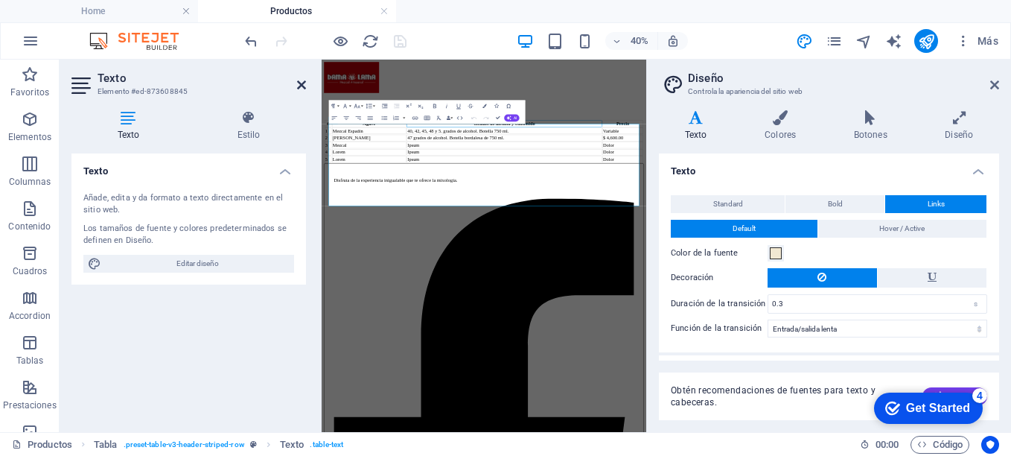
click at [303, 85] on icon at bounding box center [301, 85] width 9 height 12
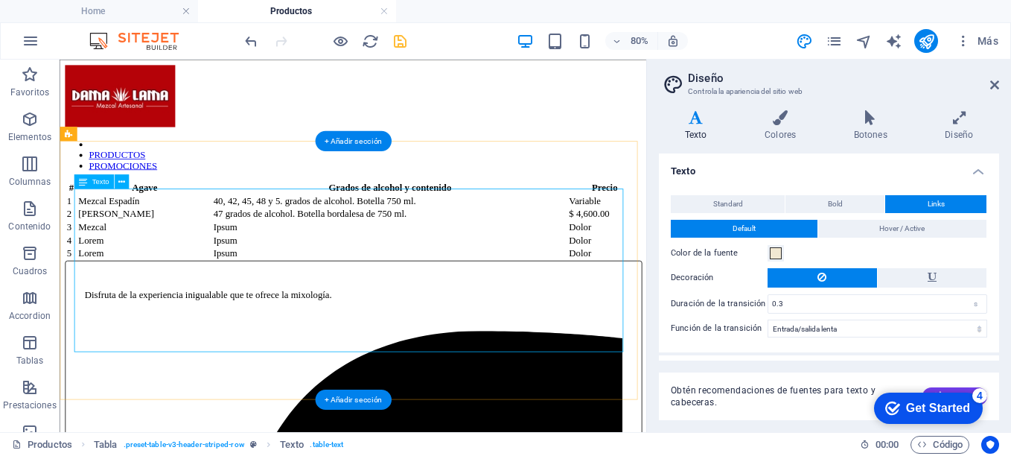
click at [165, 231] on div "# Agave Grados de alcohol y contenido Precio 1 Mezcal Espadín 40, 42, 45, 48 y …" at bounding box center [427, 260] width 722 height 100
click at [79, 239] on div "# Agave Grados de alcohol y contenido Precio 1 Mezcal Espadín 40, 42, 45, 48 y …" at bounding box center [427, 260] width 722 height 100
click at [109, 238] on div "# Agave Grados de alcohol y contenido Precio 1 Mezcal Espadín 40, 42, 45, 48 y …" at bounding box center [427, 260] width 722 height 100
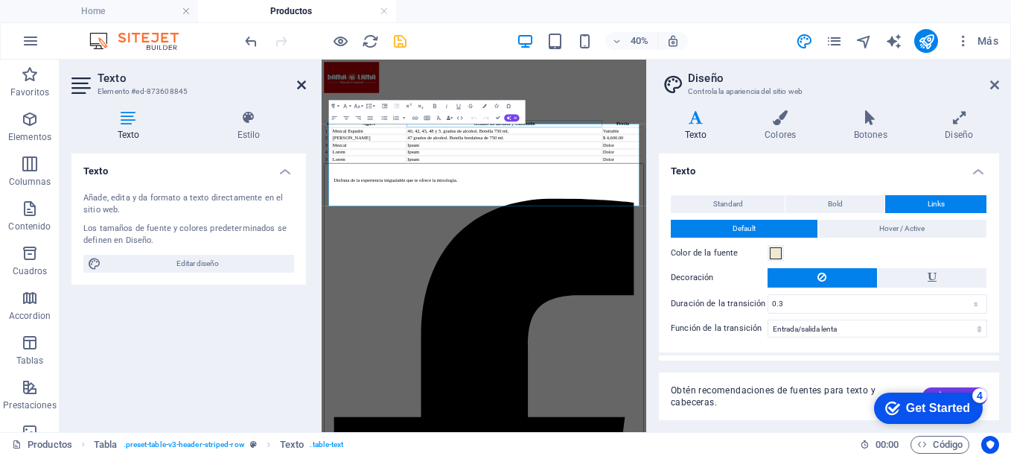
click at [300, 83] on icon at bounding box center [301, 85] width 9 height 12
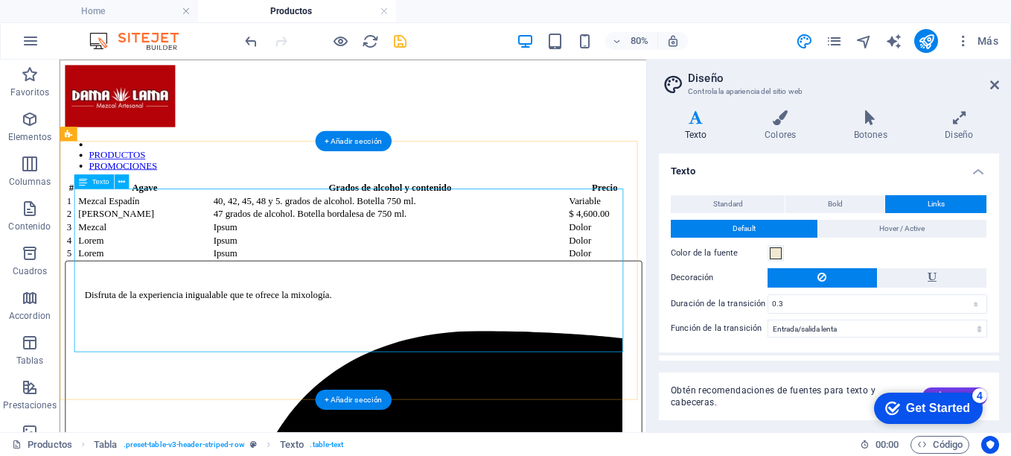
click at [433, 236] on div "# Agave Grados de alcohol y contenido Precio 1 Mezcal Espadín 40, 42, 45, 48 y …" at bounding box center [427, 260] width 722 height 100
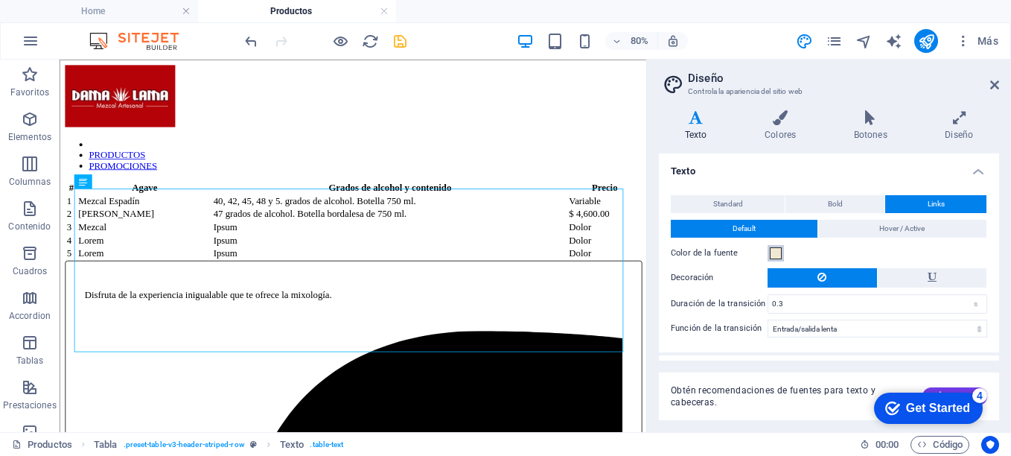
click at [778, 251] on span at bounding box center [776, 253] width 12 height 12
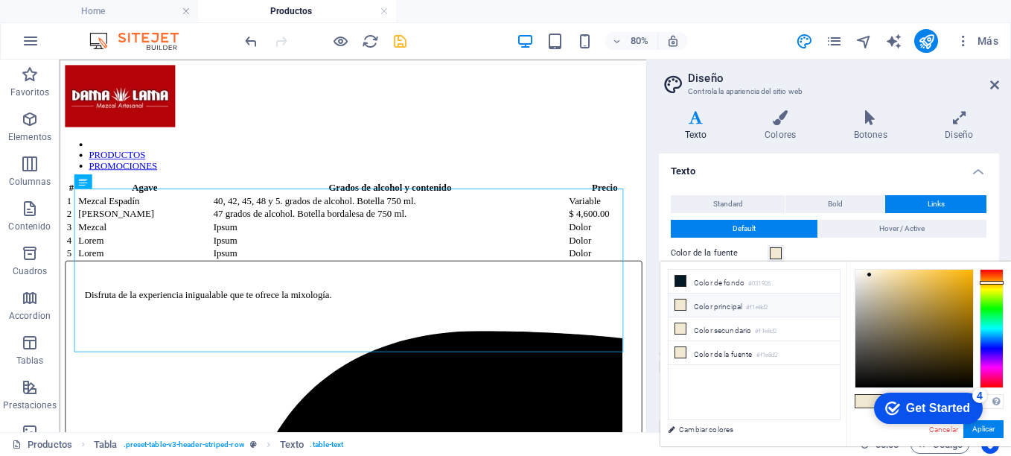
click at [680, 303] on icon at bounding box center [681, 304] width 10 height 10
click at [734, 308] on li "Color principal #f1e8d2" at bounding box center [754, 305] width 171 height 24
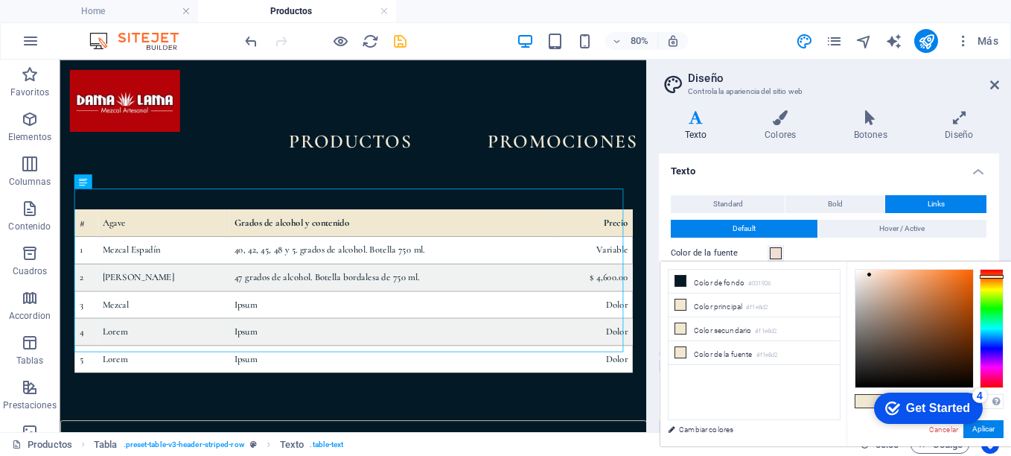
click at [997, 276] on div at bounding box center [992, 328] width 24 height 119
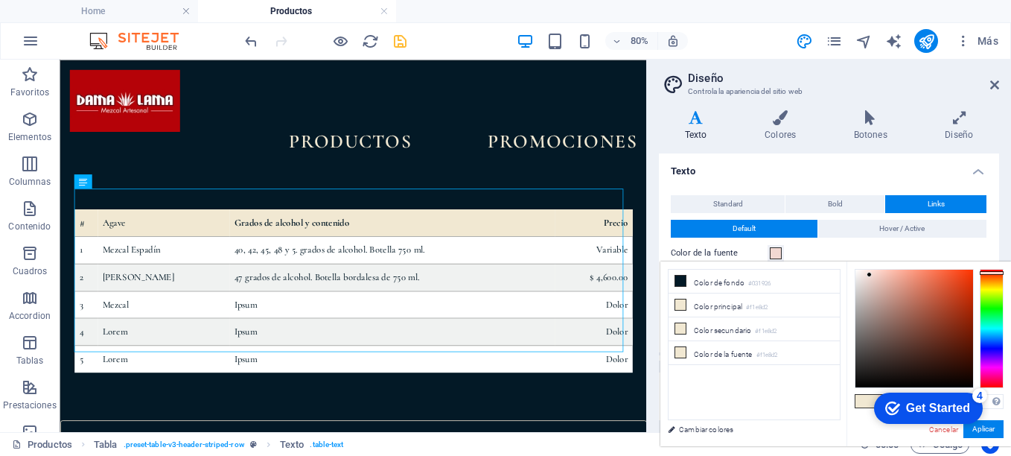
click at [997, 273] on div at bounding box center [992, 328] width 24 height 119
click at [680, 305] on icon at bounding box center [681, 304] width 10 height 10
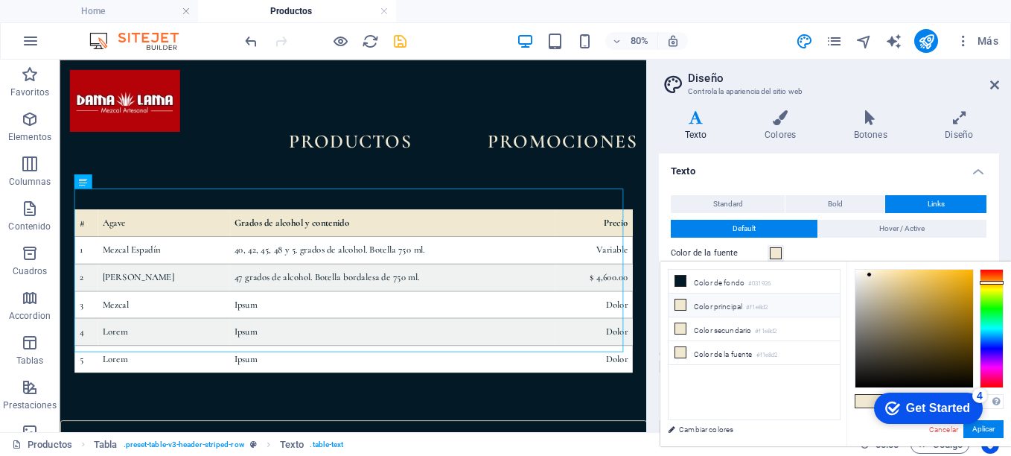
type input "#f1dcd2"
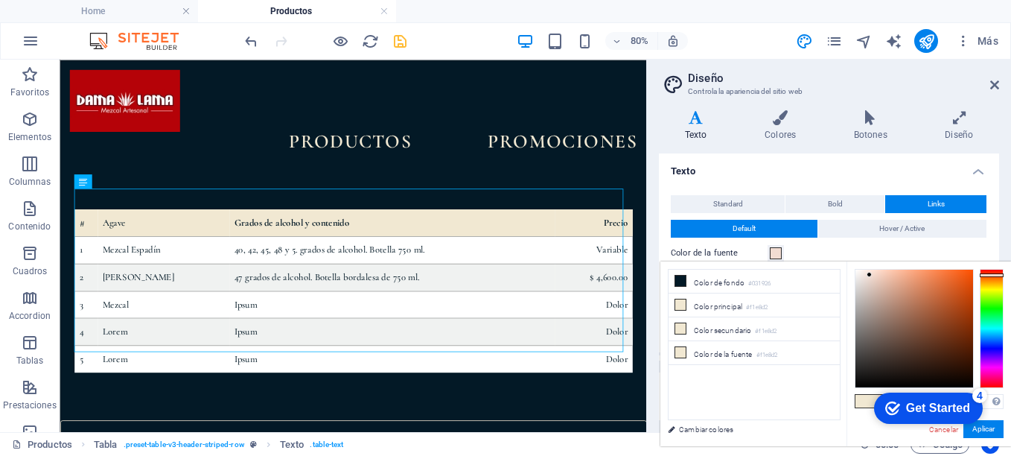
click at [995, 275] on div at bounding box center [992, 328] width 24 height 119
click at [997, 83] on icon at bounding box center [995, 85] width 9 height 12
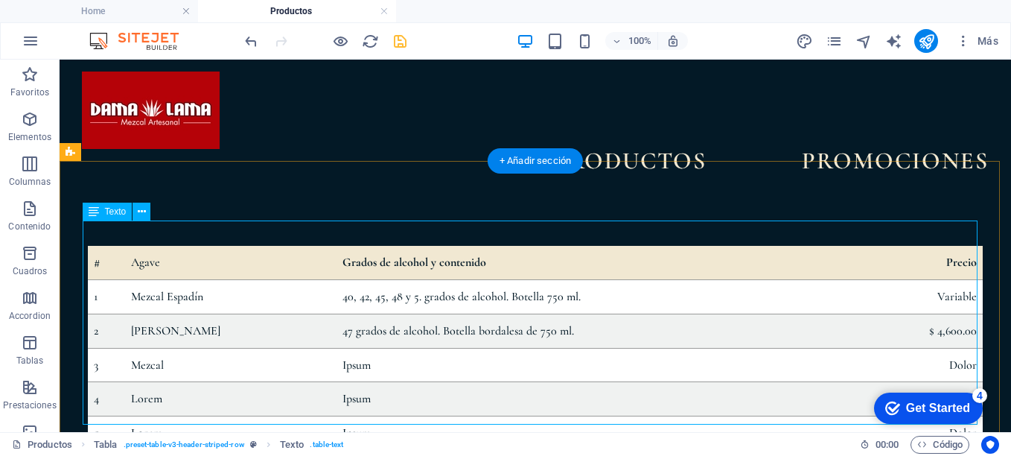
click at [415, 407] on div "# Agave Grados de alcohol y contenido Precio 1 Mezcal Espadín 40, 42, 45, 48 y …" at bounding box center [535, 348] width 895 height 204
click at [372, 329] on div "# Agave Grados de alcohol y contenido Precio 1 Mezcal Espadín 40, 42, 45, 48 y …" at bounding box center [535, 348] width 895 height 204
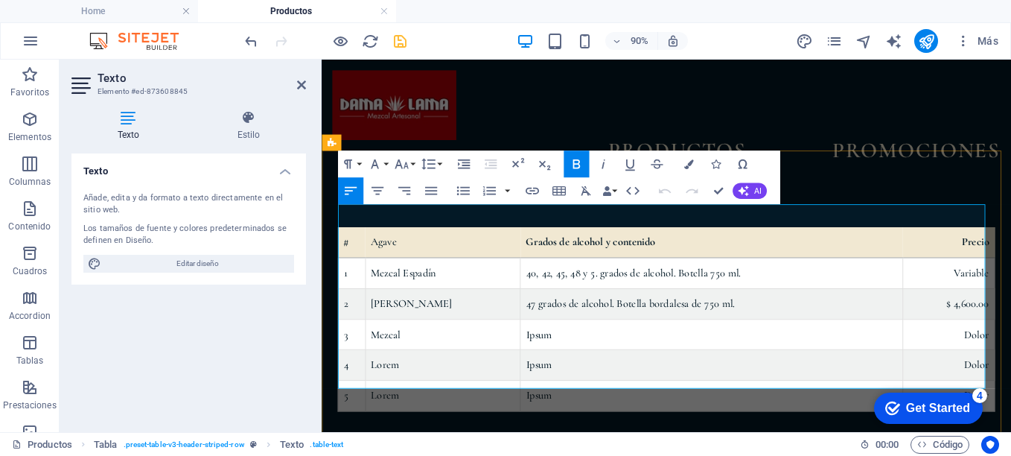
click at [825, 246] on th "Grados de alcohol y contenido" at bounding box center [755, 263] width 425 height 34
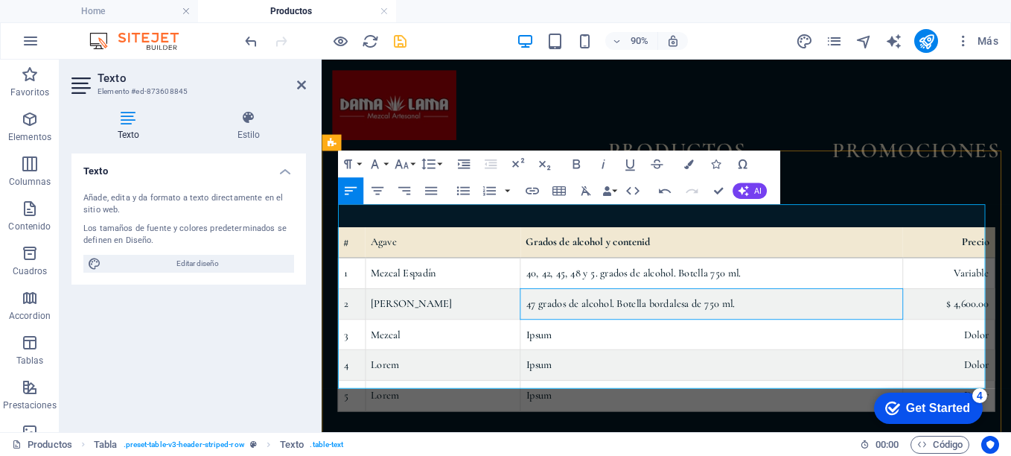
click at [898, 314] on td "47 grados de alcohol. Botella bordalesa de 750 ml." at bounding box center [755, 331] width 425 height 34
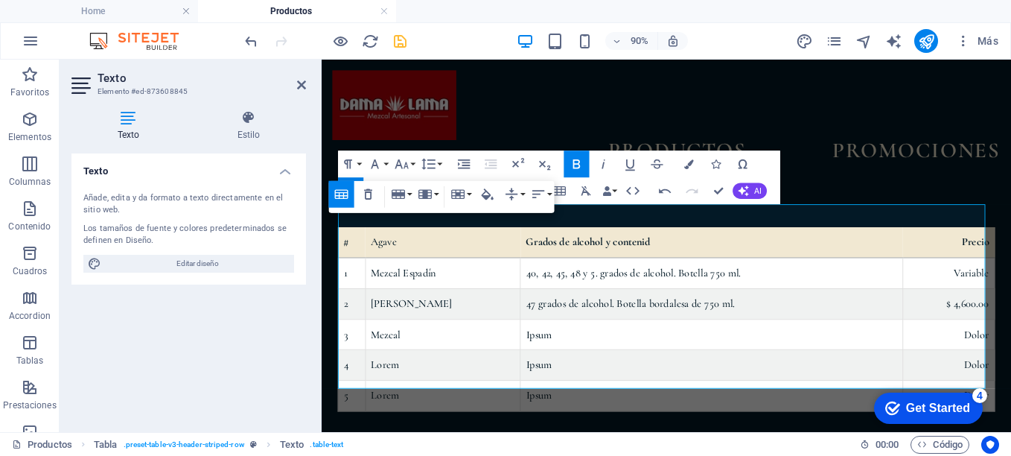
click at [338, 192] on icon "button" at bounding box center [340, 195] width 13 height 10
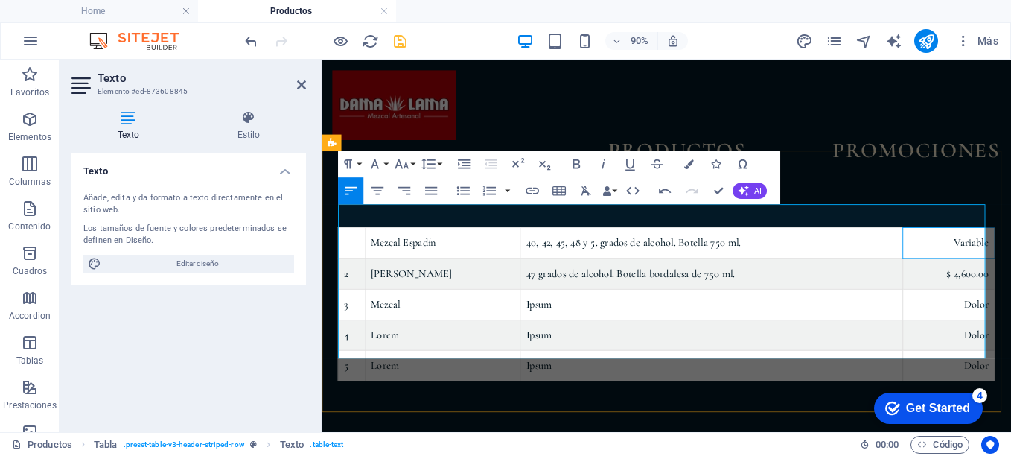
click at [989, 250] on td "Variable" at bounding box center [1019, 264] width 102 height 34
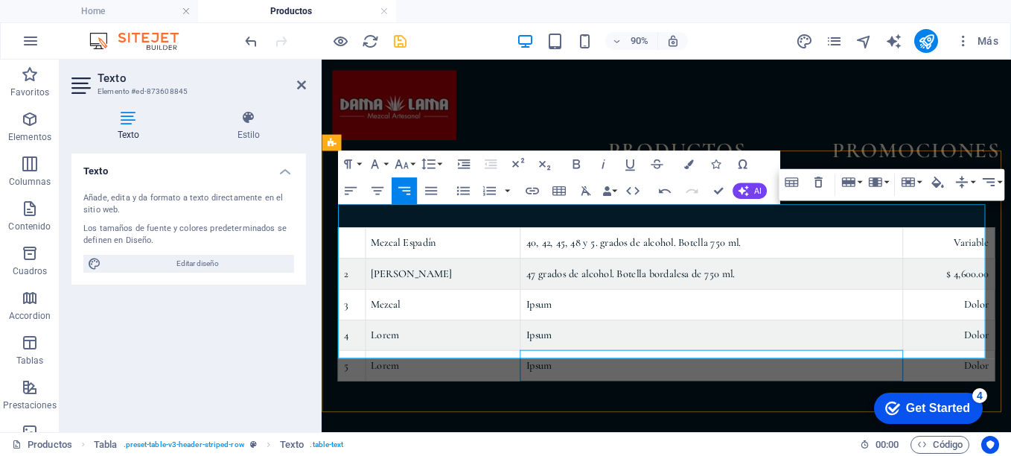
click at [864, 383] on td "Ipsum" at bounding box center [755, 400] width 425 height 34
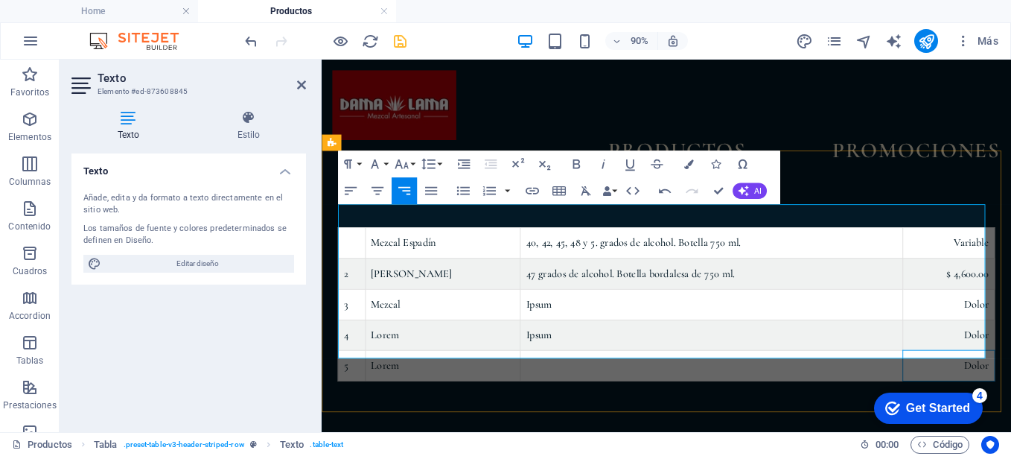
click at [1011, 383] on td "Dolor" at bounding box center [1019, 400] width 102 height 34
click at [360, 247] on td at bounding box center [355, 264] width 31 height 34
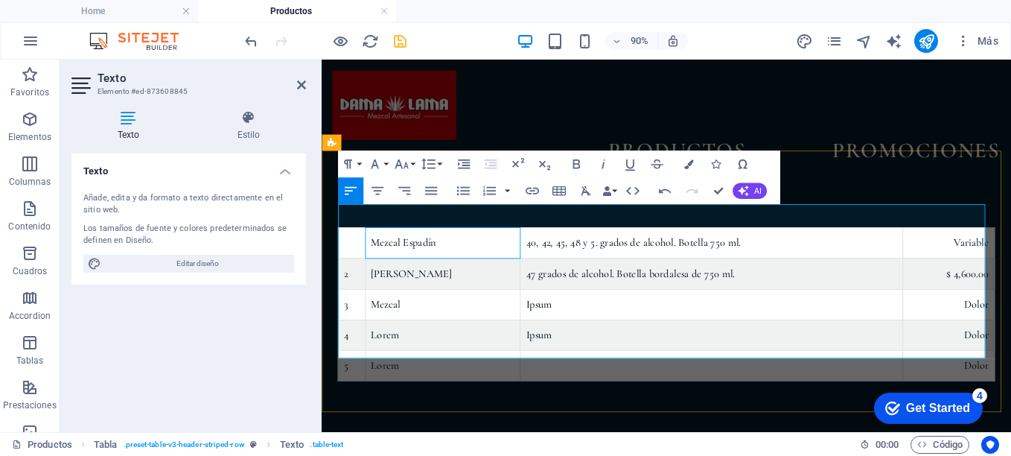
click at [485, 247] on td "Mezcal Espadín" at bounding box center [456, 264] width 173 height 34
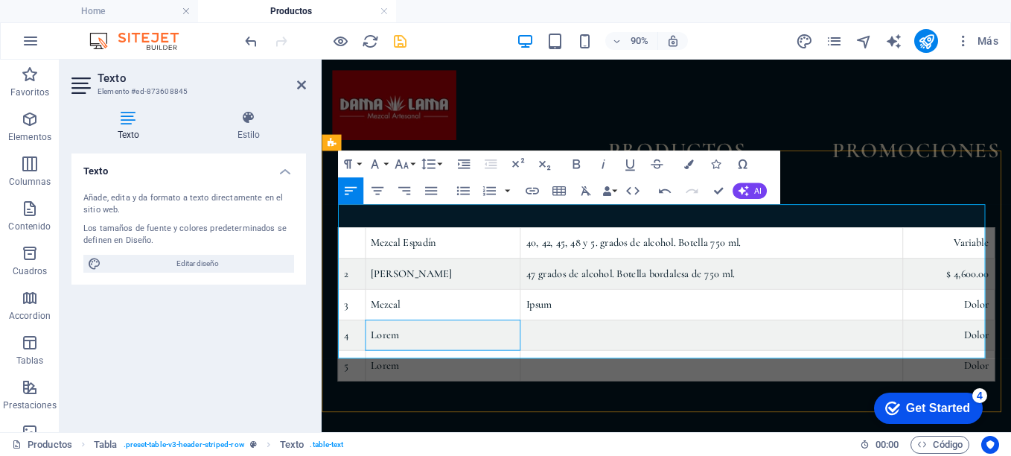
click at [438, 349] on td "Lorem" at bounding box center [456, 366] width 173 height 34
click at [451, 383] on td "Lorem" at bounding box center [456, 400] width 173 height 34
click at [362, 383] on td "5" at bounding box center [355, 400] width 31 height 34
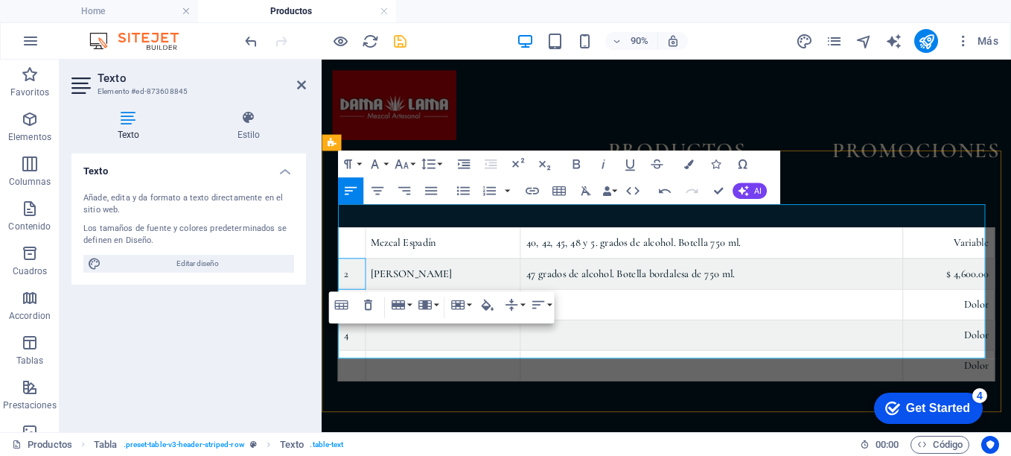
click at [362, 280] on td "2" at bounding box center [355, 297] width 31 height 34
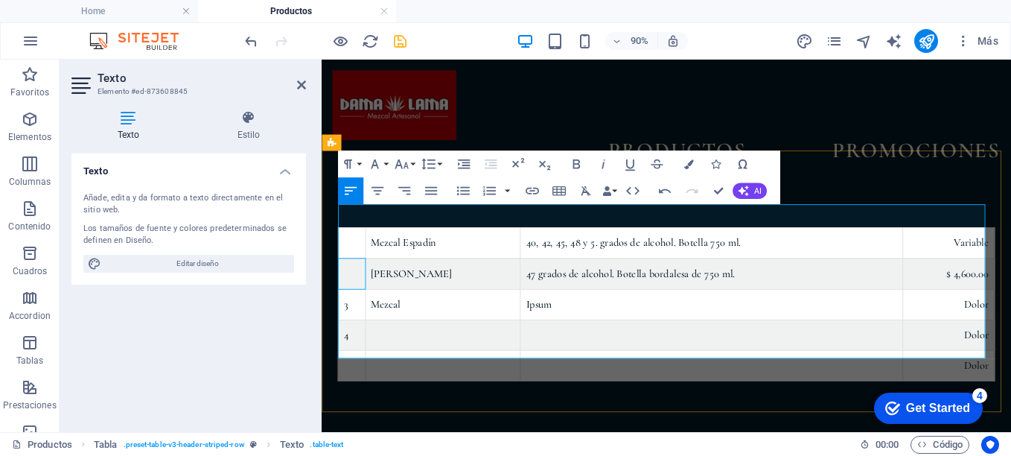
click at [362, 314] on td "3" at bounding box center [355, 331] width 31 height 34
click at [363, 349] on td "4" at bounding box center [355, 366] width 31 height 34
click at [416, 314] on td "Mezcal" at bounding box center [449, 331] width 175 height 34
click at [488, 280] on td "[PERSON_NAME]" at bounding box center [449, 297] width 175 height 34
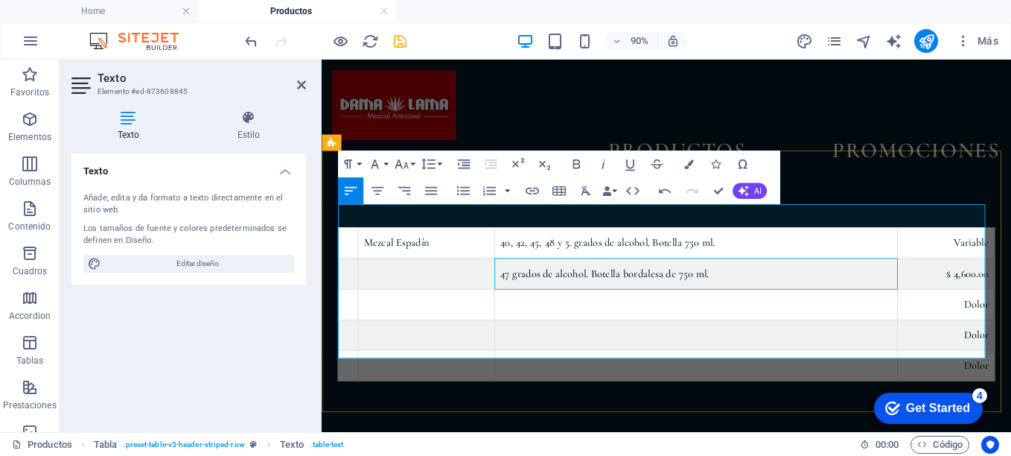
click at [807, 280] on td "47 grados de alcohol. Botella bordalesa de 750 ml." at bounding box center [738, 297] width 448 height 34
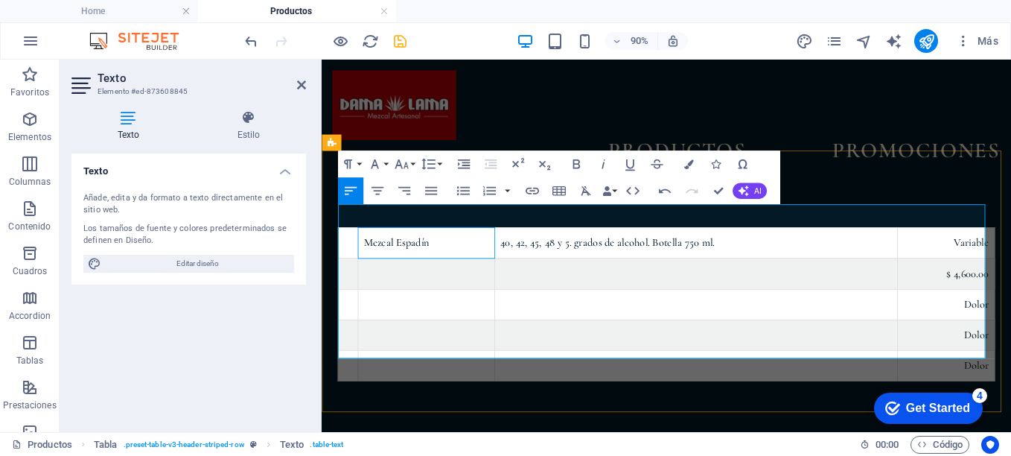
click at [466, 247] on td "Mezcal Espadín" at bounding box center [438, 264] width 151 height 34
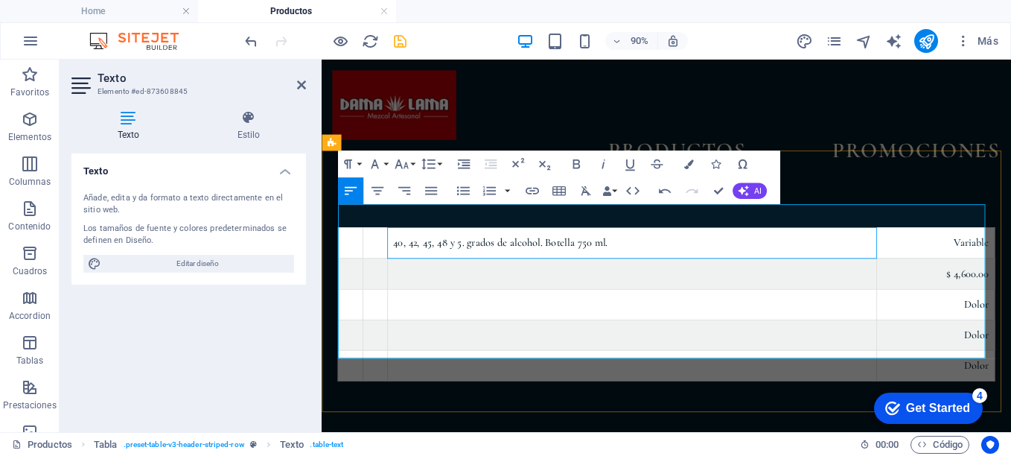
click at [649, 247] on td "40, 42, 45, 48 y 5. grados de alcohol. Botella 750 ml." at bounding box center [667, 264] width 544 height 34
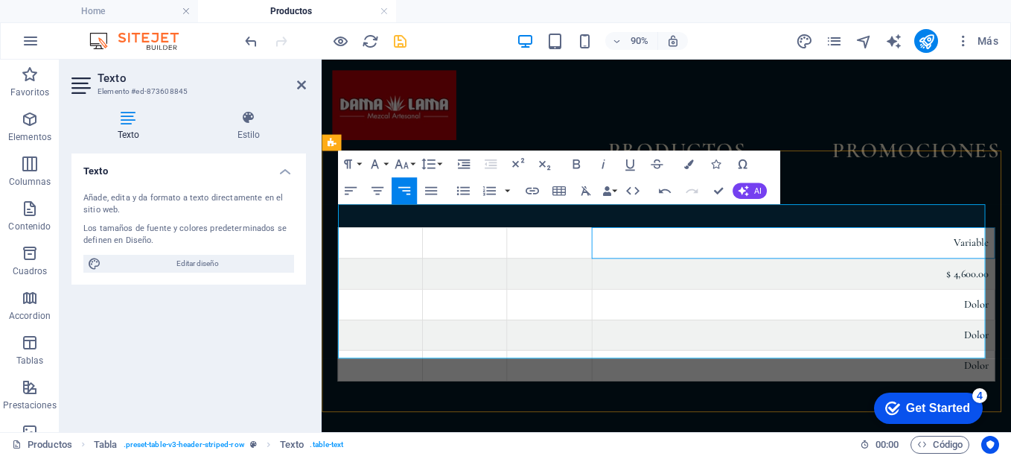
click at [1011, 247] on td "Variable" at bounding box center [846, 264] width 448 height 34
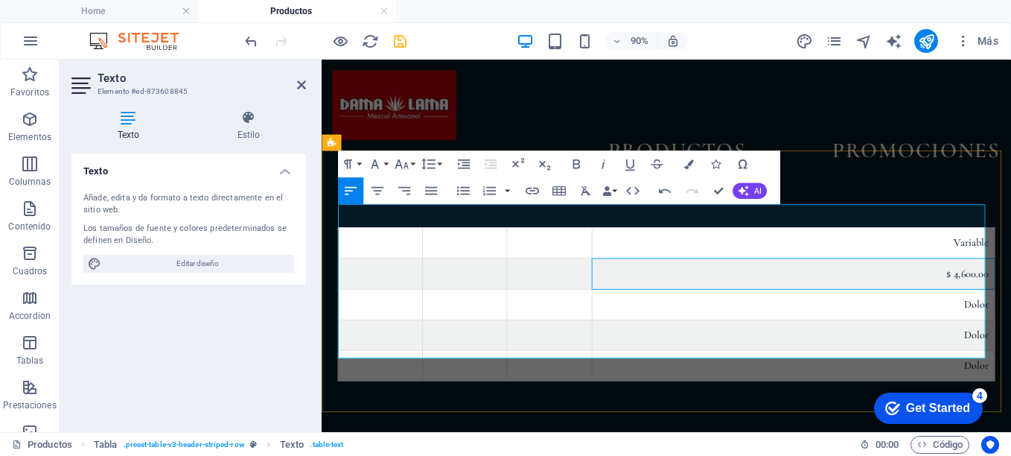
click at [1011, 280] on td "$ 4,600.00" at bounding box center [846, 297] width 448 height 34
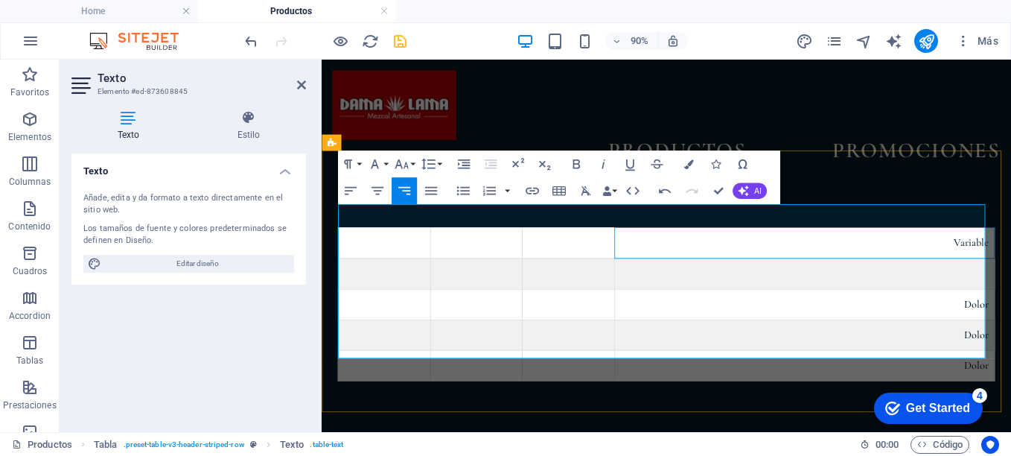
click at [1011, 247] on td "Variable" at bounding box center [859, 264] width 422 height 34
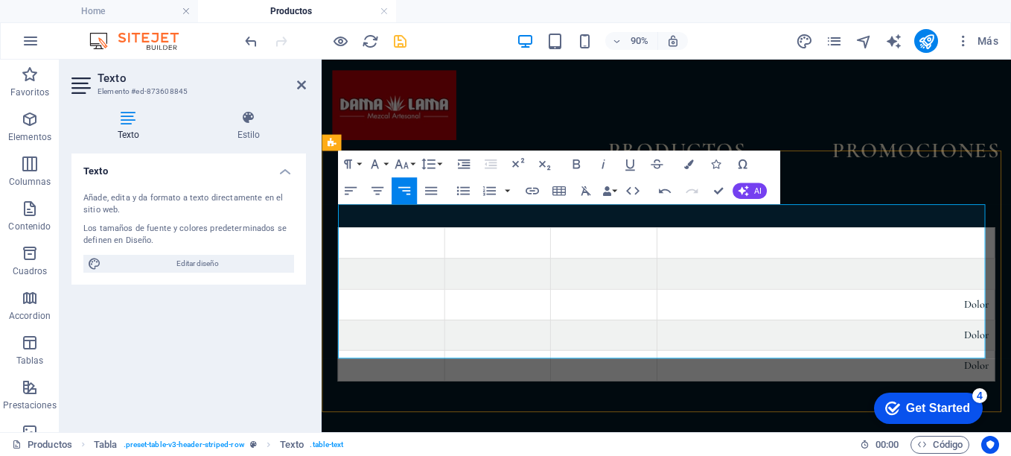
click at [1011, 314] on td "Dolor" at bounding box center [881, 331] width 375 height 34
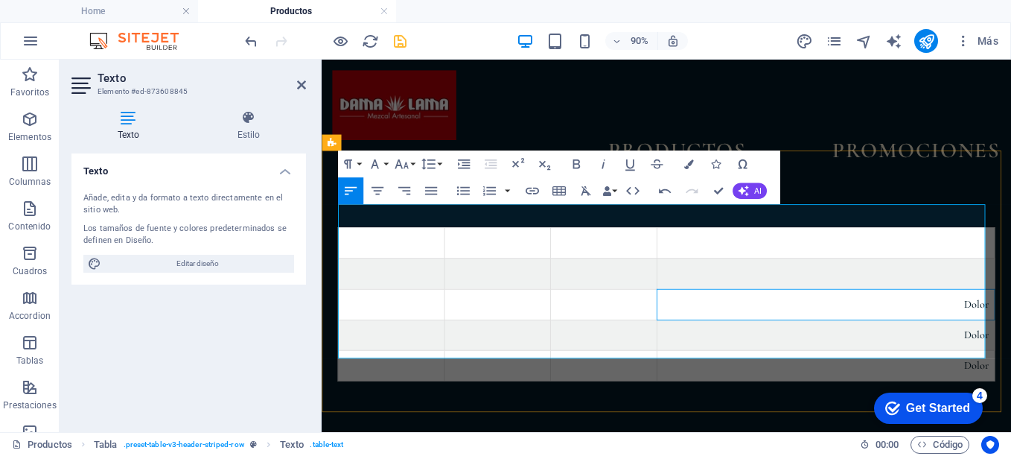
click at [1011, 314] on td "Dolor" at bounding box center [881, 331] width 375 height 34
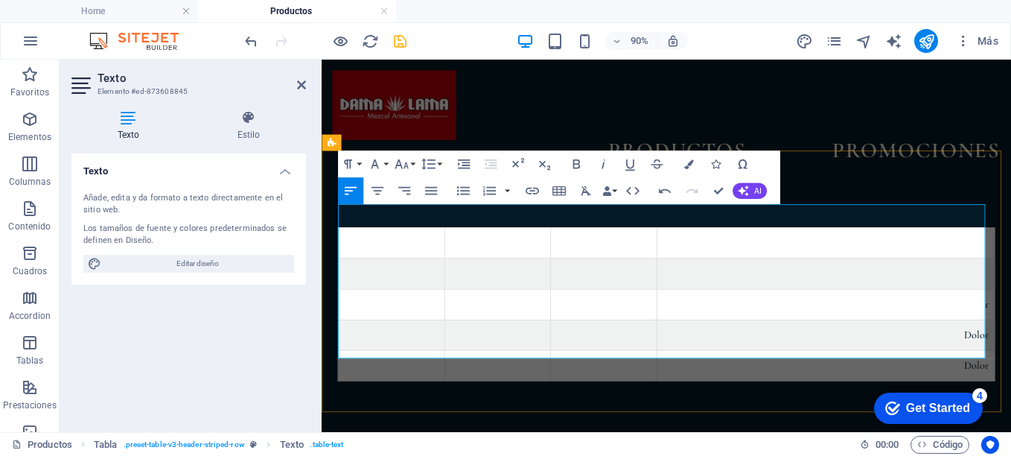
click at [1011, 349] on td "Dolor" at bounding box center [881, 366] width 375 height 34
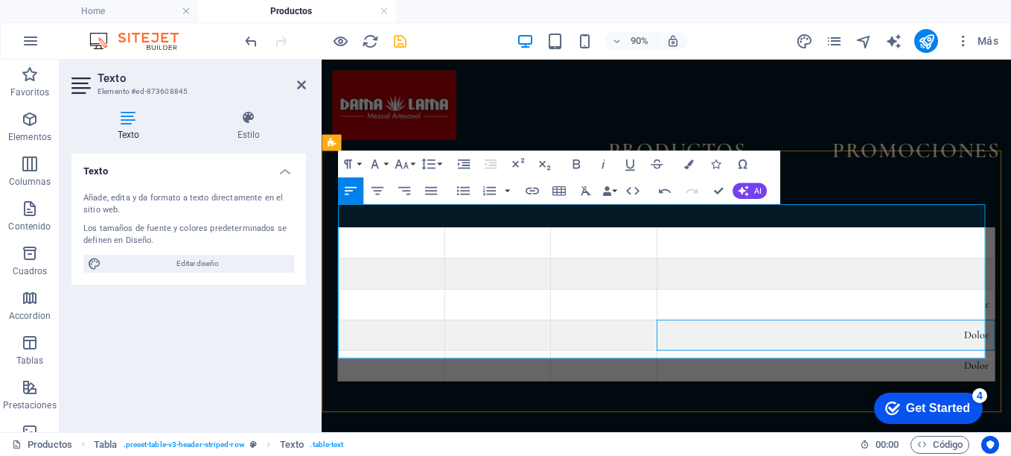
click at [1011, 349] on td "Dolor" at bounding box center [881, 366] width 375 height 34
click at [1011, 383] on td "Dolor" at bounding box center [881, 400] width 375 height 34
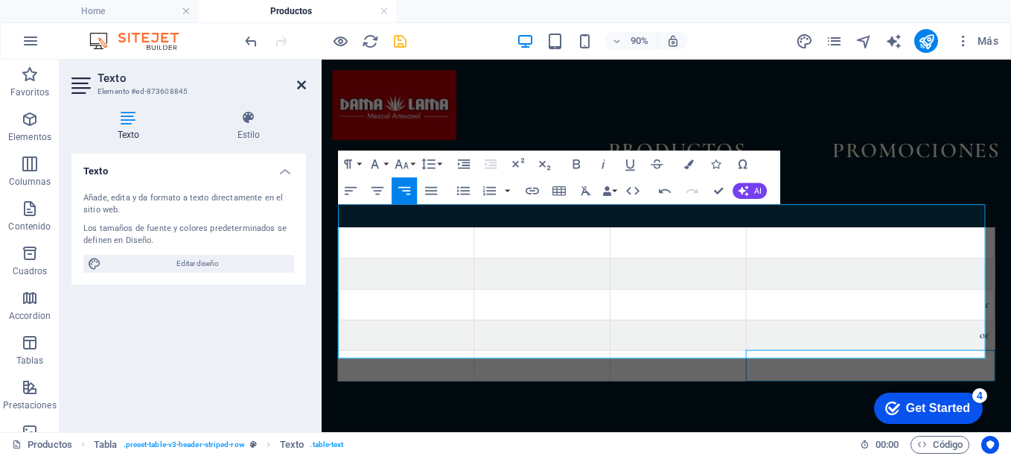
click at [299, 89] on icon at bounding box center [301, 85] width 9 height 12
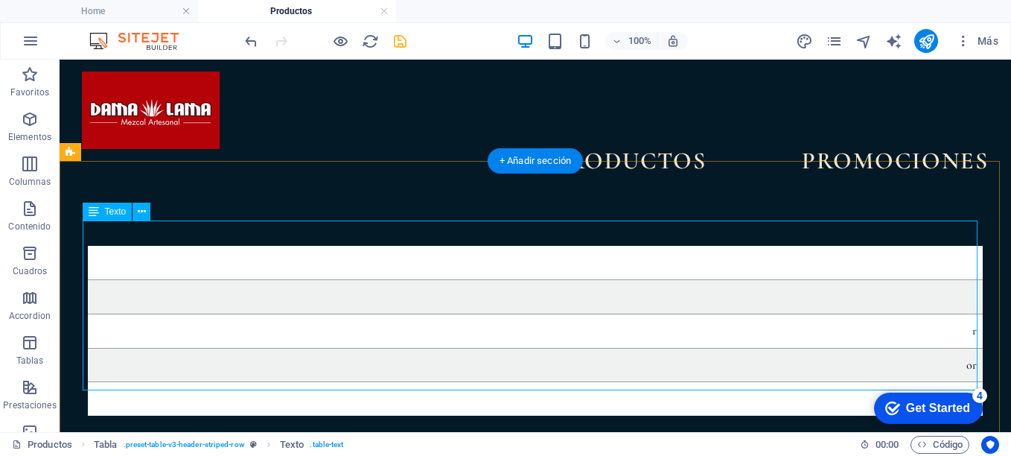
click at [970, 340] on div "r or" at bounding box center [535, 331] width 895 height 170
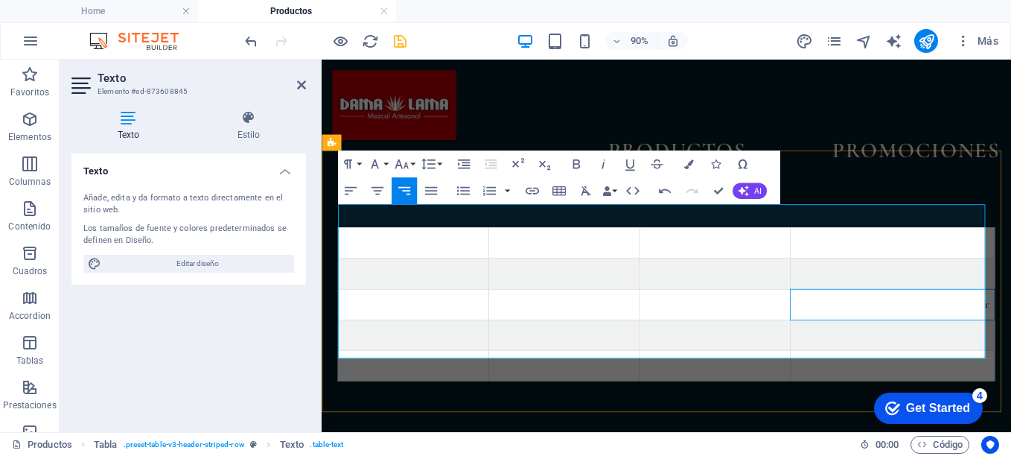
click at [1011, 314] on td "r" at bounding box center [956, 331] width 227 height 34
click at [1011, 280] on td at bounding box center [979, 297] width 182 height 34
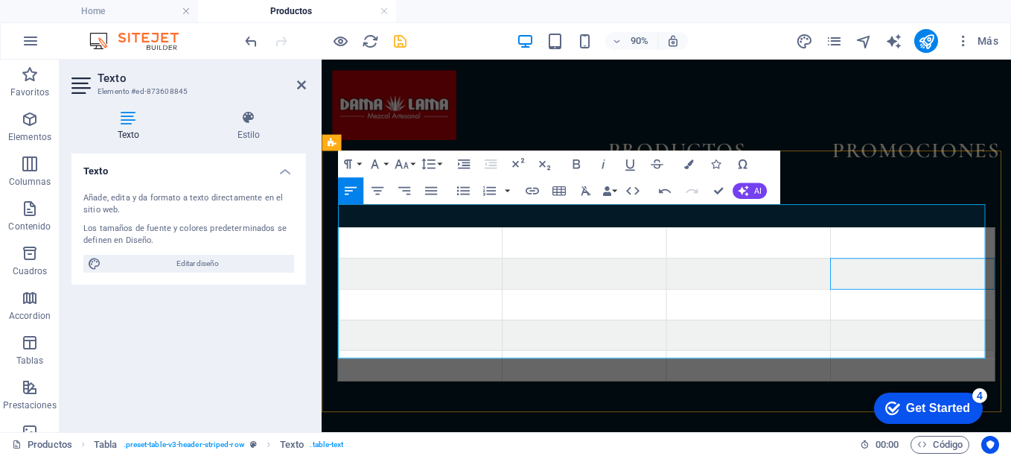
click at [401, 247] on td at bounding box center [431, 264] width 182 height 34
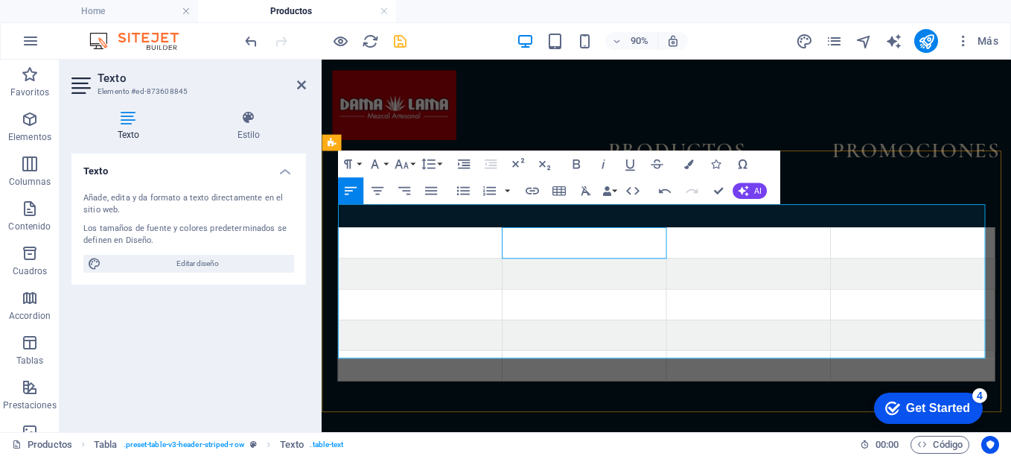
click at [574, 247] on td at bounding box center [614, 264] width 182 height 34
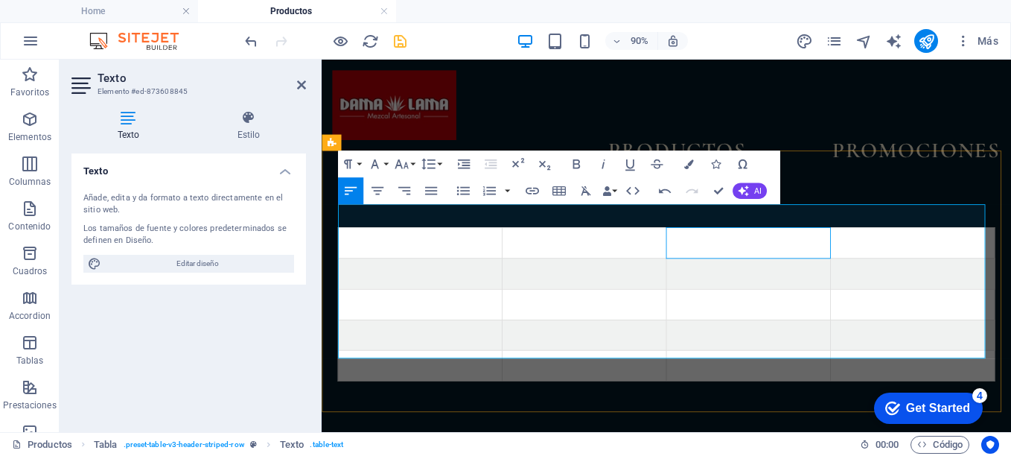
click at [744, 247] on td at bounding box center [796, 264] width 182 height 34
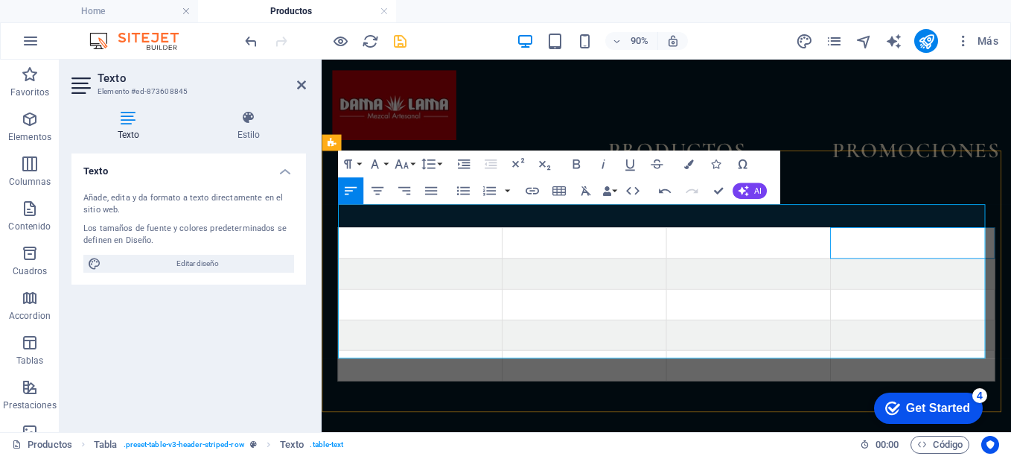
click at [916, 247] on td at bounding box center [979, 264] width 182 height 34
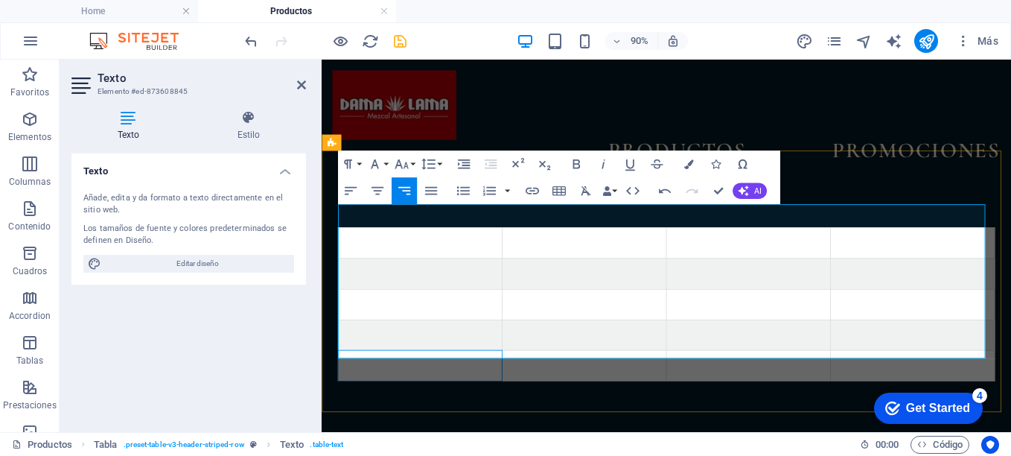
click at [379, 383] on td at bounding box center [431, 400] width 182 height 34
click at [565, 383] on td at bounding box center [614, 400] width 182 height 34
click at [743, 383] on td at bounding box center [796, 400] width 182 height 34
click at [915, 383] on td at bounding box center [979, 400] width 182 height 34
click at [361, 247] on td at bounding box center [431, 264] width 182 height 34
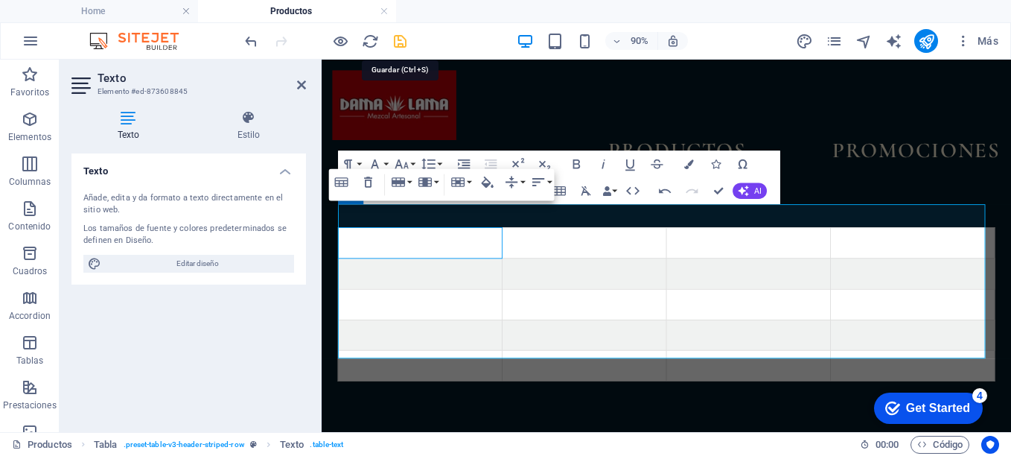
click at [404, 46] on icon "save" at bounding box center [400, 41] width 17 height 17
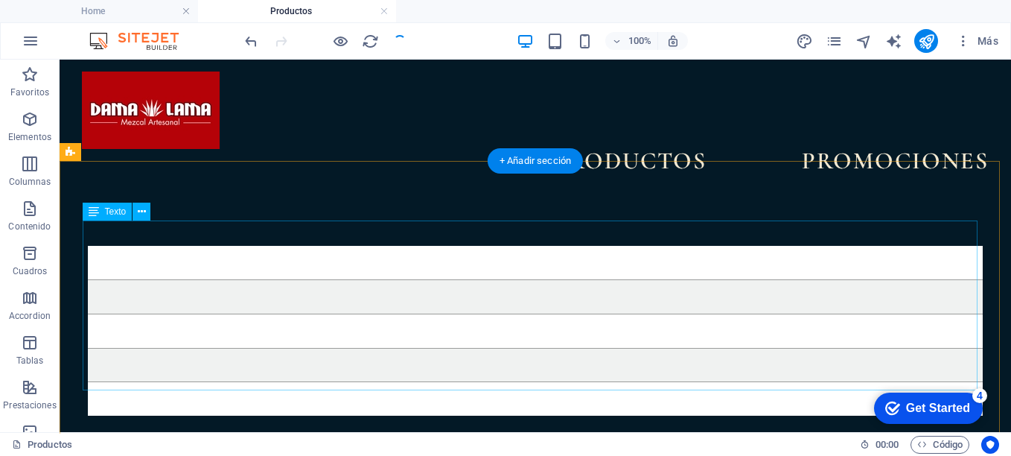
click at [372, 246] on div at bounding box center [535, 331] width 895 height 170
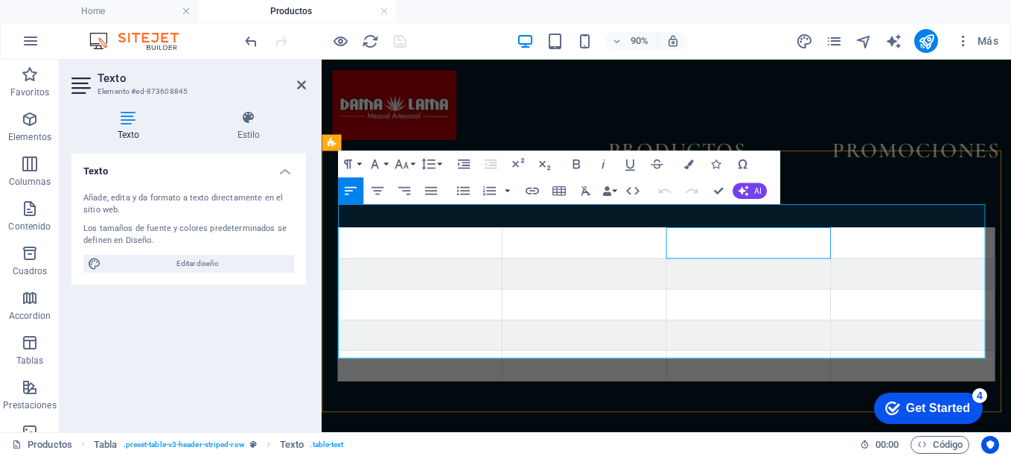
click at [874, 247] on td at bounding box center [796, 264] width 182 height 34
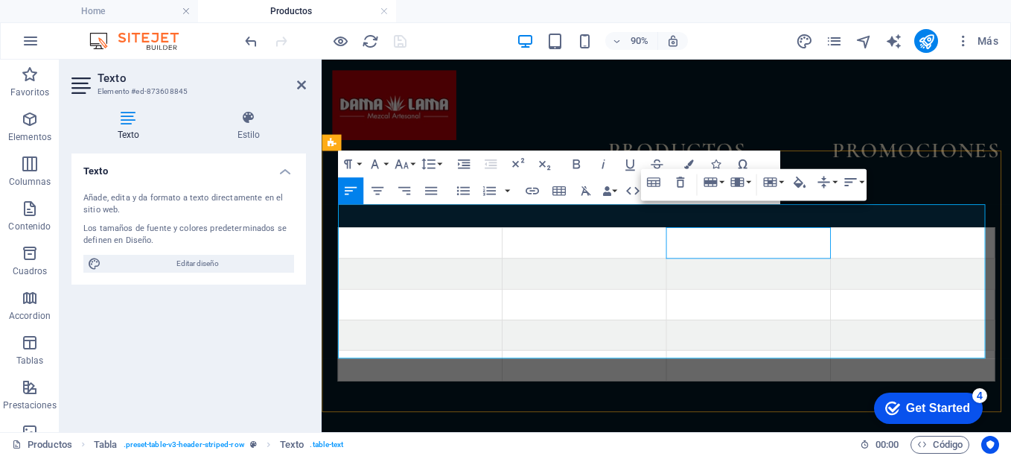
click at [874, 247] on td at bounding box center [796, 264] width 182 height 34
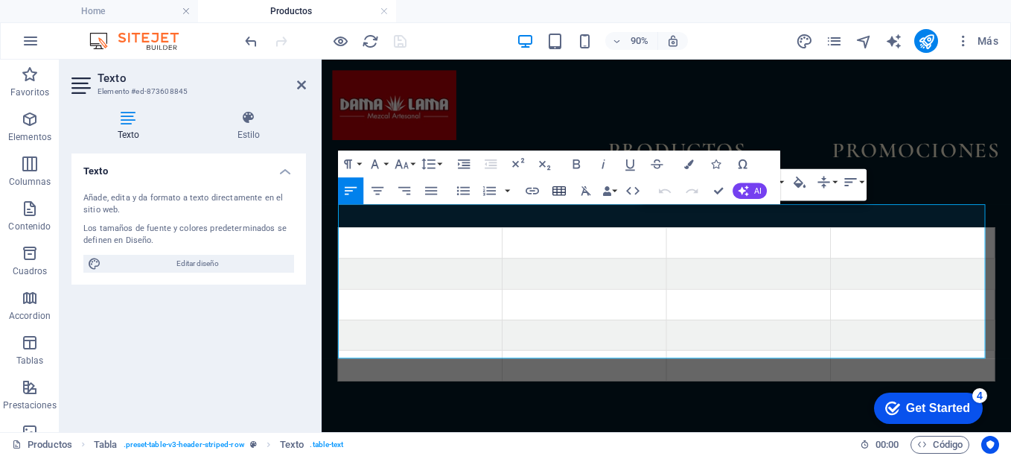
drag, startPoint x: 570, startPoint y: 182, endPoint x: 562, endPoint y: 188, distance: 10.0
click at [562, 188] on button "Insert Table" at bounding box center [559, 190] width 25 height 27
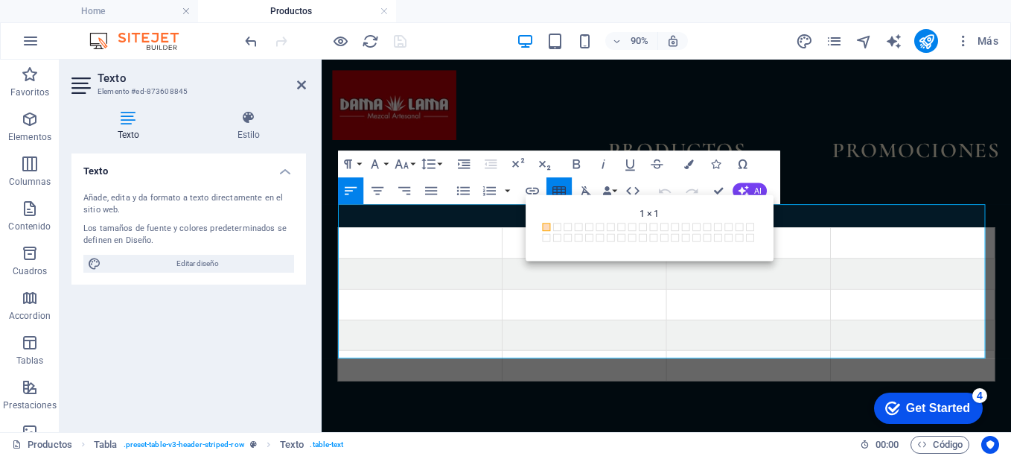
click at [562, 188] on icon "button" at bounding box center [559, 191] width 16 height 16
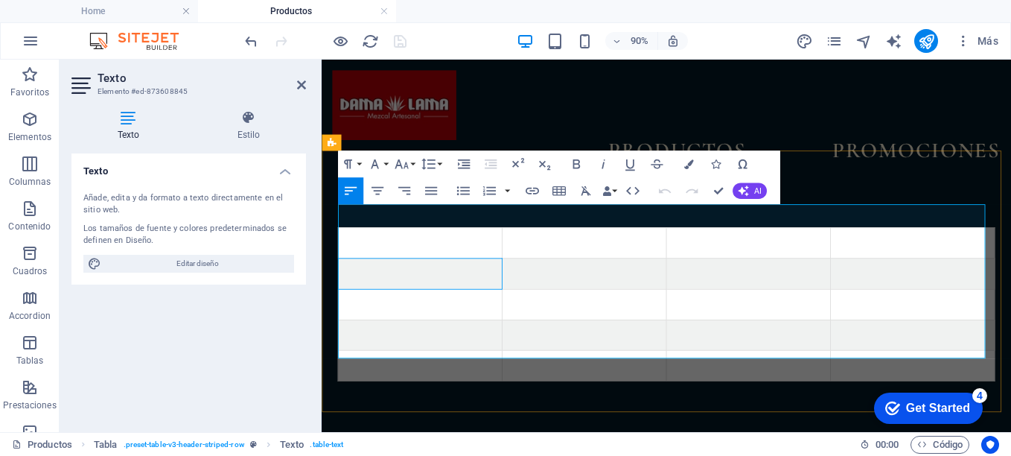
click at [477, 280] on td at bounding box center [431, 297] width 182 height 34
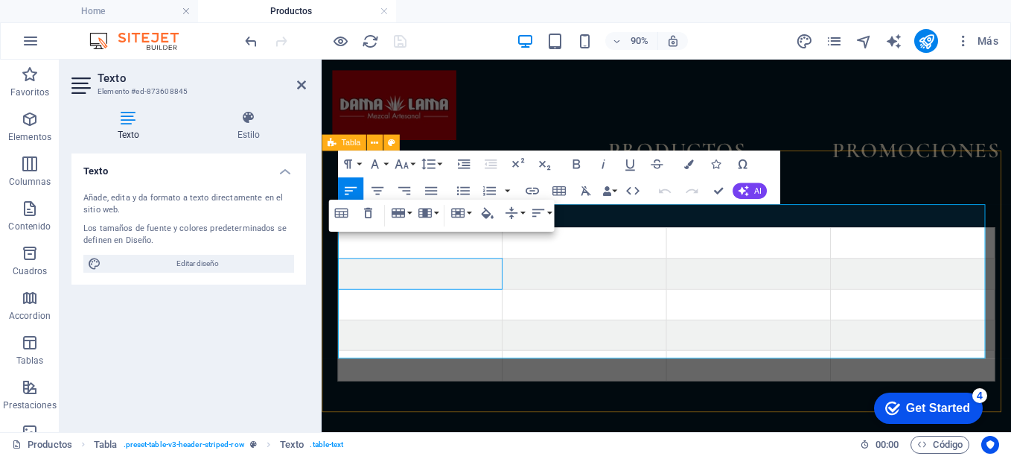
click at [965, 198] on div at bounding box center [705, 331] width 766 height 290
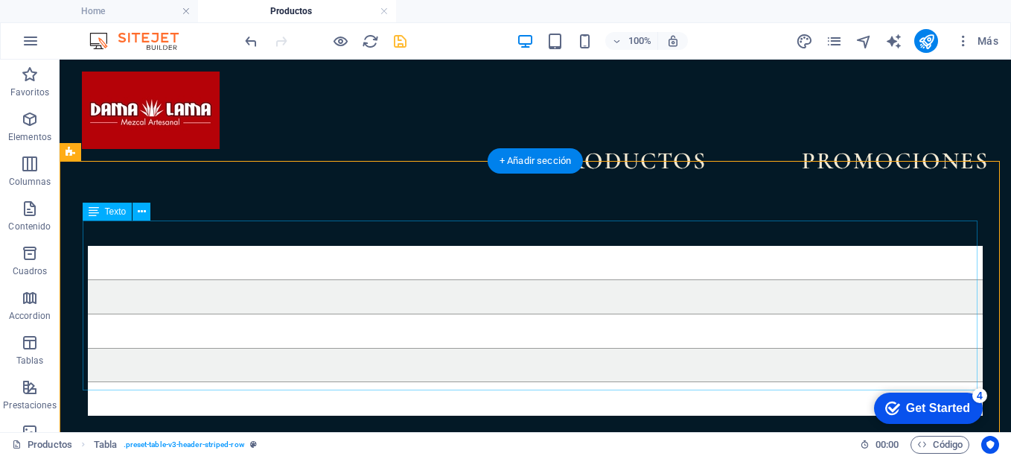
click at [845, 292] on div at bounding box center [535, 331] width 895 height 170
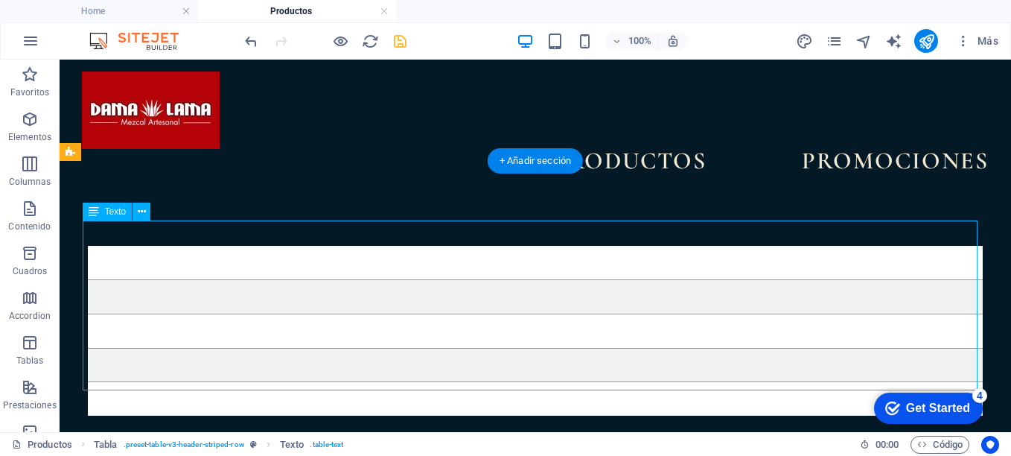
click at [845, 292] on div at bounding box center [535, 331] width 895 height 170
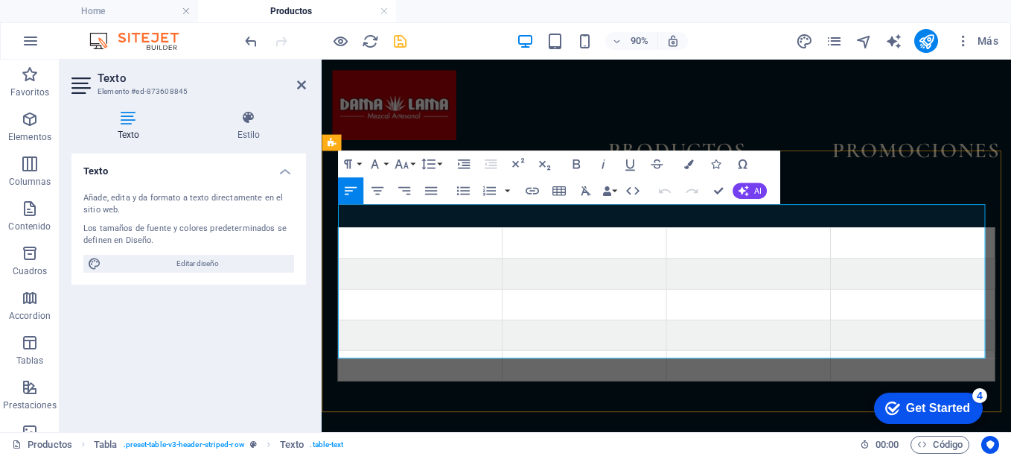
click at [825, 280] on td at bounding box center [796, 297] width 182 height 34
click at [383, 383] on td at bounding box center [431, 400] width 182 height 34
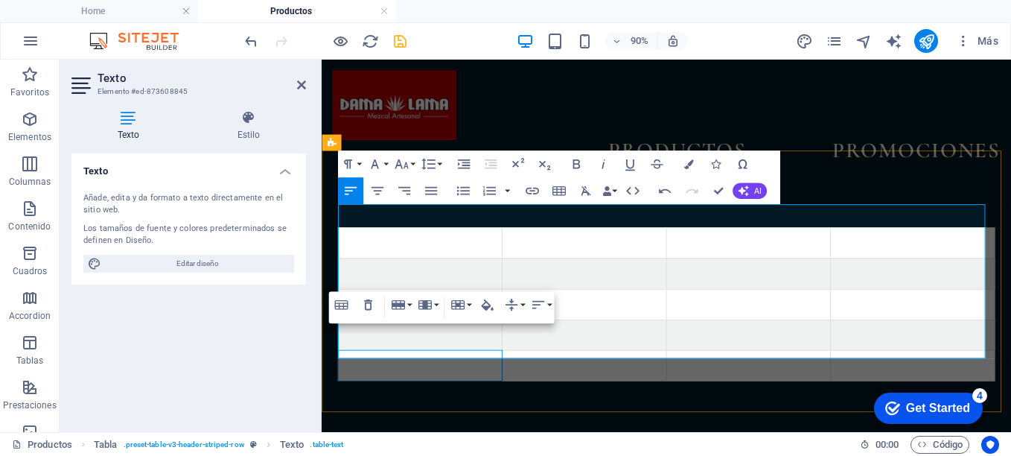
click at [354, 383] on td at bounding box center [431, 400] width 182 height 34
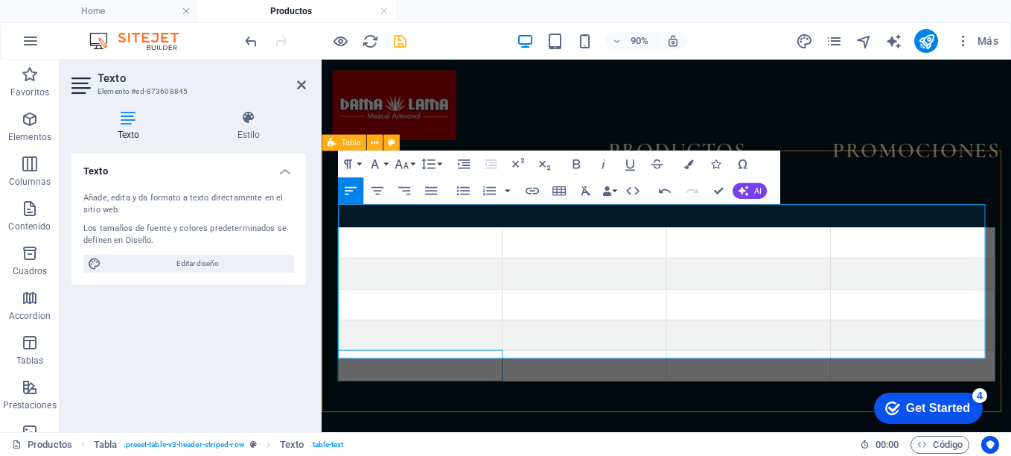
click at [331, 230] on div at bounding box center [705, 331] width 766 height 290
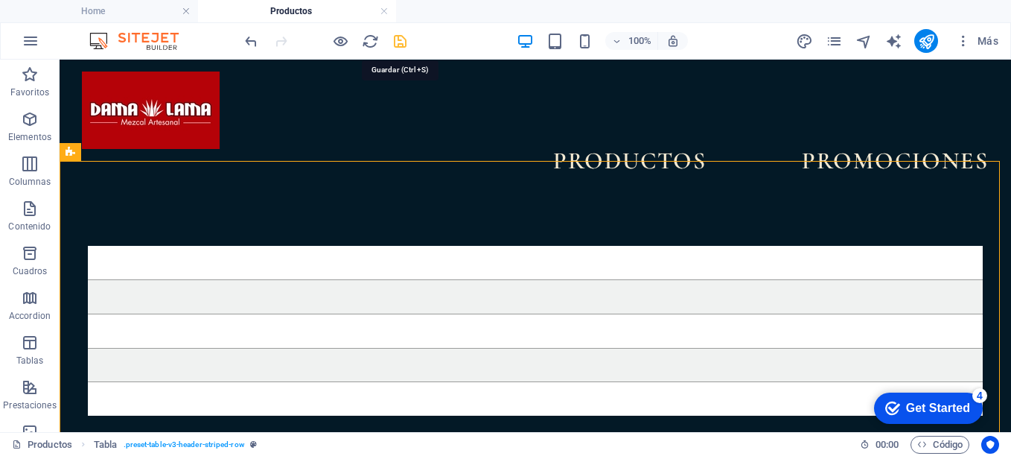
click at [398, 42] on icon "save" at bounding box center [400, 41] width 17 height 17
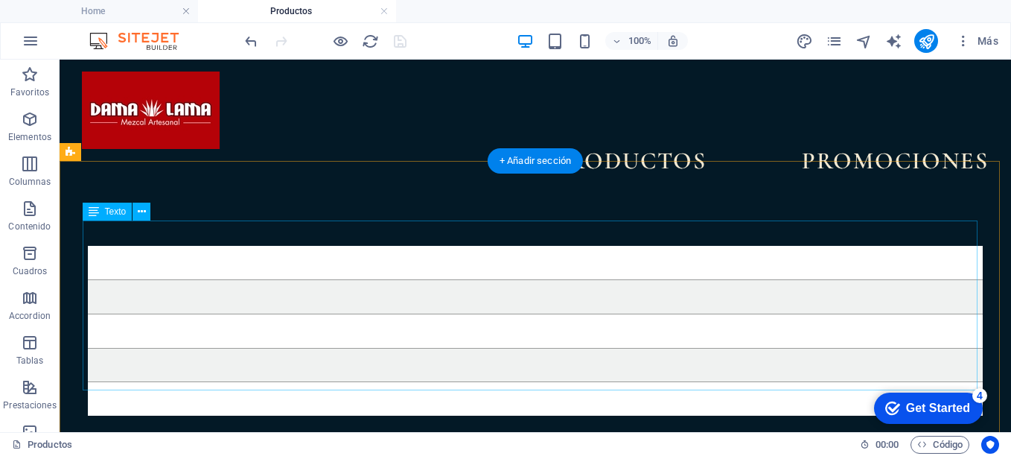
click at [358, 246] on div at bounding box center [535, 331] width 895 height 170
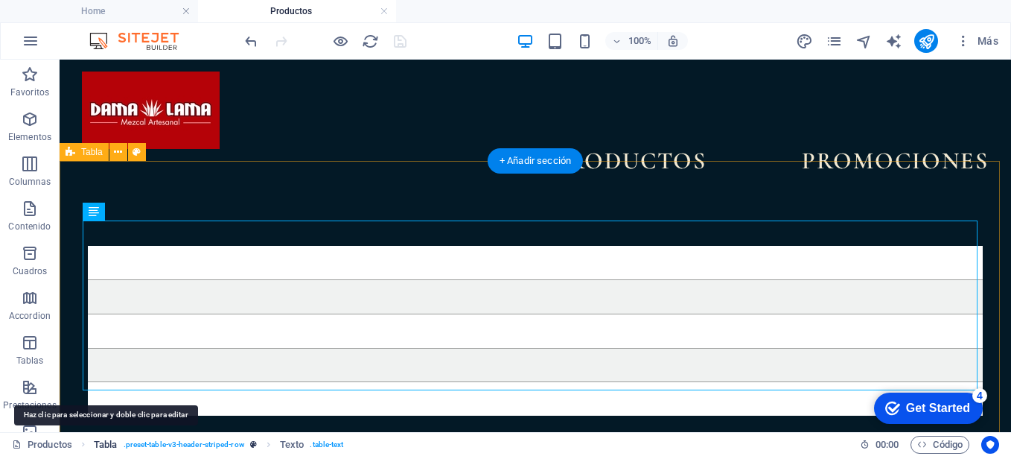
click at [109, 441] on span "Tabla" at bounding box center [105, 445] width 23 height 18
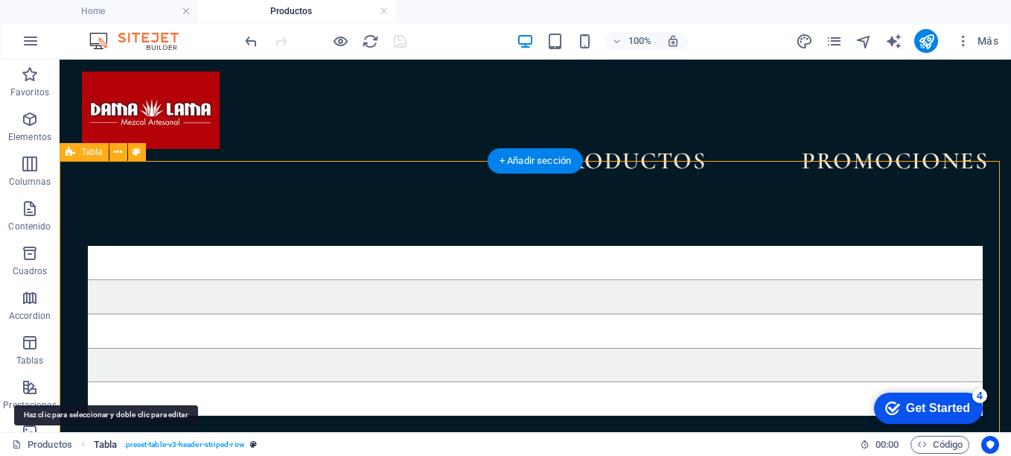
click at [101, 449] on span "Tabla" at bounding box center [105, 445] width 23 height 18
click at [183, 447] on span ". preset-table-v3-header-striped-row" at bounding box center [184, 445] width 121 height 18
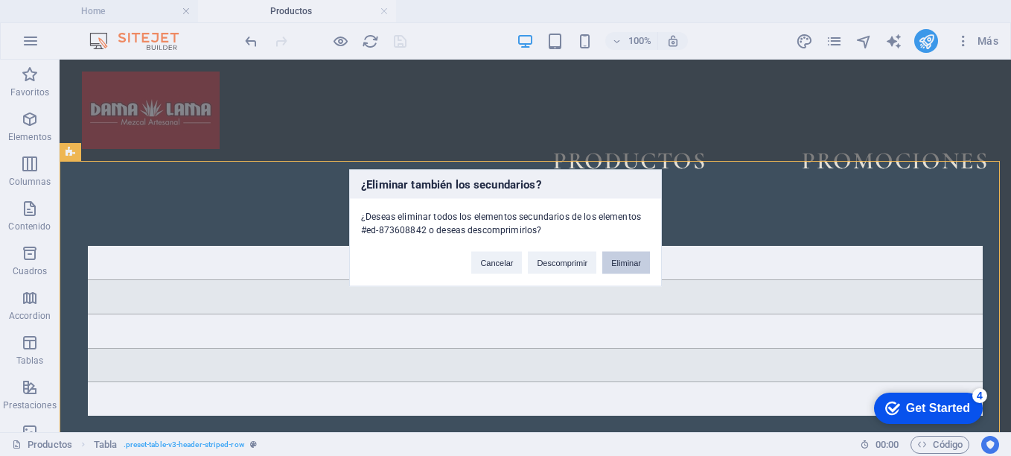
click at [623, 262] on button "Eliminar" at bounding box center [627, 263] width 48 height 22
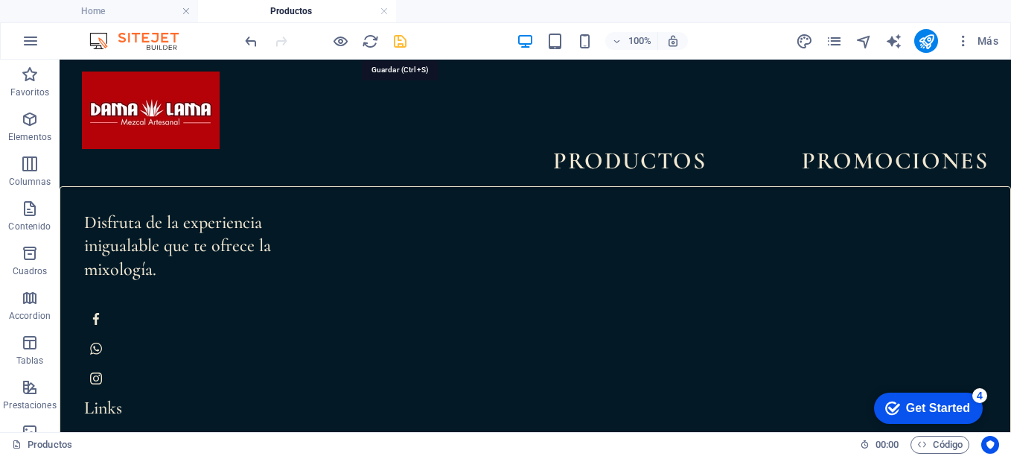
click at [403, 38] on icon "save" at bounding box center [400, 41] width 17 height 17
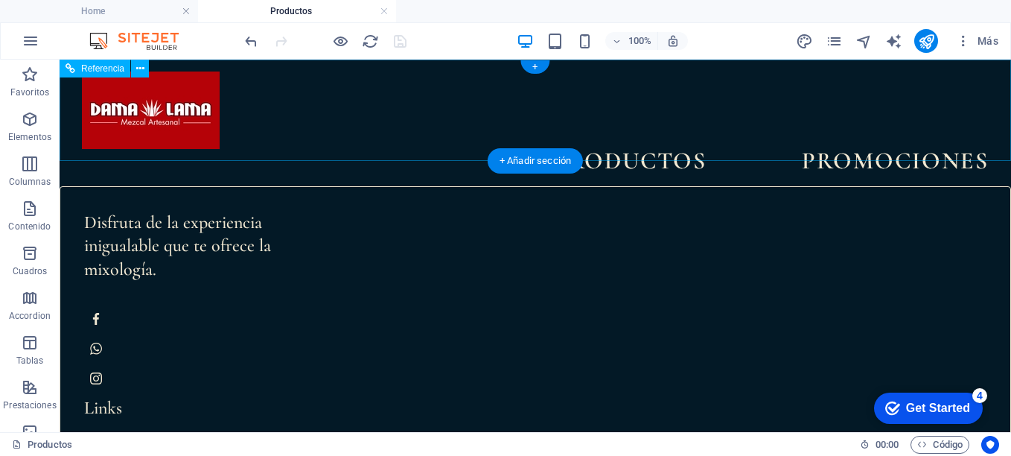
click at [980, 70] on div "PRODUCTOS PROMOCIONES" at bounding box center [536, 123] width 952 height 127
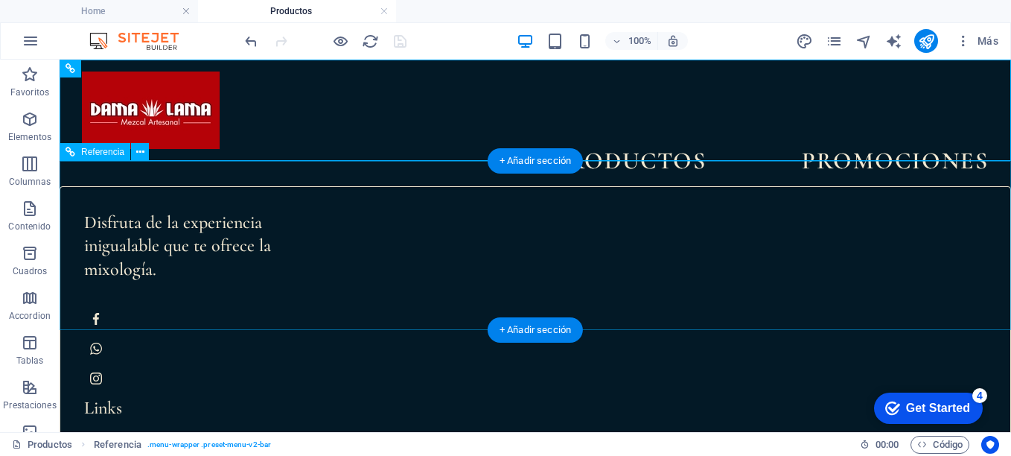
click at [288, 396] on div "Links" at bounding box center [185, 407] width 203 height 23
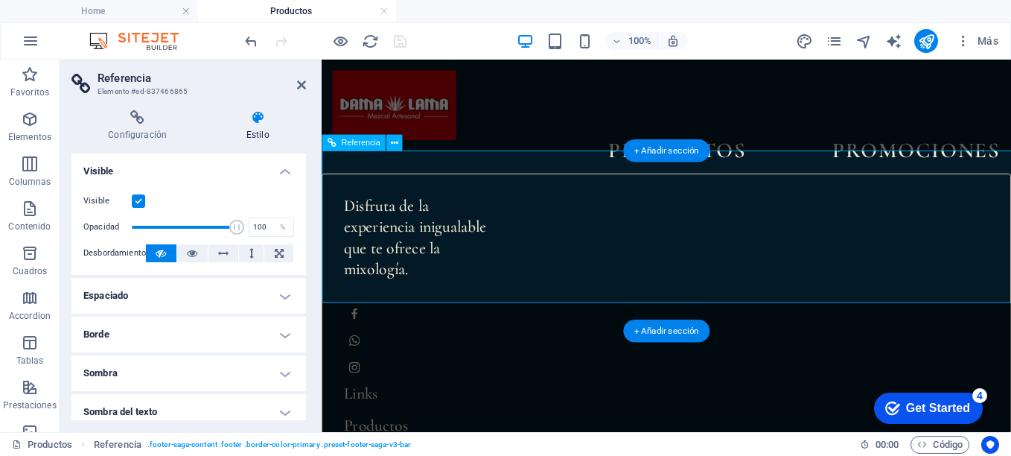
click at [469, 211] on div "Disfruta de la experiencia inigualable que te ofrece la mixología." at bounding box center [427, 257] width 162 height 93
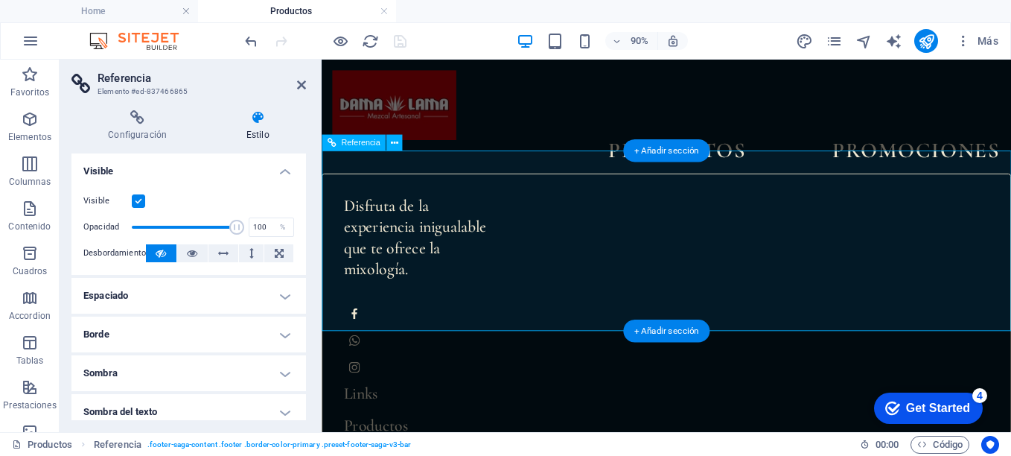
click at [508, 419] on div "Links" at bounding box center [427, 430] width 162 height 23
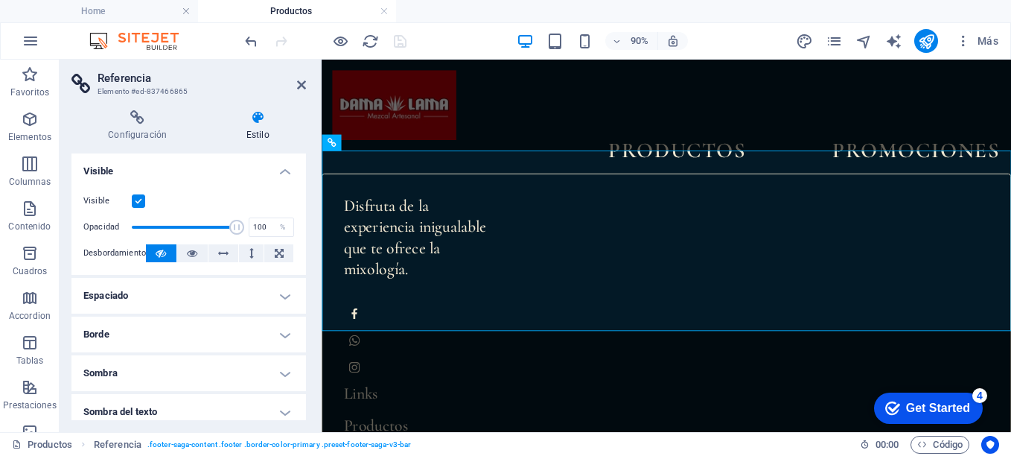
click at [533, 404] on html "PRODUCTOS PROMOCIONES Disfruta de la experiencia inigualable que te ofrece la m…" at bounding box center [705, 398] width 766 height 676
click at [527, 124] on div "PRODUCTOS PROMOCIONES" at bounding box center [705, 123] width 766 height 127
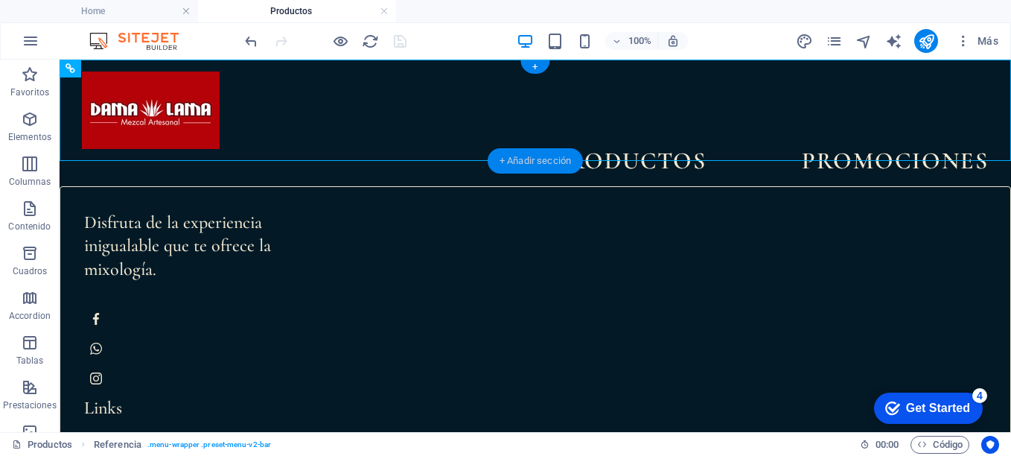
click at [532, 159] on div "+ Añadir sección" at bounding box center [535, 160] width 95 height 25
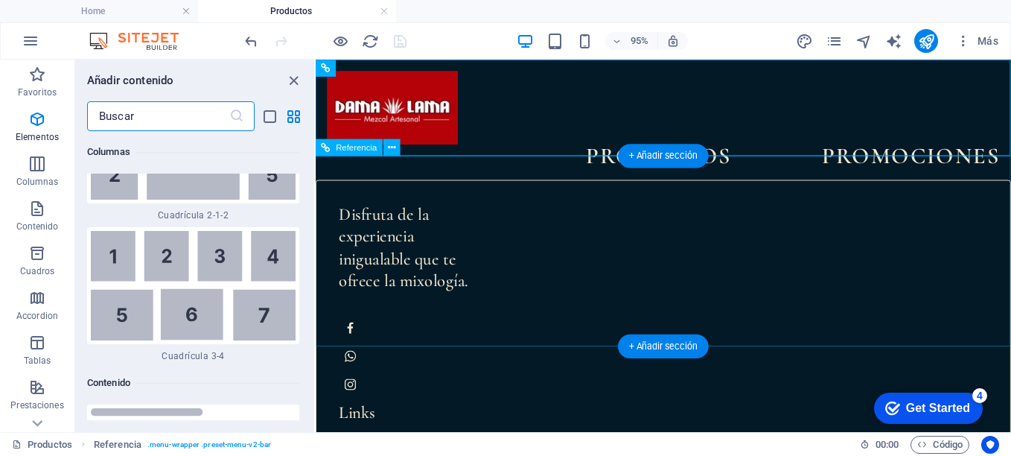
scroll to position [4561, 0]
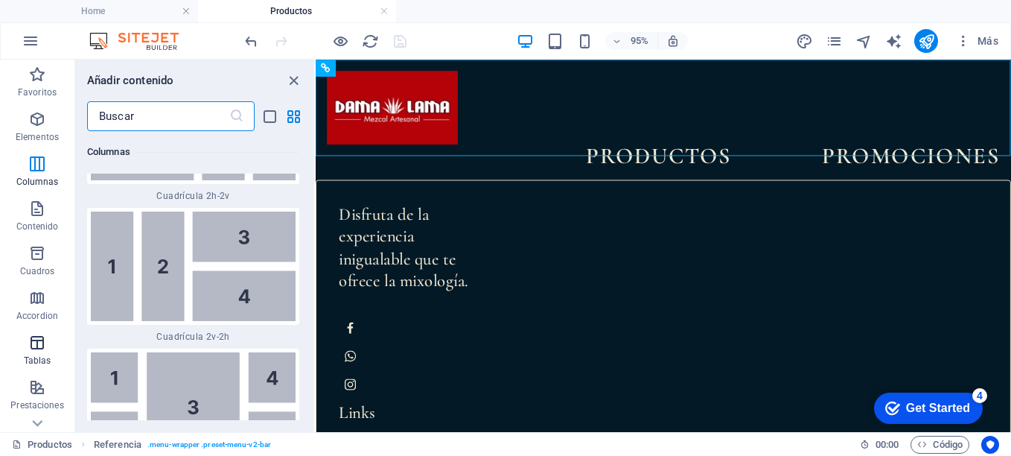
click at [41, 340] on icon "button" at bounding box center [37, 343] width 18 height 18
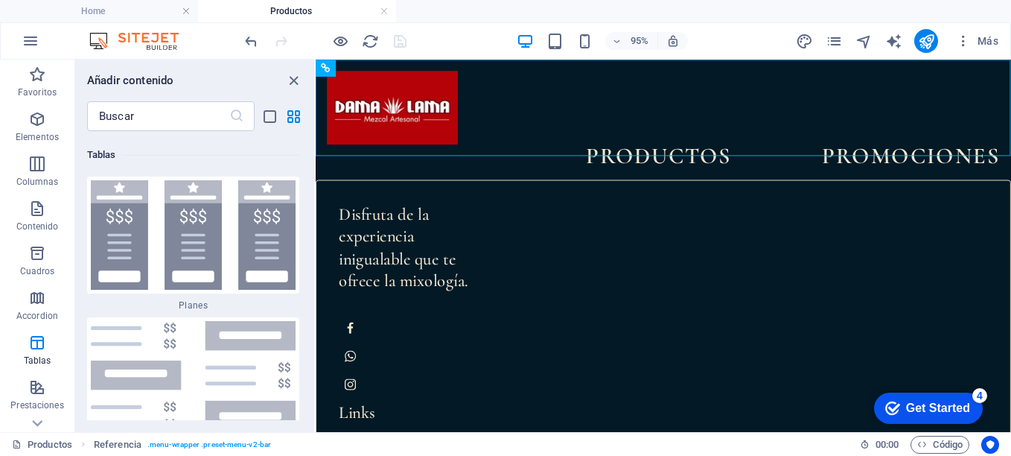
scroll to position [10334, 0]
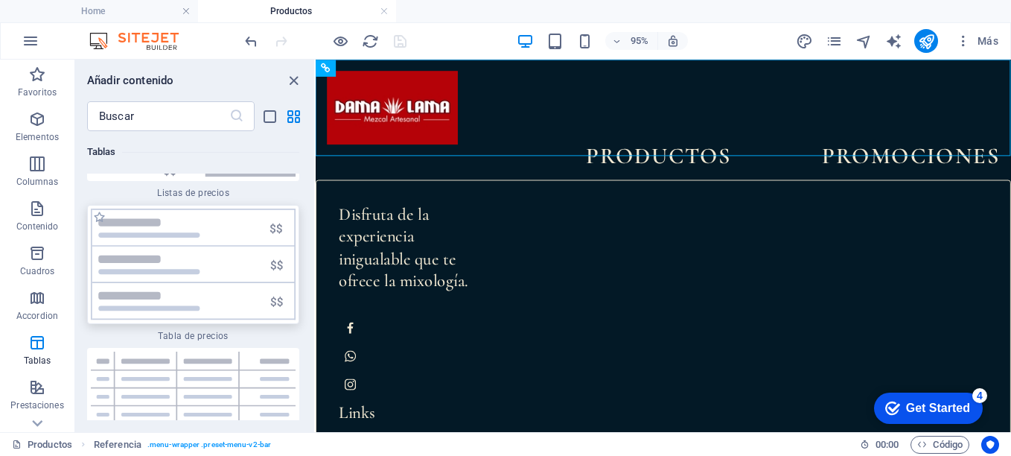
click at [208, 274] on img at bounding box center [193, 265] width 205 height 112
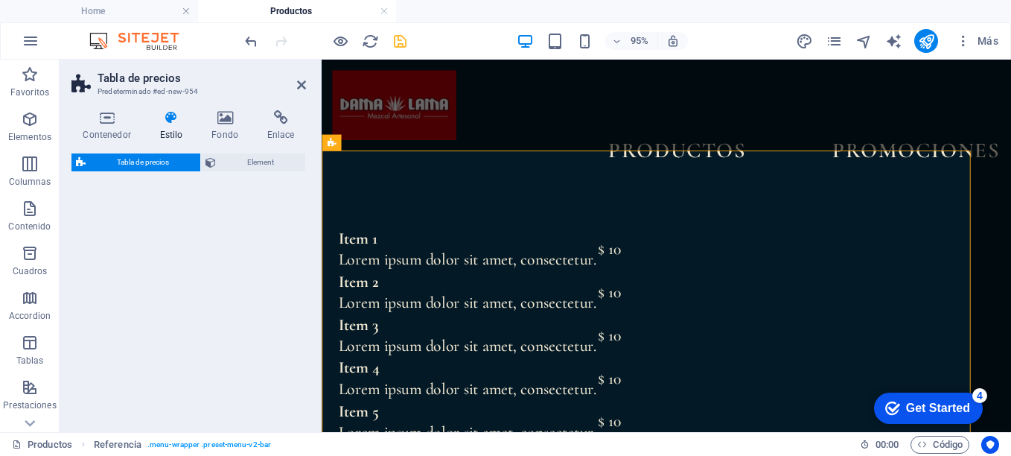
select select "rem"
select select "px"
select select "preset-pricing-table-v3-default"
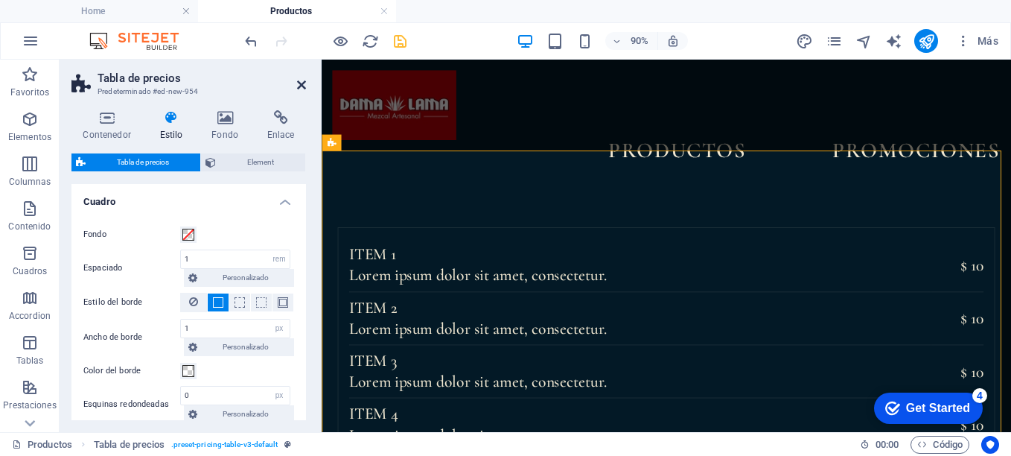
click at [299, 83] on icon at bounding box center [301, 85] width 9 height 12
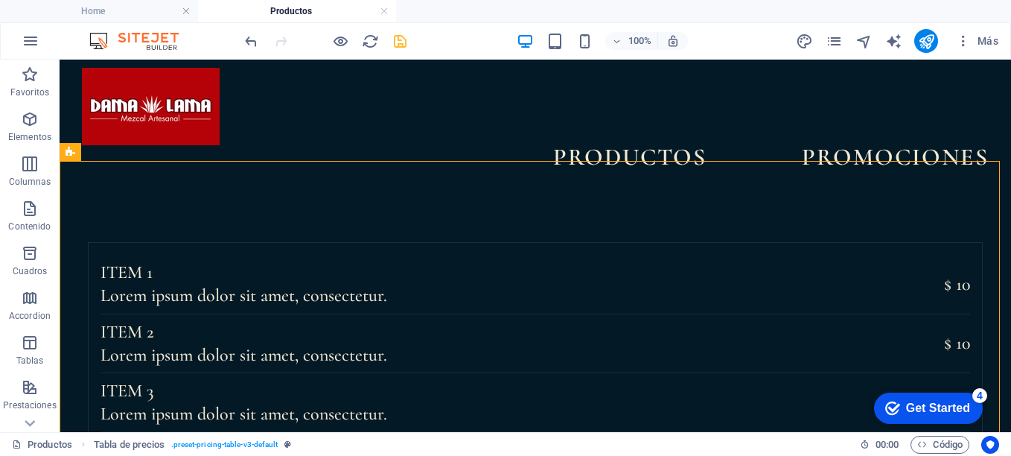
scroll to position [0, 0]
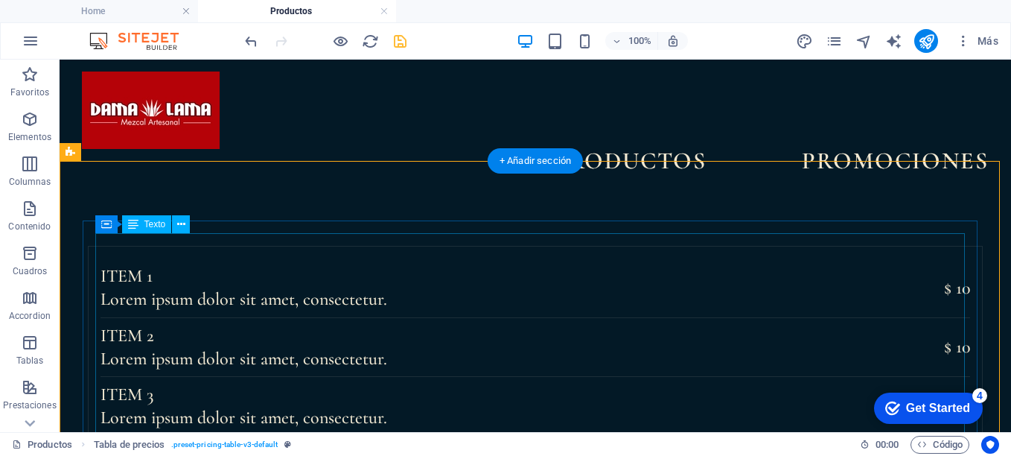
click at [818, 258] on div "Item 1 Lorem ipsum dolor sit amet, consectetur. $ 10 Item 2 Lorem ipsum dolor s…" at bounding box center [536, 405] width 870 height 295
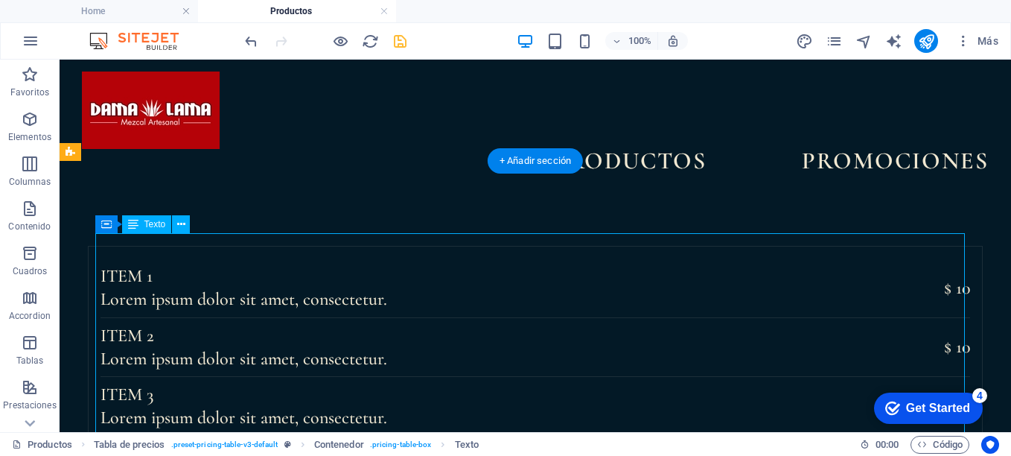
click at [818, 258] on div "Item 1 Lorem ipsum dolor sit amet, consectetur. $ 10 Item 2 Lorem ipsum dolor s…" at bounding box center [536, 405] width 870 height 295
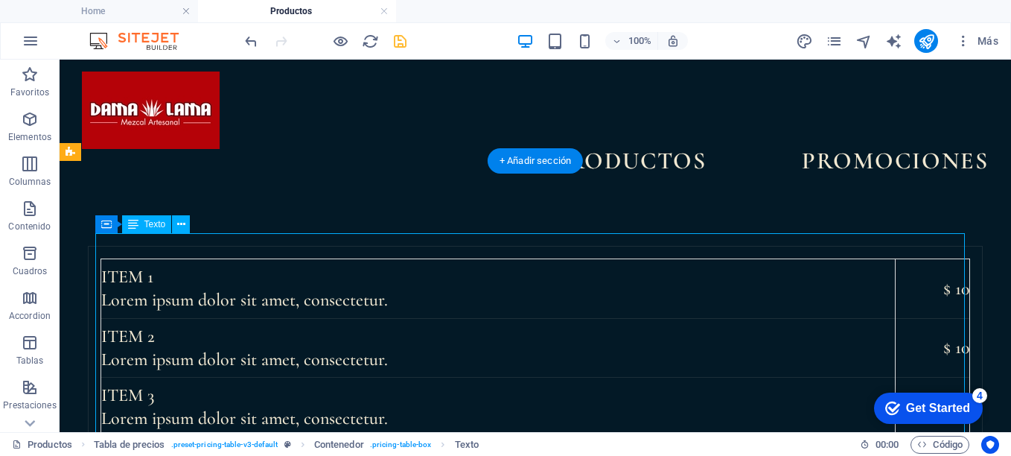
scroll to position [56, 0]
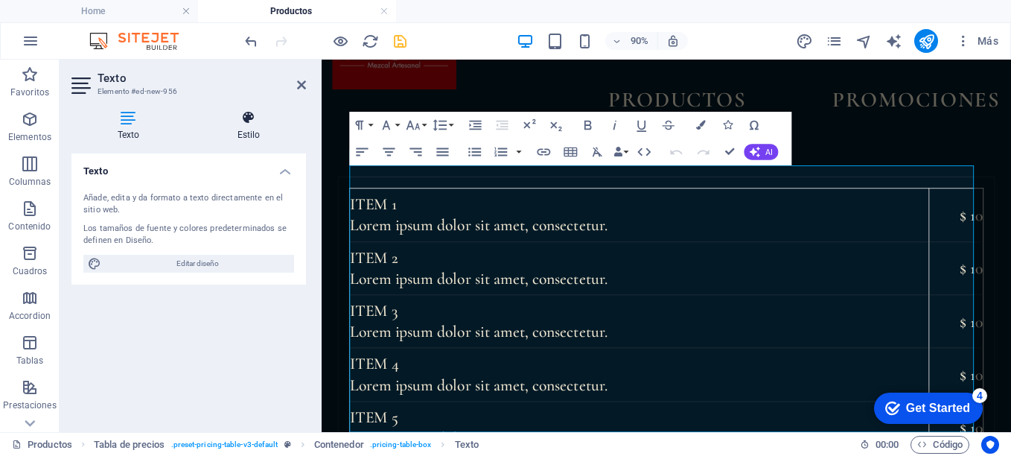
click at [245, 126] on h4 "Estilo" at bounding box center [248, 125] width 115 height 31
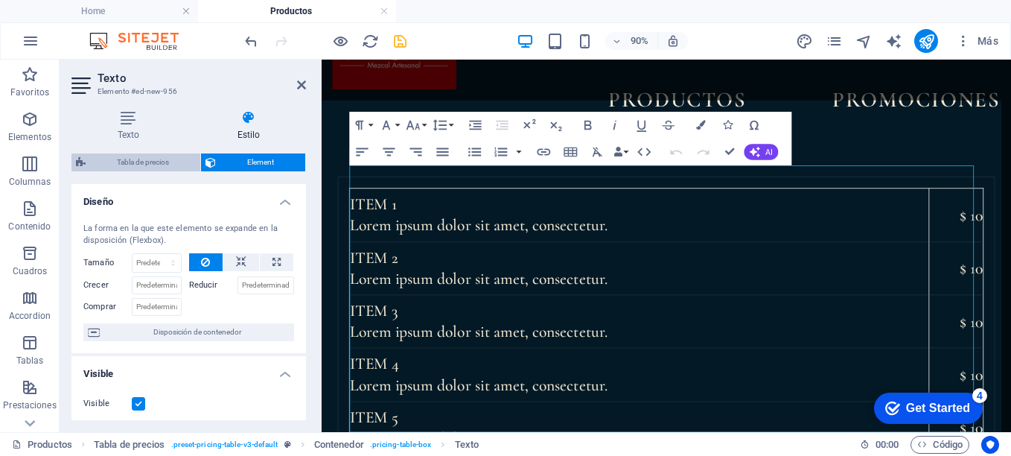
click at [151, 166] on span "Tabla de precios" at bounding box center [143, 162] width 106 height 18
select select "rem"
select select "px"
select select "preset-pricing-table-v3-default"
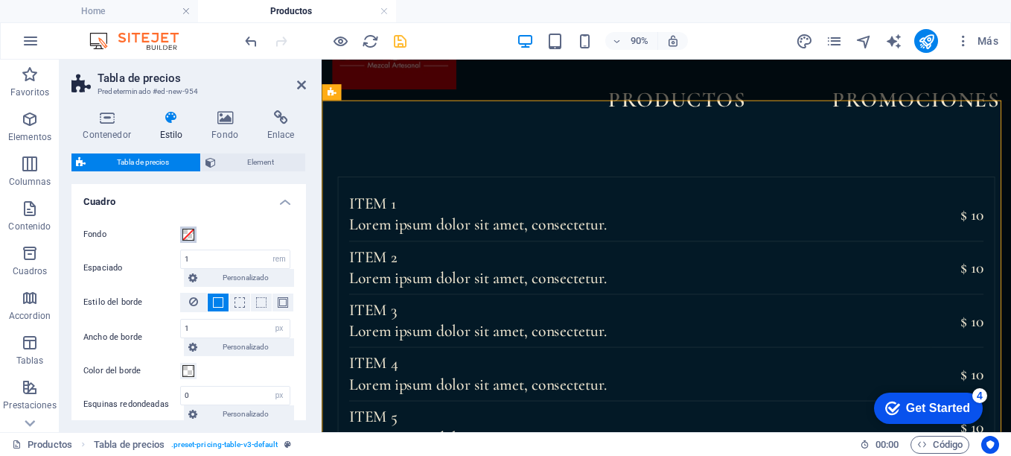
click at [189, 240] on span at bounding box center [188, 235] width 12 height 12
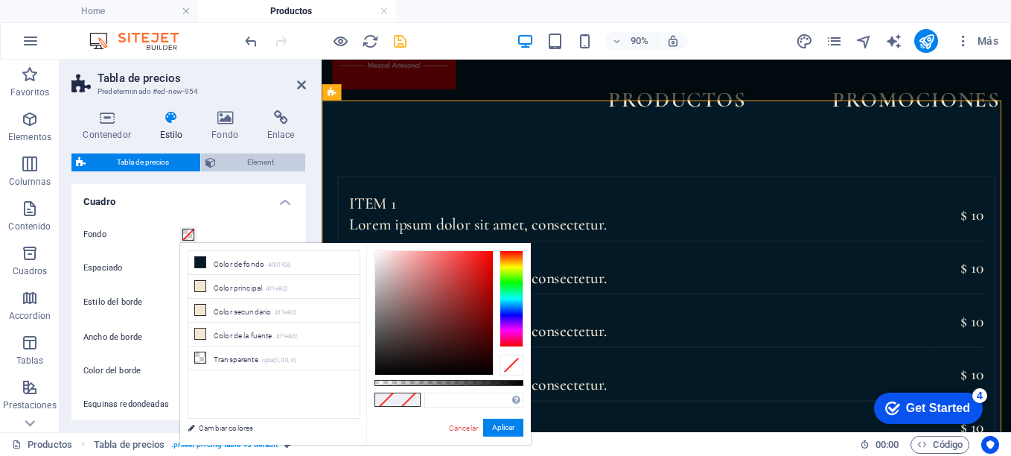
click at [257, 161] on span "Element" at bounding box center [260, 162] width 80 height 18
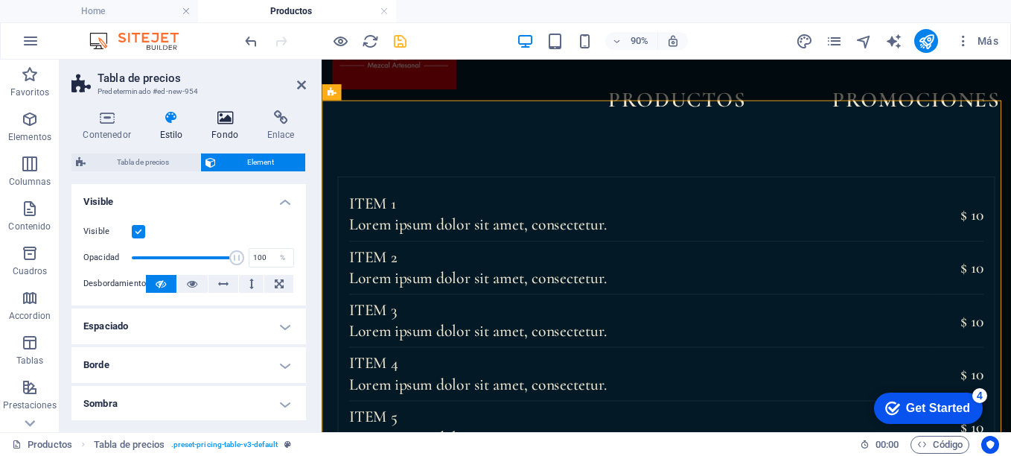
click at [230, 120] on icon at bounding box center [225, 117] width 50 height 15
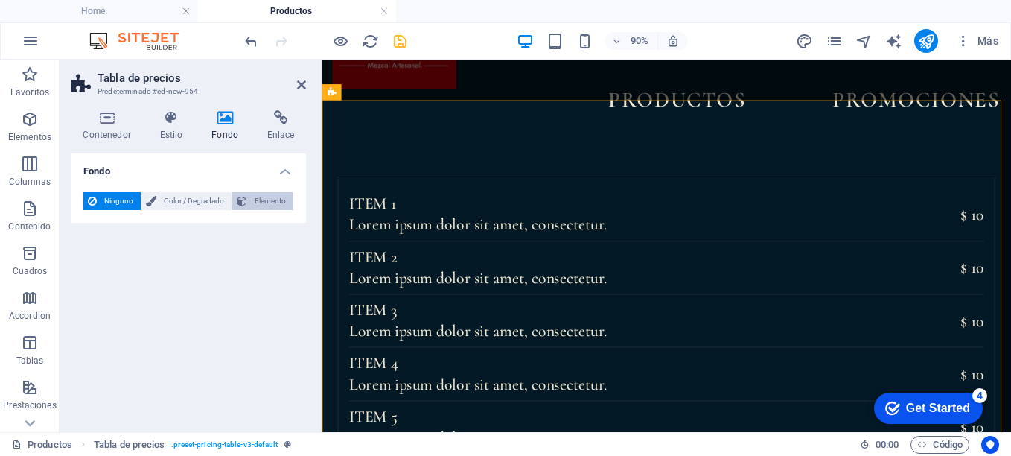
click at [276, 204] on span "Elemento" at bounding box center [270, 201] width 37 height 18
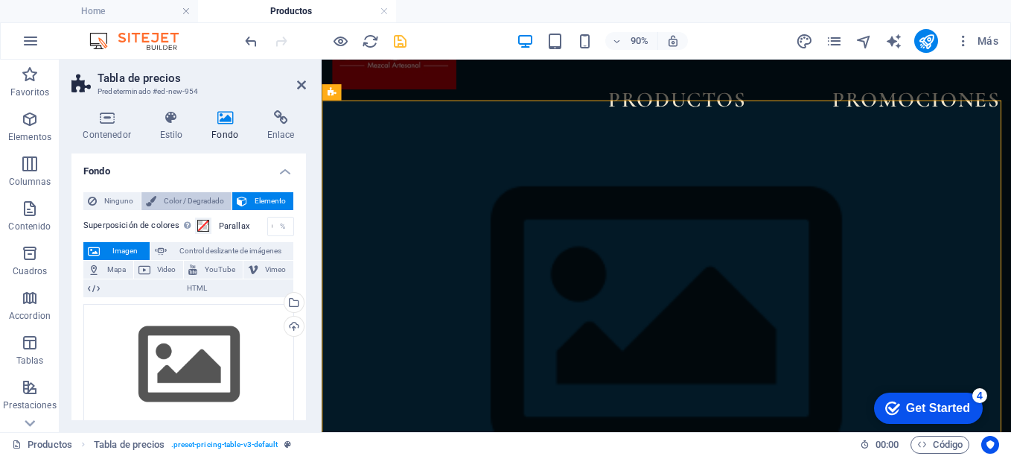
click at [198, 195] on span "Color / Degradado" at bounding box center [194, 201] width 66 height 18
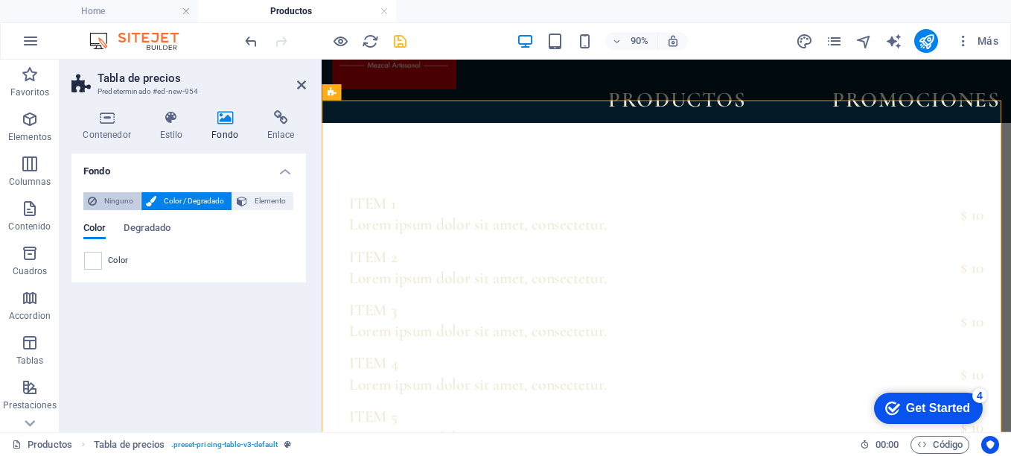
click at [107, 203] on span "Ninguno" at bounding box center [118, 201] width 35 height 18
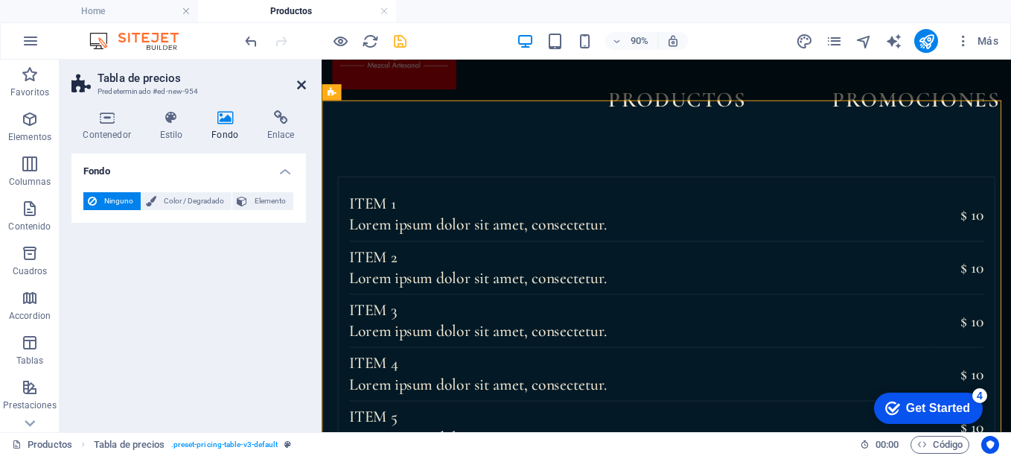
click at [303, 86] on icon at bounding box center [301, 85] width 9 height 12
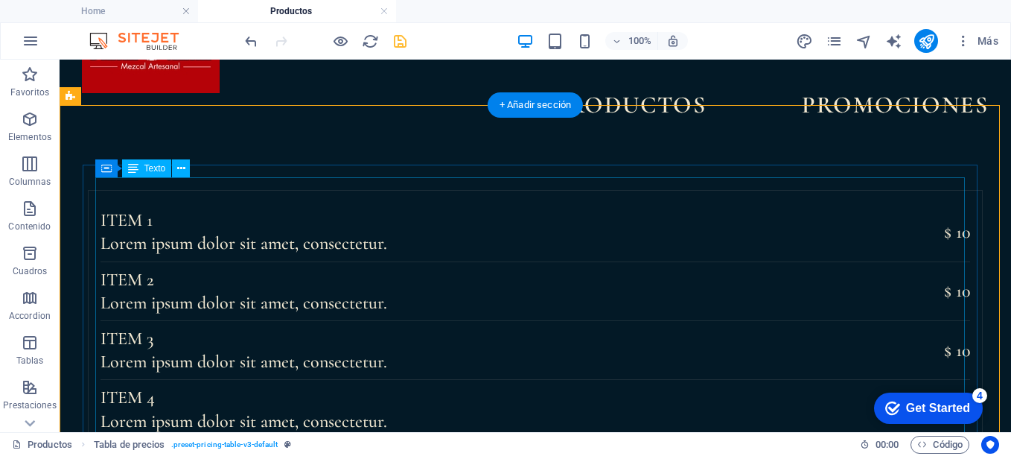
click at [155, 203] on div "Item 1 Lorem ipsum dolor sit amet, consectetur. $ 10 Item 2 Lorem ipsum dolor s…" at bounding box center [536, 350] width 870 height 295
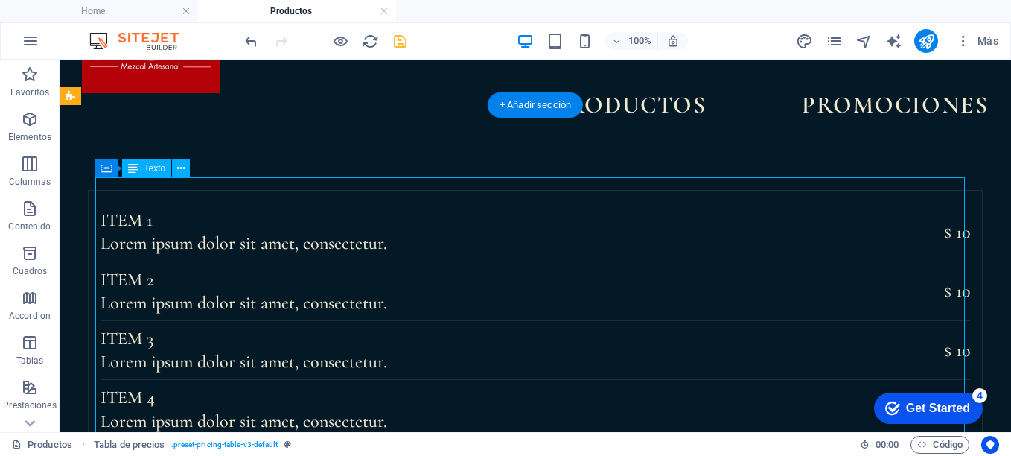
click at [155, 203] on div "Item 1 Lorem ipsum dolor sit amet, consectetur. $ 10 Item 2 Lorem ipsum dolor s…" at bounding box center [536, 350] width 870 height 295
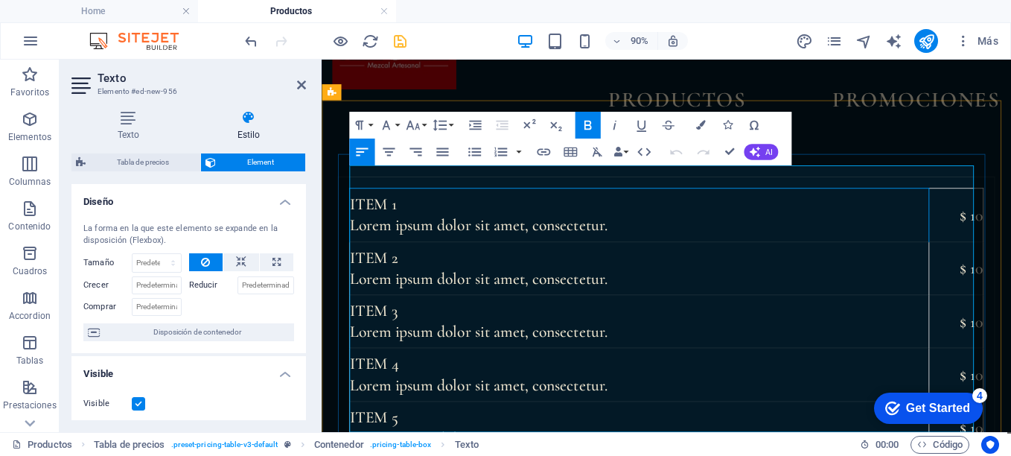
click at [417, 203] on td "Item 1 Lorem ipsum dolor sit amet, consectetur." at bounding box center [675, 232] width 644 height 59
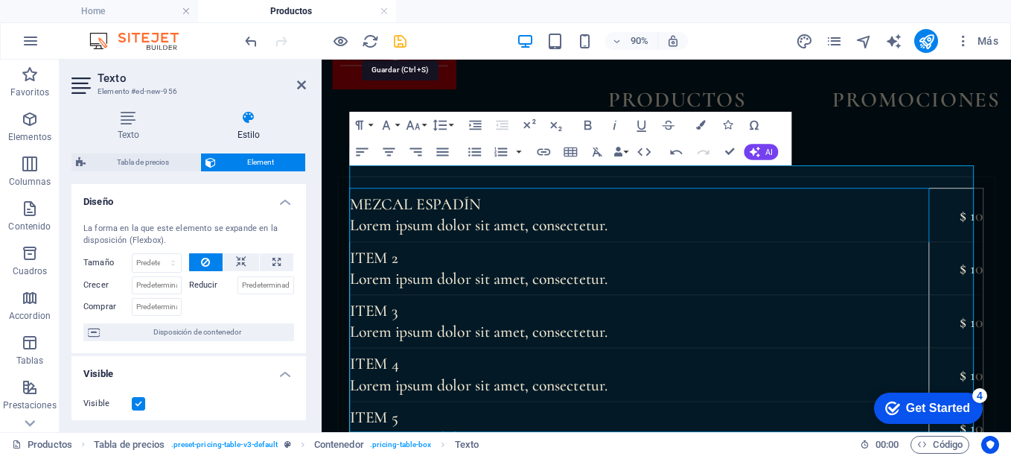
click at [398, 43] on icon "save" at bounding box center [400, 41] width 17 height 17
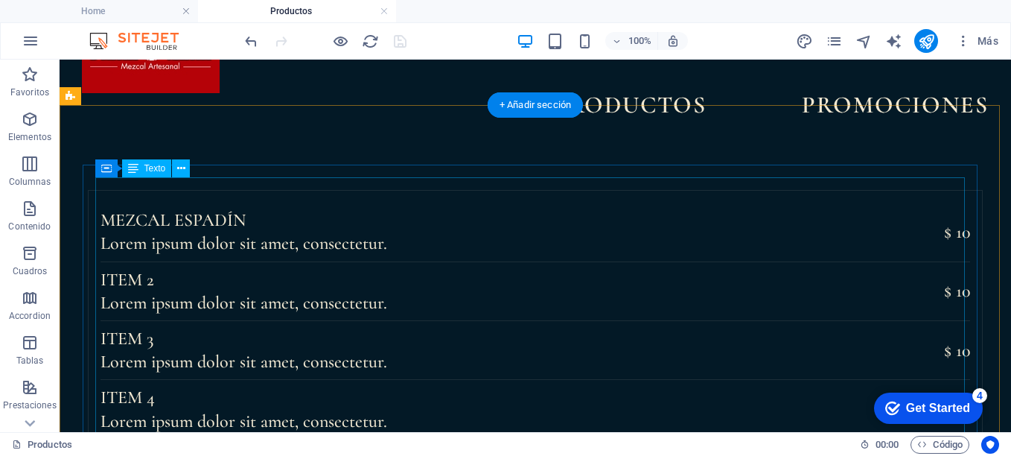
click at [288, 221] on div "Mezcal ESPADÍN Lorem ipsum dolor sit amet, consectetur. $ 10 Item 2 Lorem ipsum…" at bounding box center [536, 350] width 870 height 295
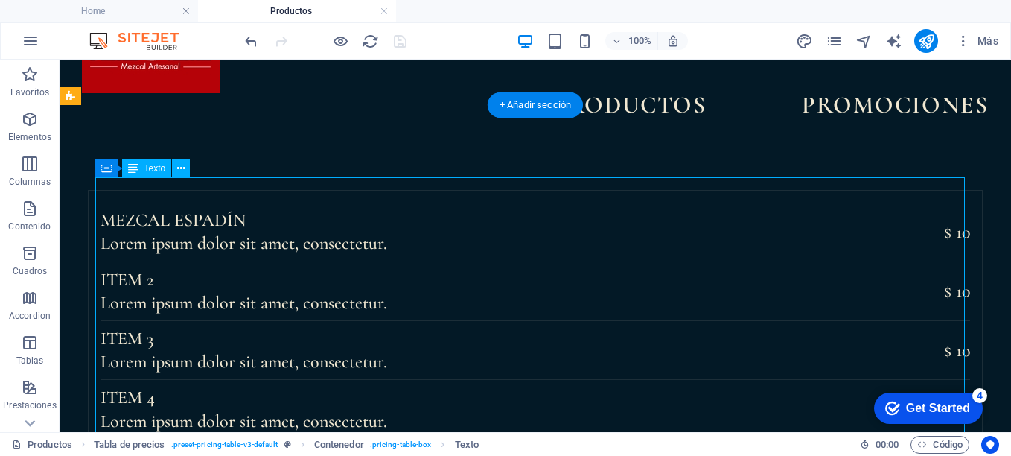
click at [288, 221] on div "Mezcal ESPADÍN Lorem ipsum dolor sit amet, consectetur. $ 10 Item 2 Lorem ipsum…" at bounding box center [536, 350] width 870 height 295
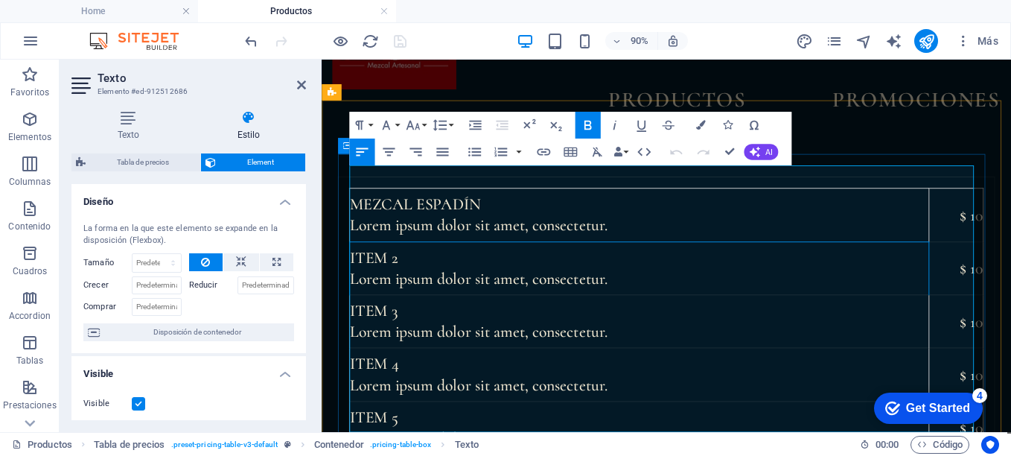
click at [422, 262] on td "Item 2 Lorem ipsum dolor sit amet, consectetur." at bounding box center [675, 291] width 644 height 59
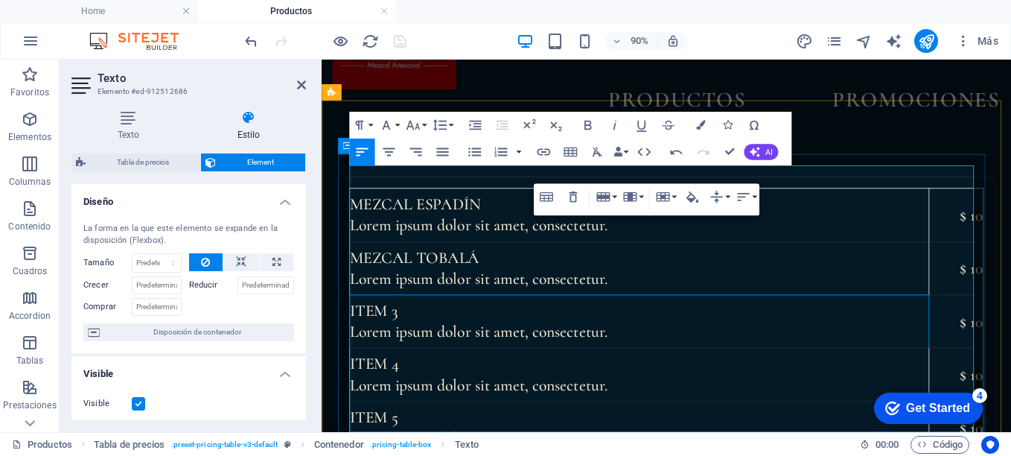
click at [428, 321] on td "Item 3 Lorem ipsum dolor sit amet, consectetur." at bounding box center [675, 350] width 644 height 59
